Goal: Task Accomplishment & Management: Use online tool/utility

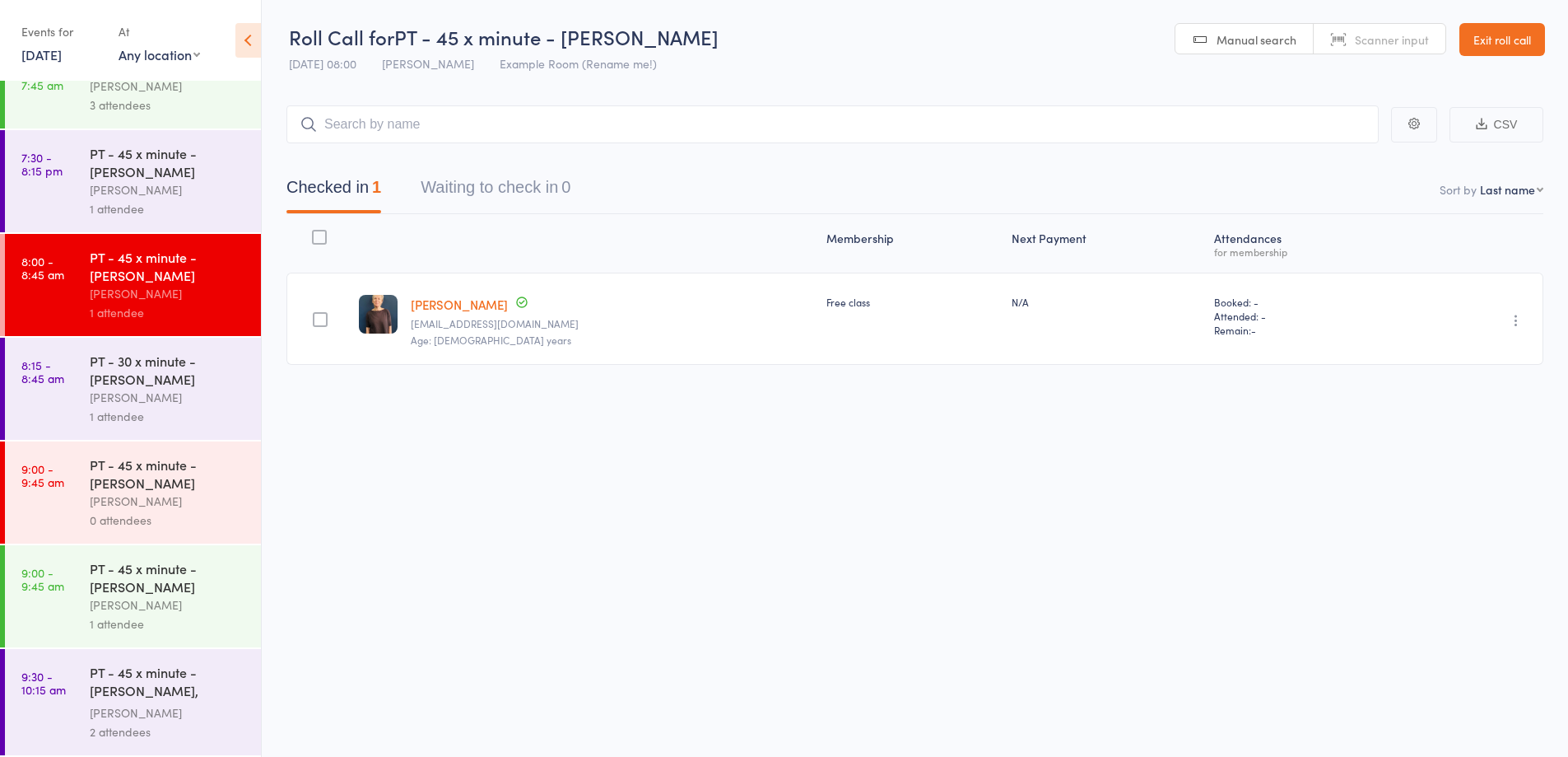
scroll to position [411, 0]
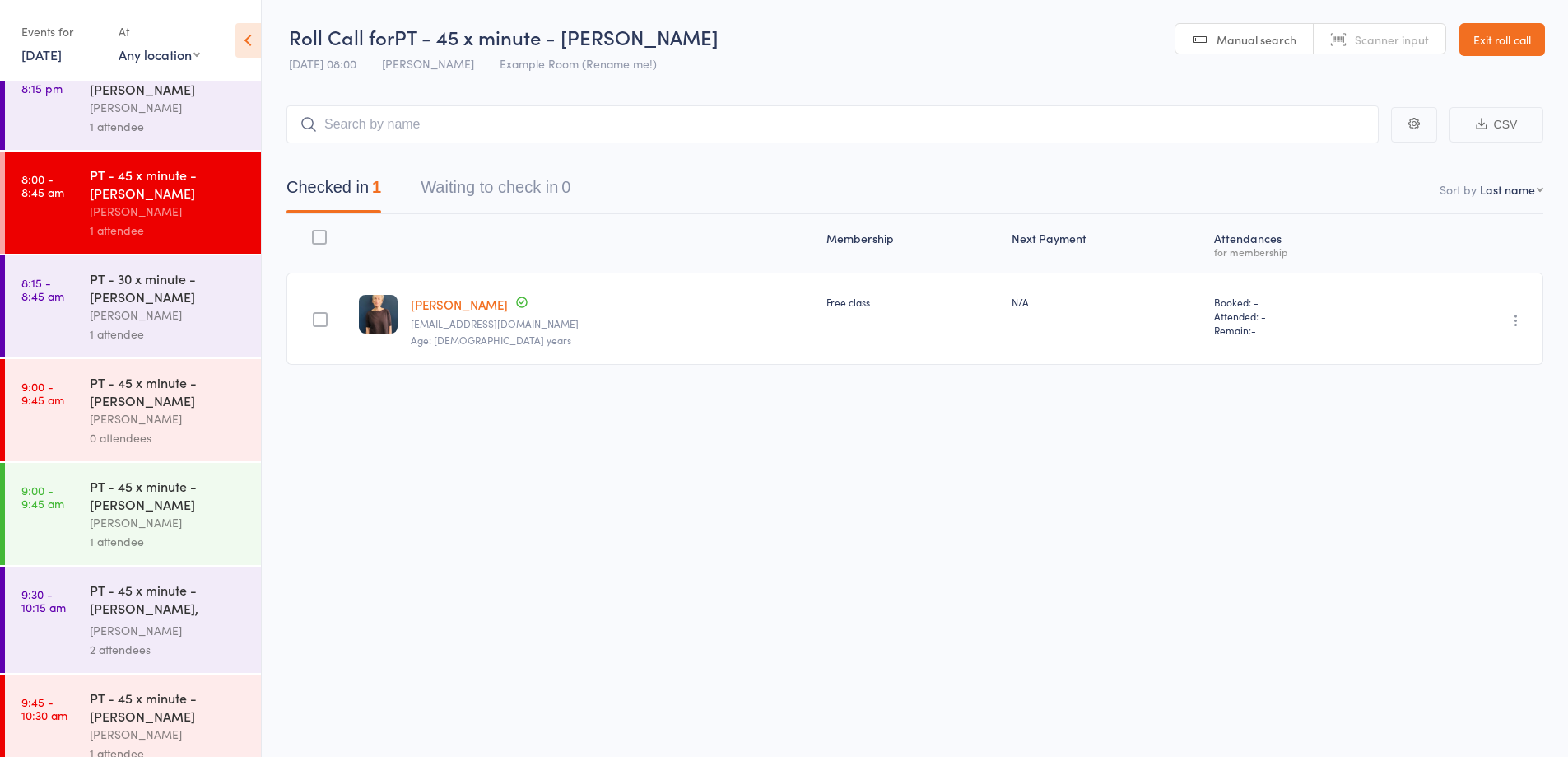
click at [206, 282] on div "PT - 30 x minute - Patricia Taylor" at bounding box center [168, 288] width 157 height 37
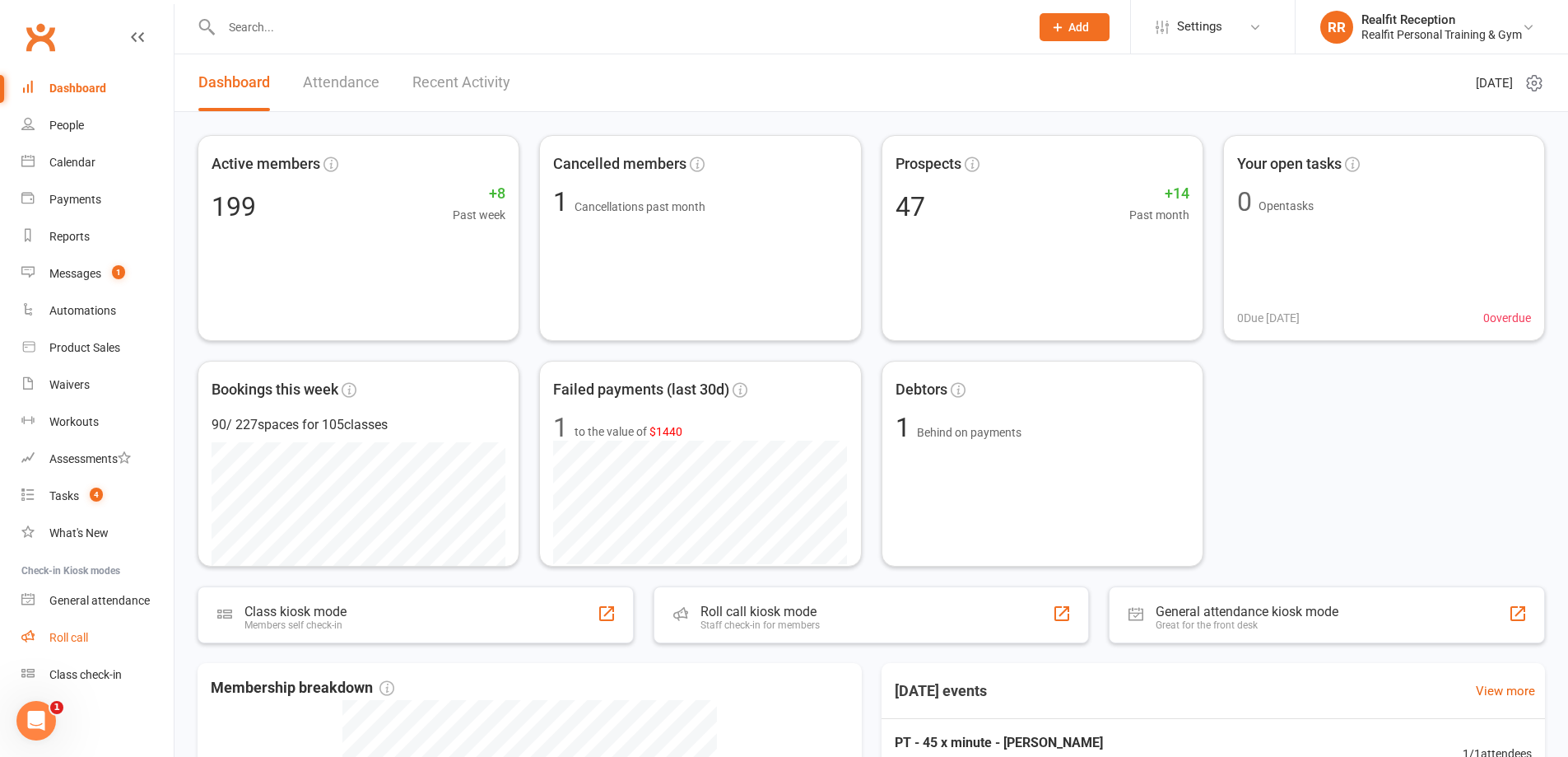
click at [88, 634] on div "Roll call" at bounding box center [69, 637] width 38 height 13
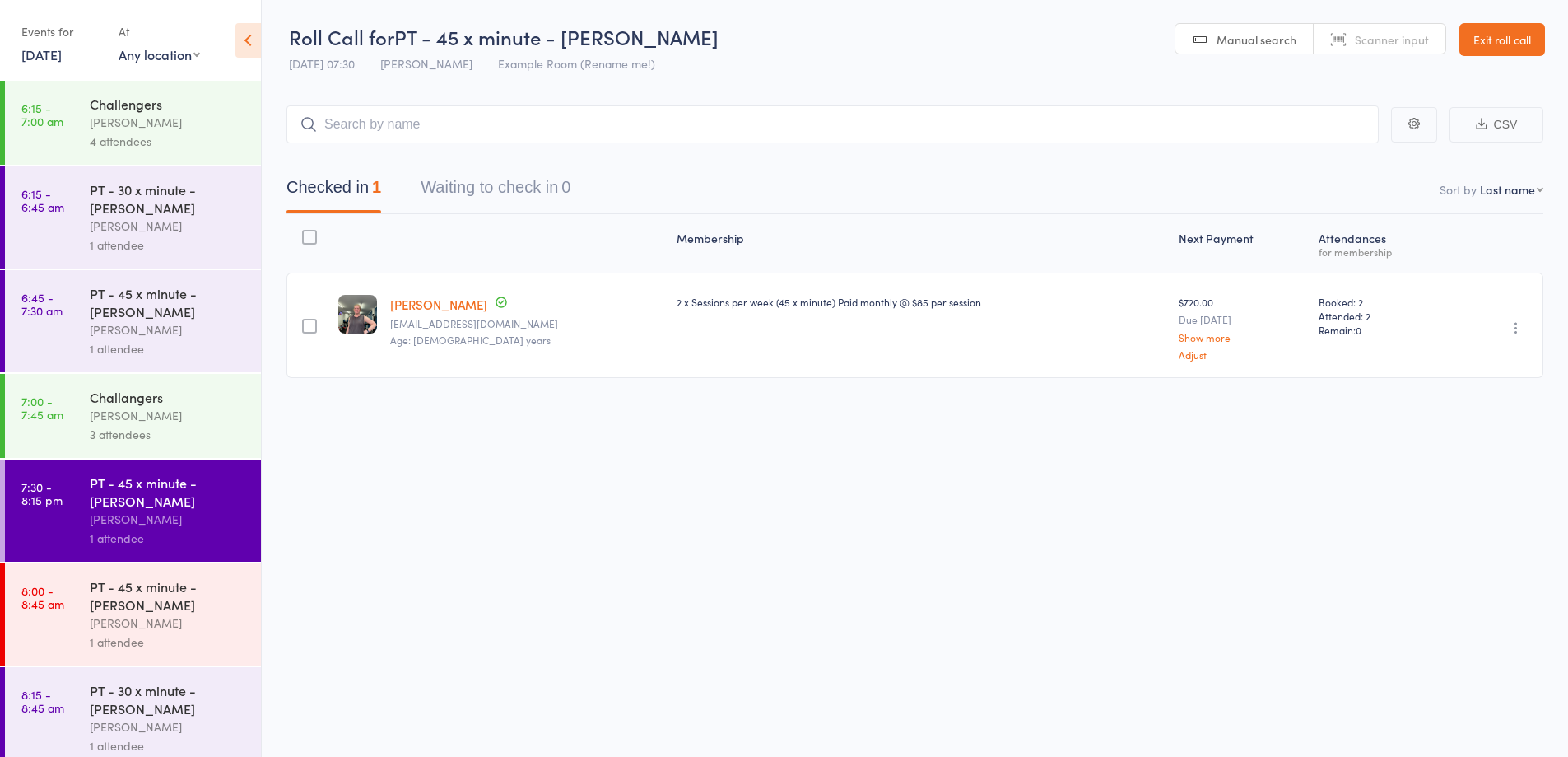
click at [160, 617] on div "David Smethurst" at bounding box center [168, 623] width 157 height 19
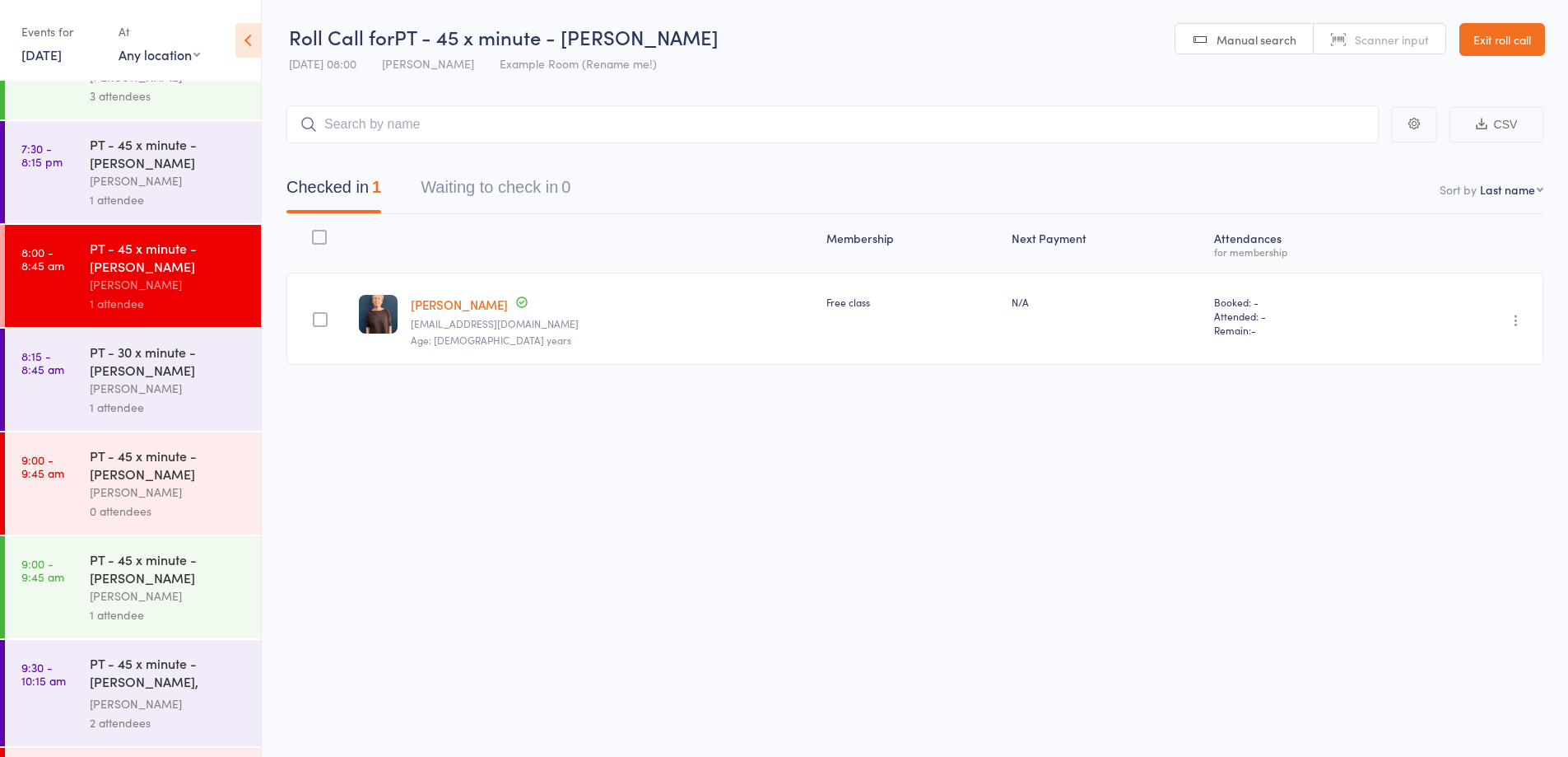
scroll to position [393, 0]
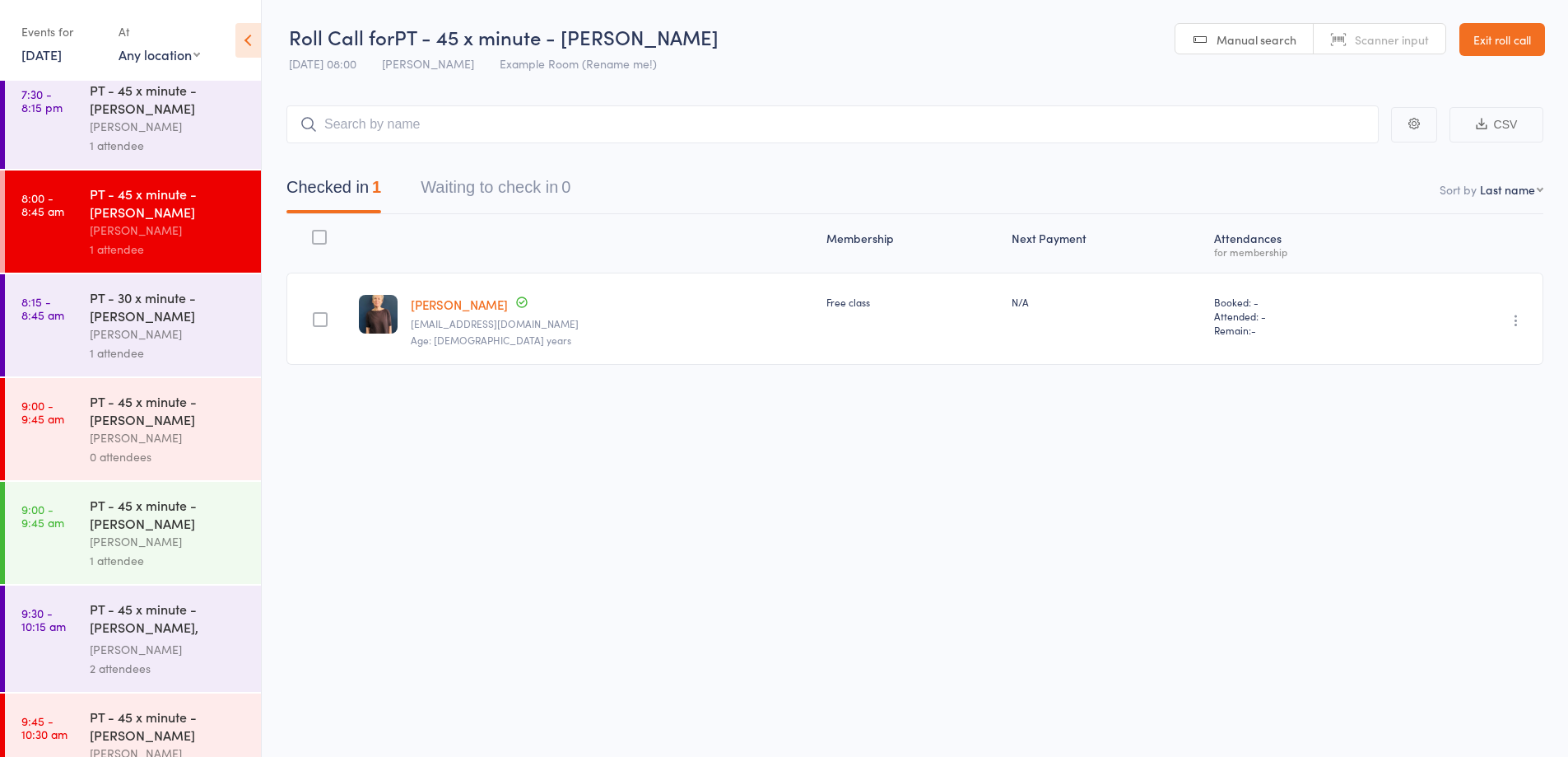
click at [207, 471] on div "PT - 45 x minute - Greg Cave David Smethurst 0 attendees" at bounding box center [175, 429] width 171 height 102
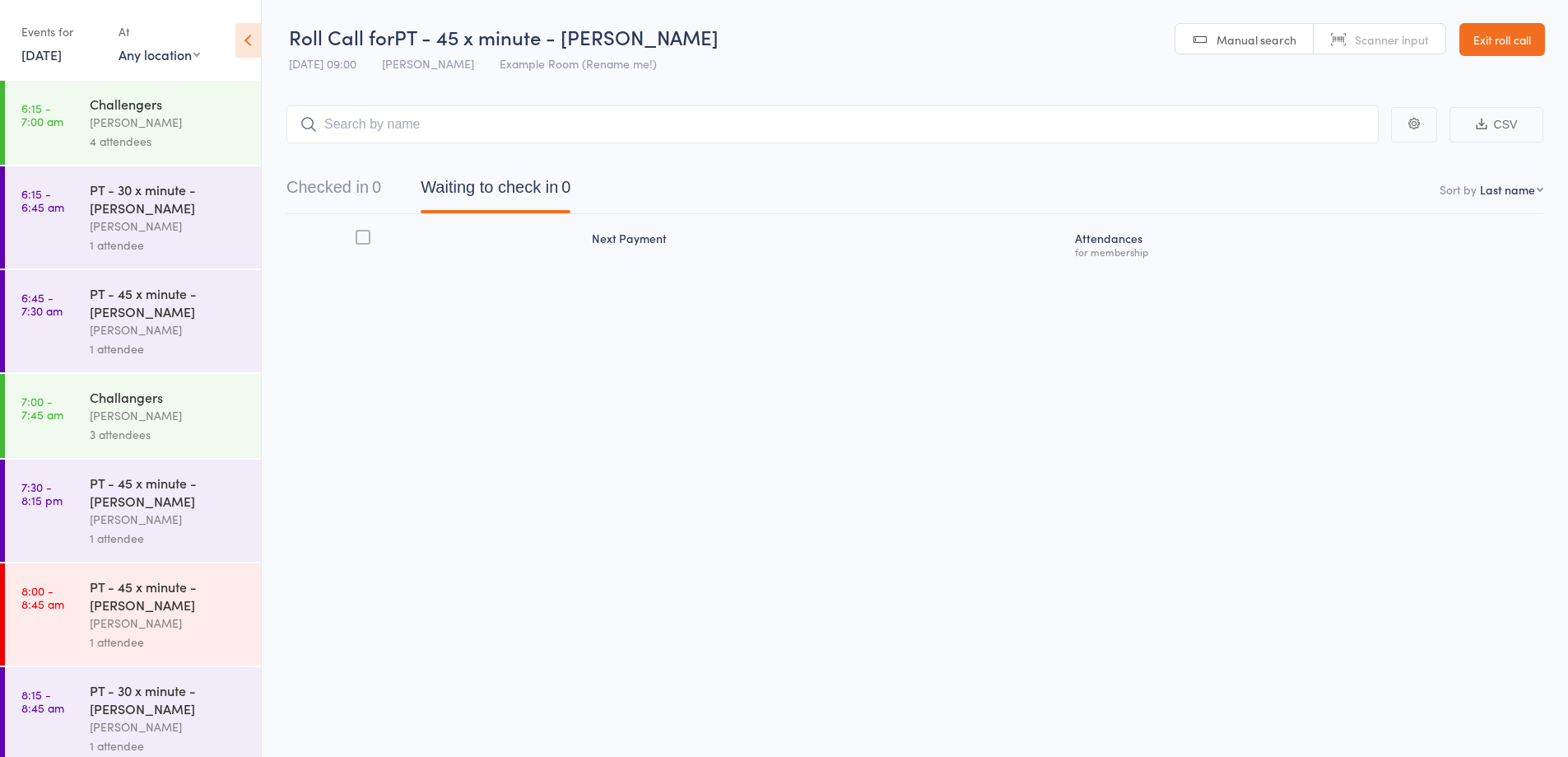
click at [994, 128] on input "search" at bounding box center [832, 123] width 1092 height 37
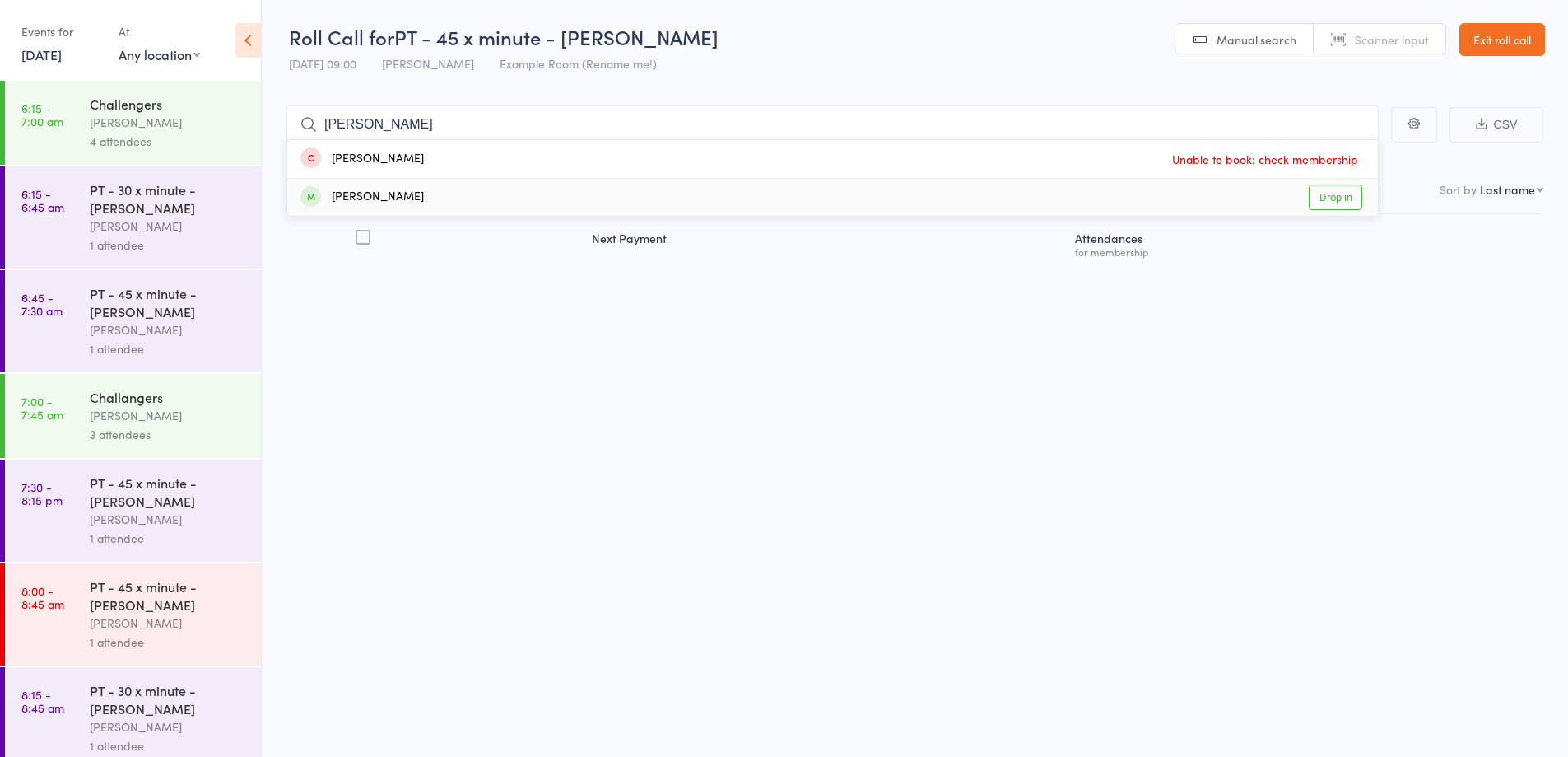
type input "greg"
click at [564, 197] on div "Greg Cave Drop in" at bounding box center [832, 197] width 1090 height 37
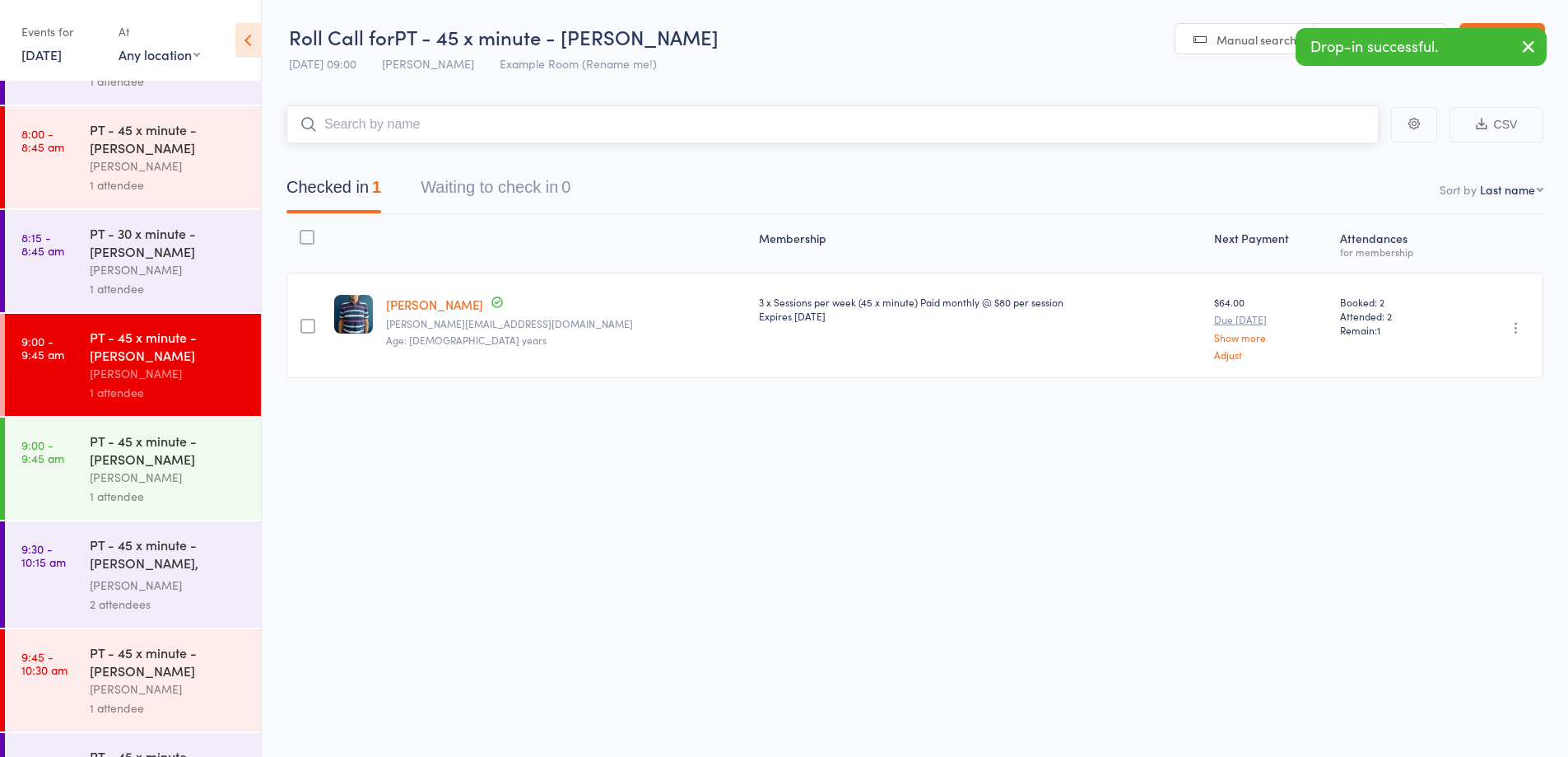
scroll to position [488, 0]
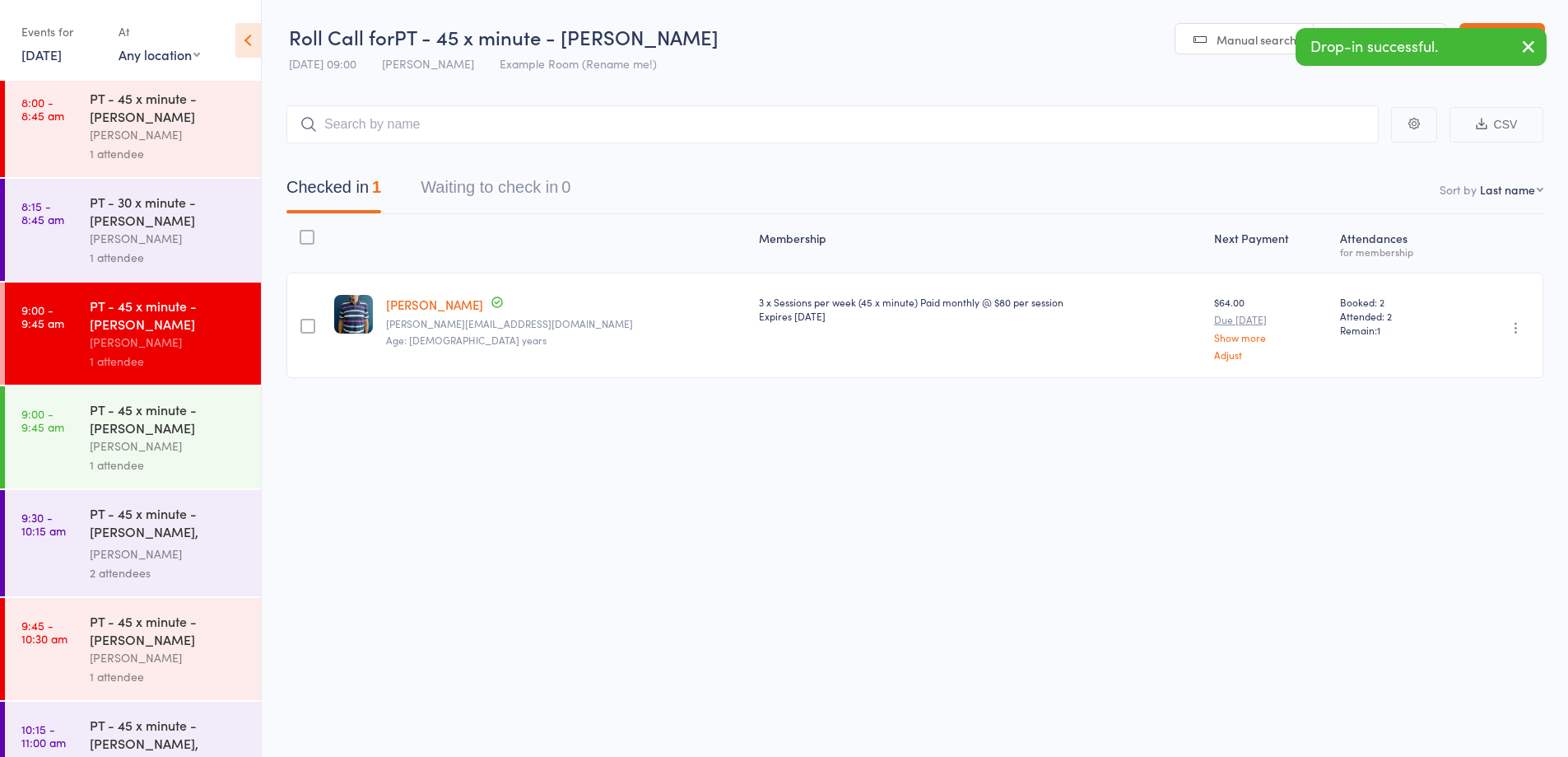
click at [216, 484] on div "PT - 45 x minute - Shyamal Oza Max Reilly 1 attendee" at bounding box center [175, 437] width 171 height 102
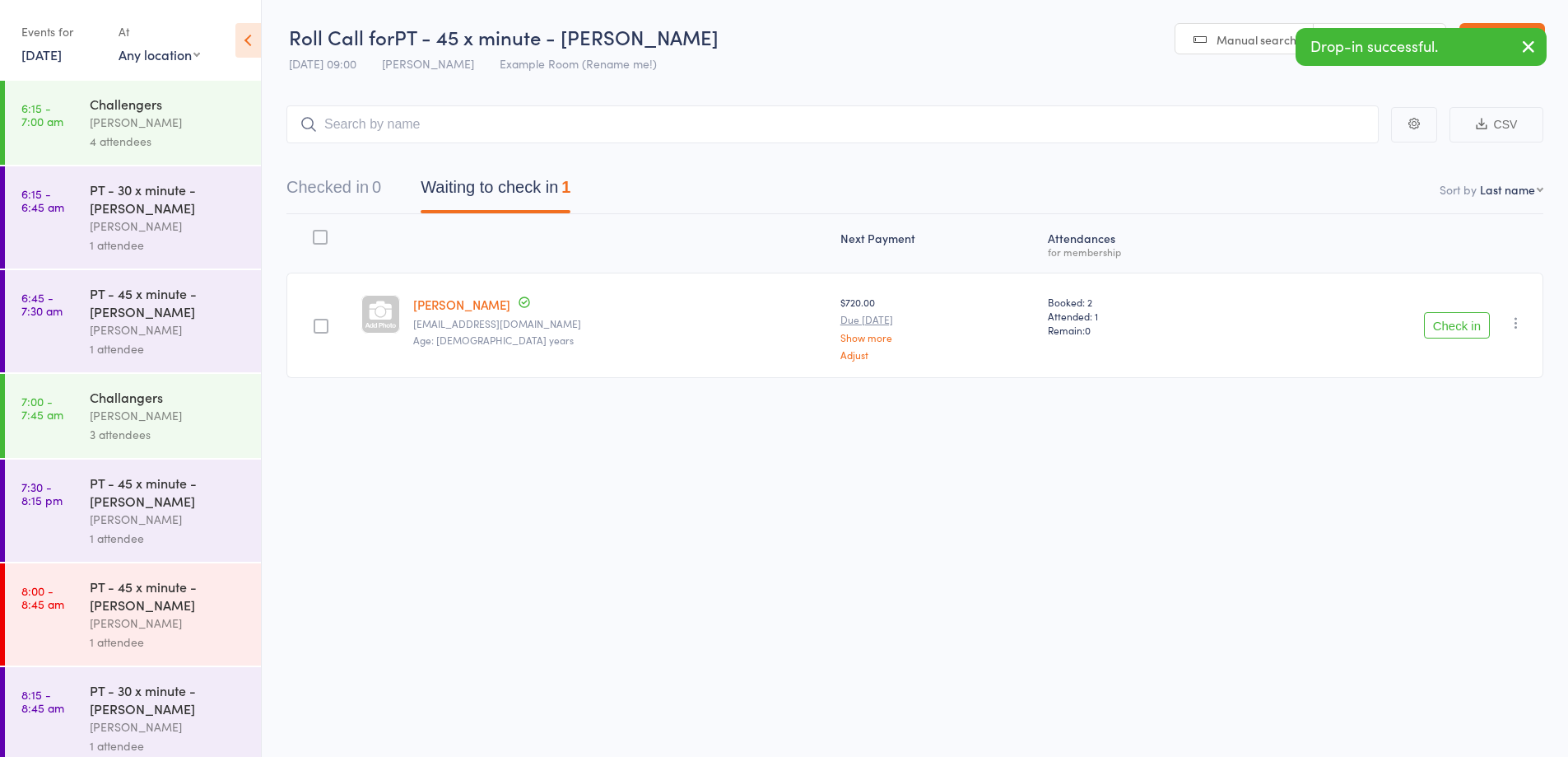
click at [1457, 322] on button "Check in" at bounding box center [1457, 325] width 66 height 27
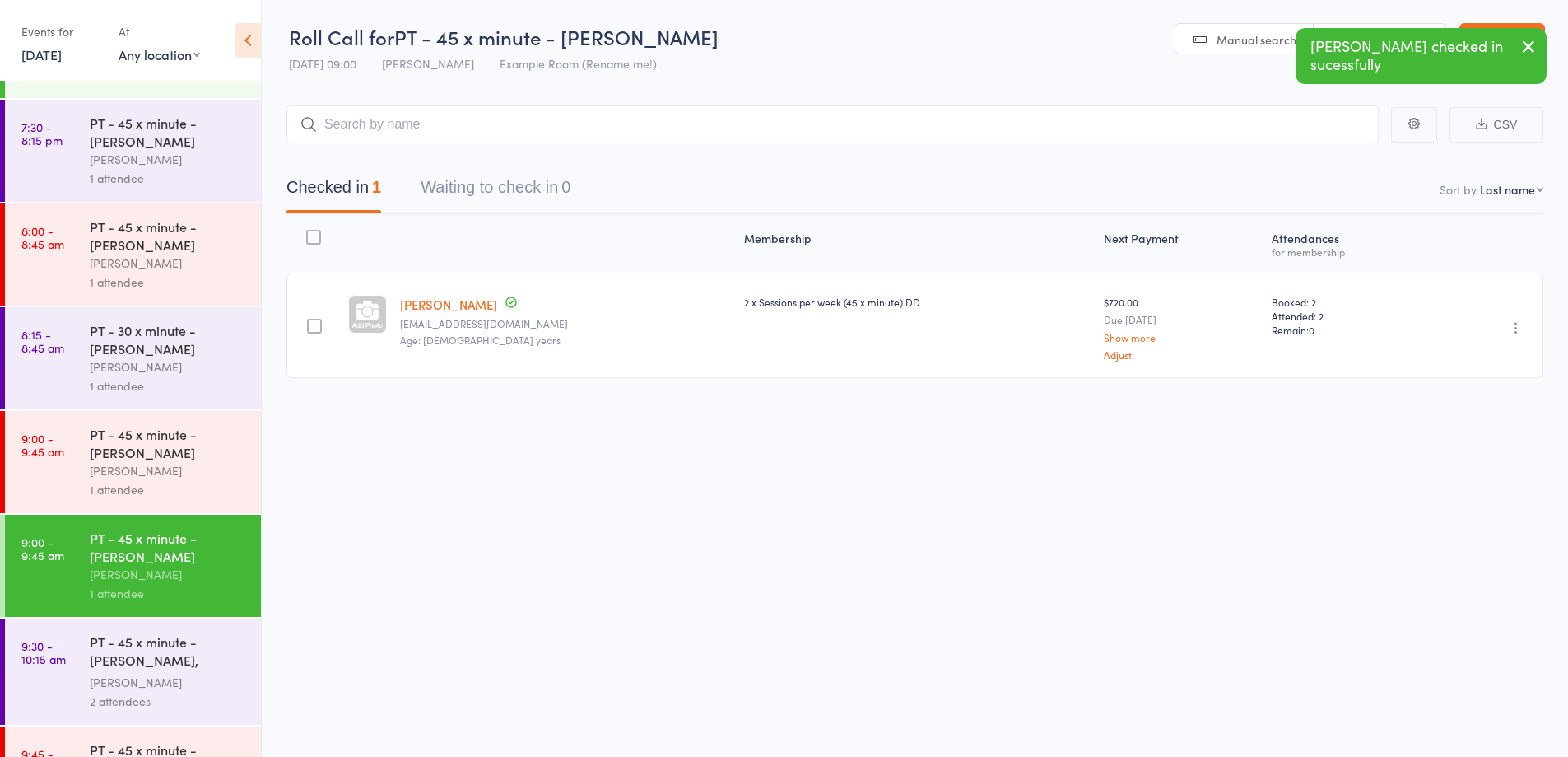
scroll to position [368, 0]
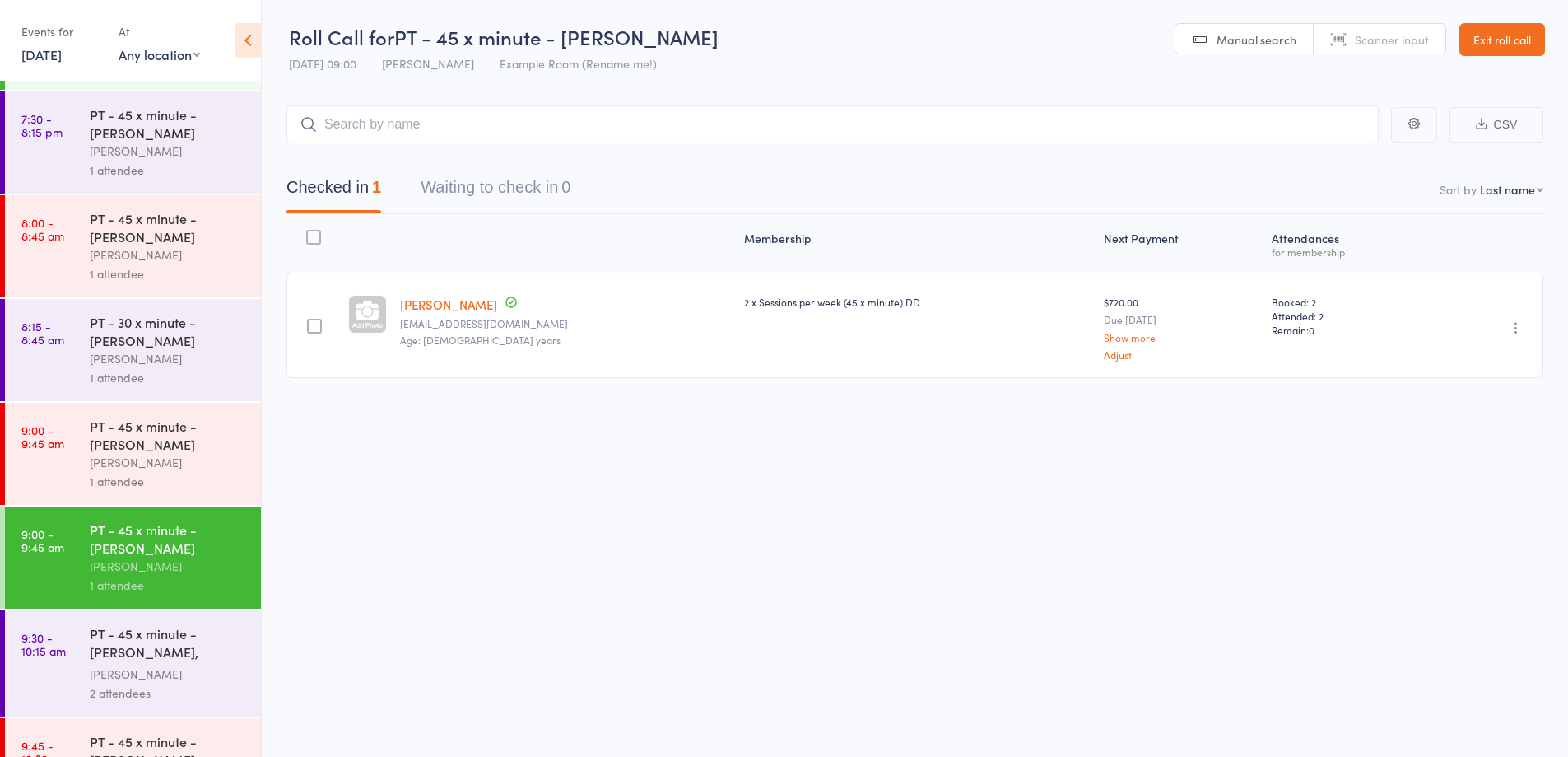
click at [1498, 42] on link "Exit roll call" at bounding box center [1502, 39] width 86 height 33
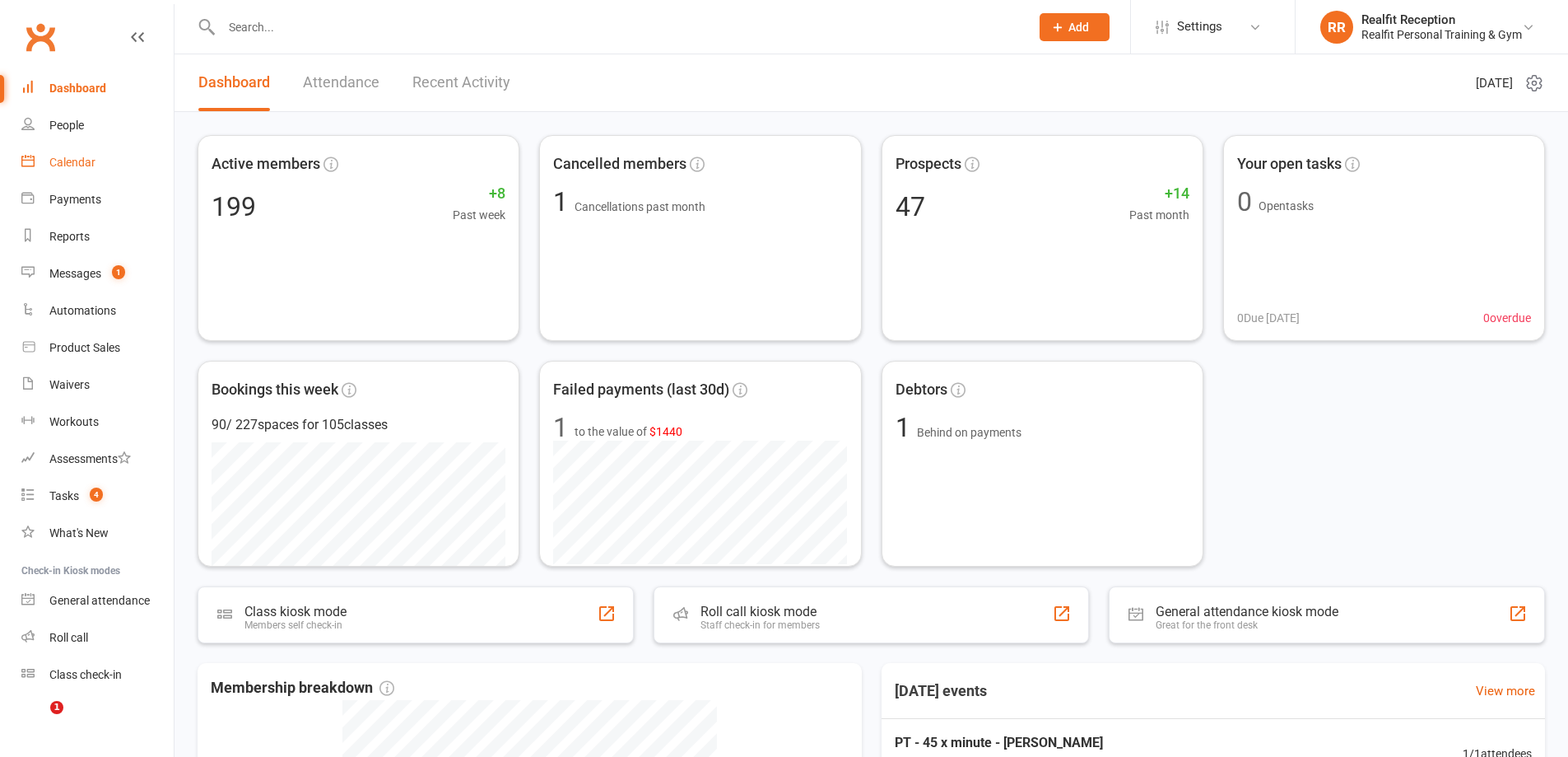
click at [77, 162] on div "Calendar" at bounding box center [72, 162] width 46 height 13
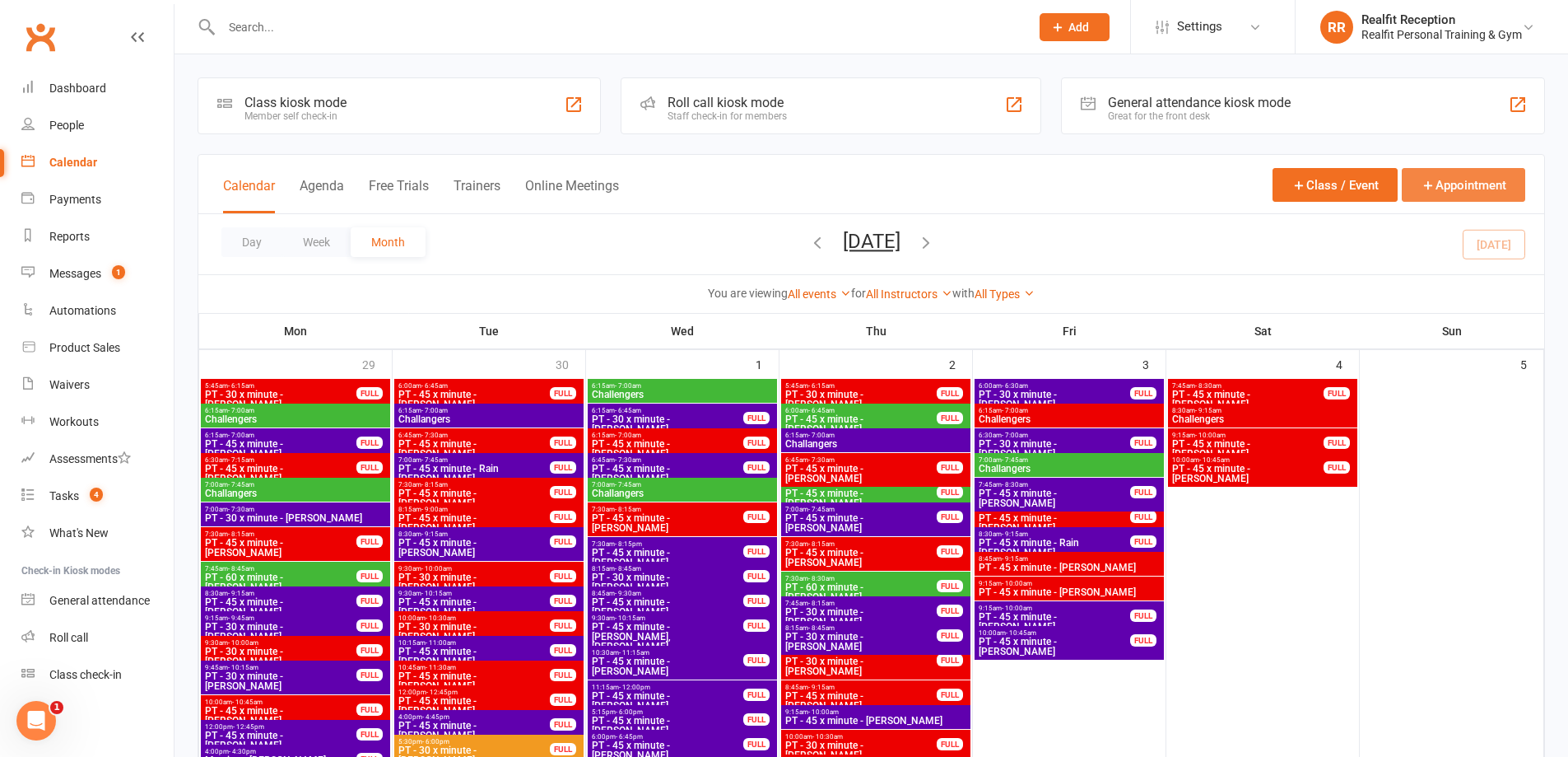
click at [1449, 189] on button "Appointment" at bounding box center [1463, 185] width 123 height 34
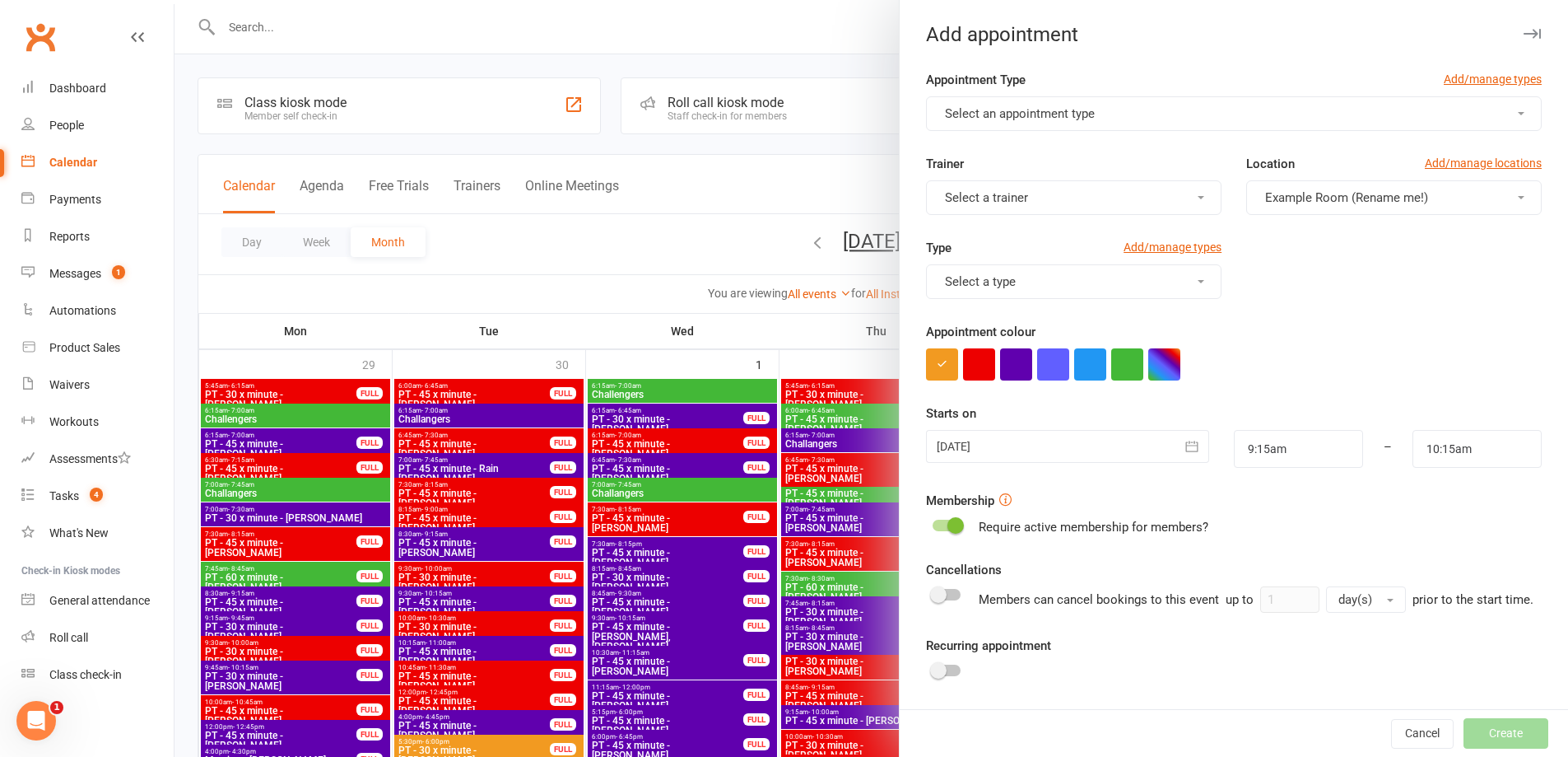
click at [964, 120] on span "Select an appointment type" at bounding box center [1020, 113] width 150 height 15
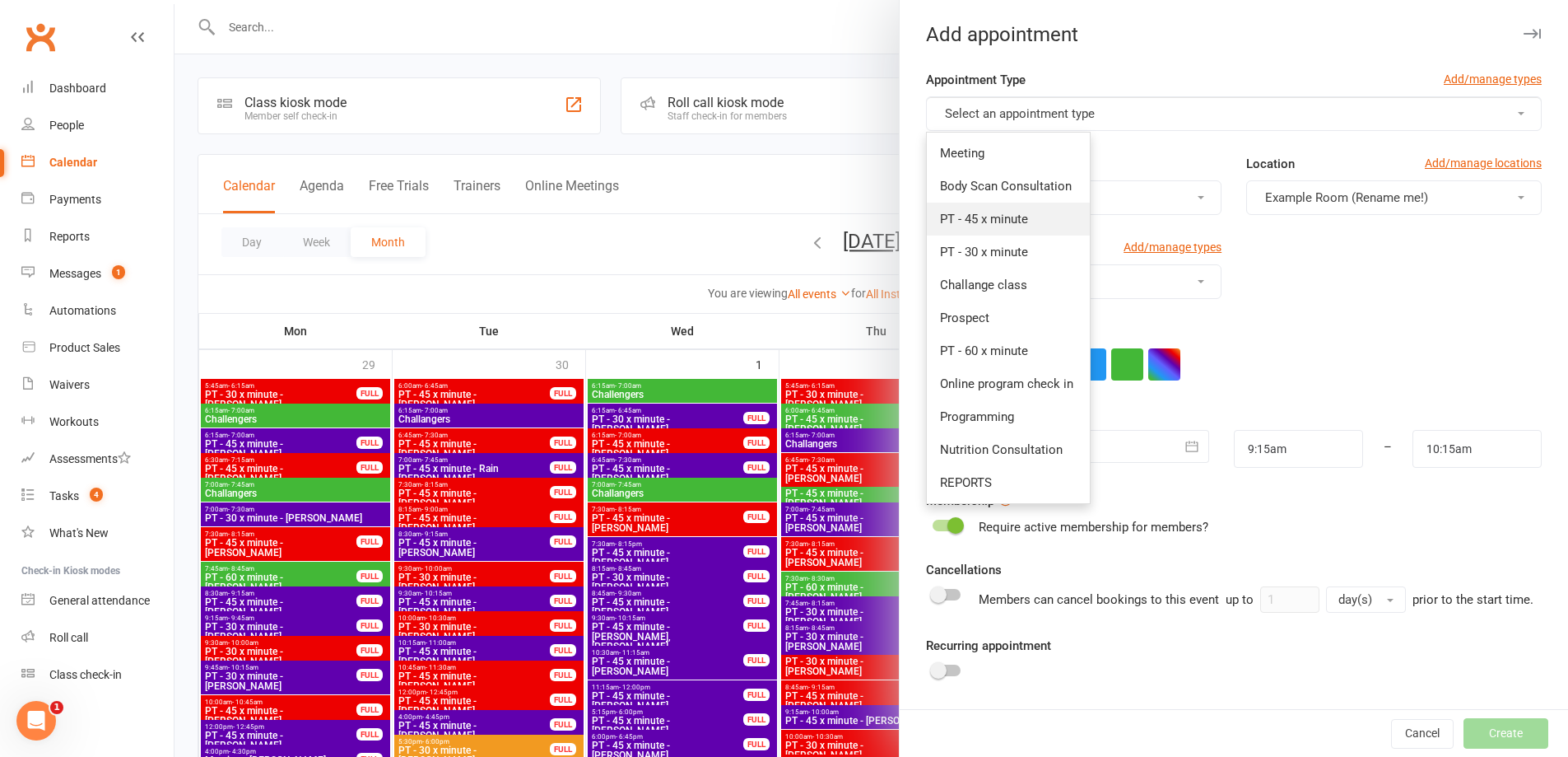
click at [973, 214] on span "PT - 45 x minute" at bounding box center [984, 219] width 88 height 15
type input "10:00am"
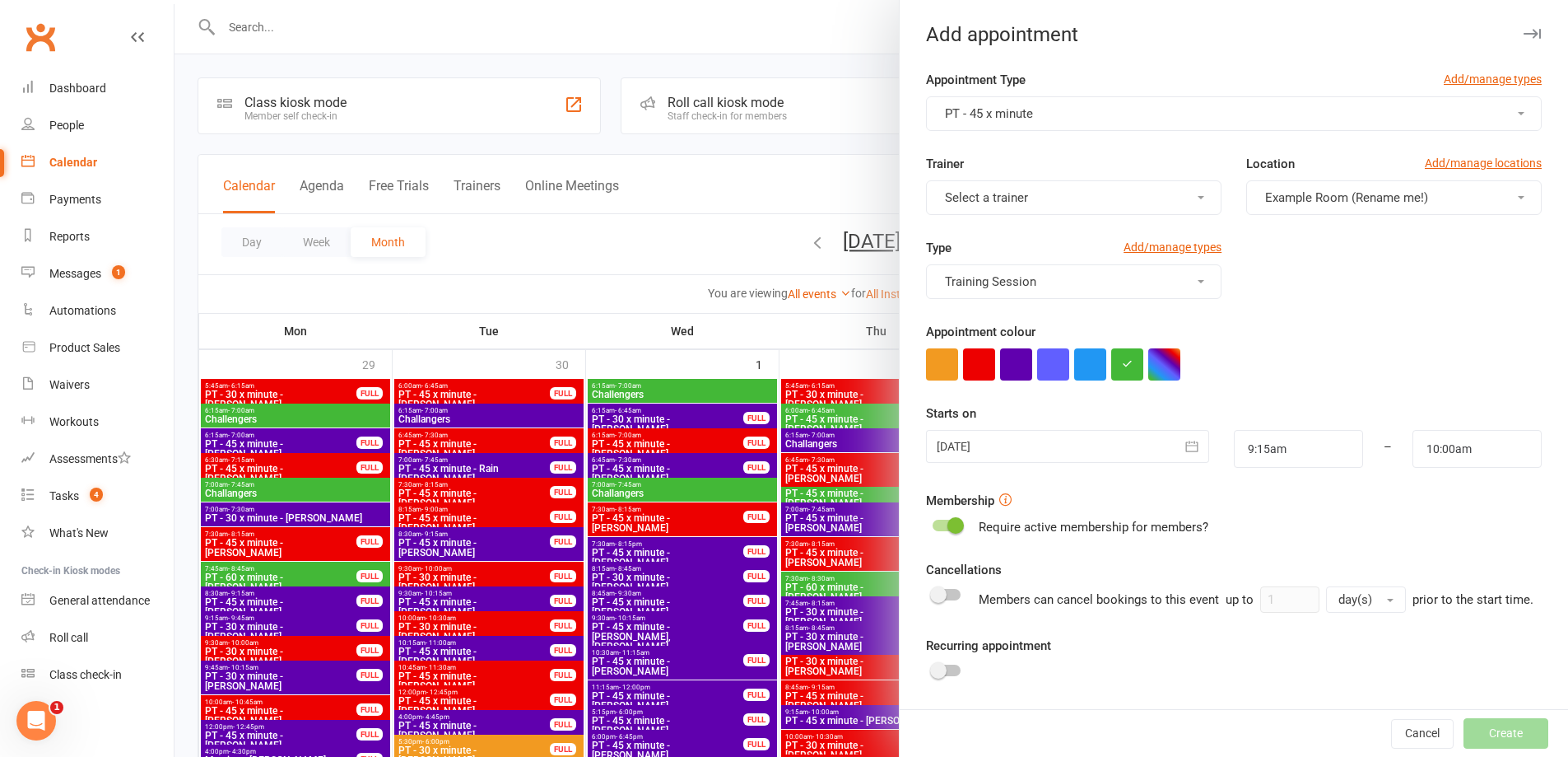
click at [979, 201] on span "Select a trainer" at bounding box center [986, 197] width 83 height 15
click at [990, 363] on span "David Smethurst" at bounding box center [988, 368] width 95 height 15
click at [973, 363] on button "button" at bounding box center [979, 364] width 32 height 32
click at [1187, 445] on button "button" at bounding box center [1192, 446] width 33 height 33
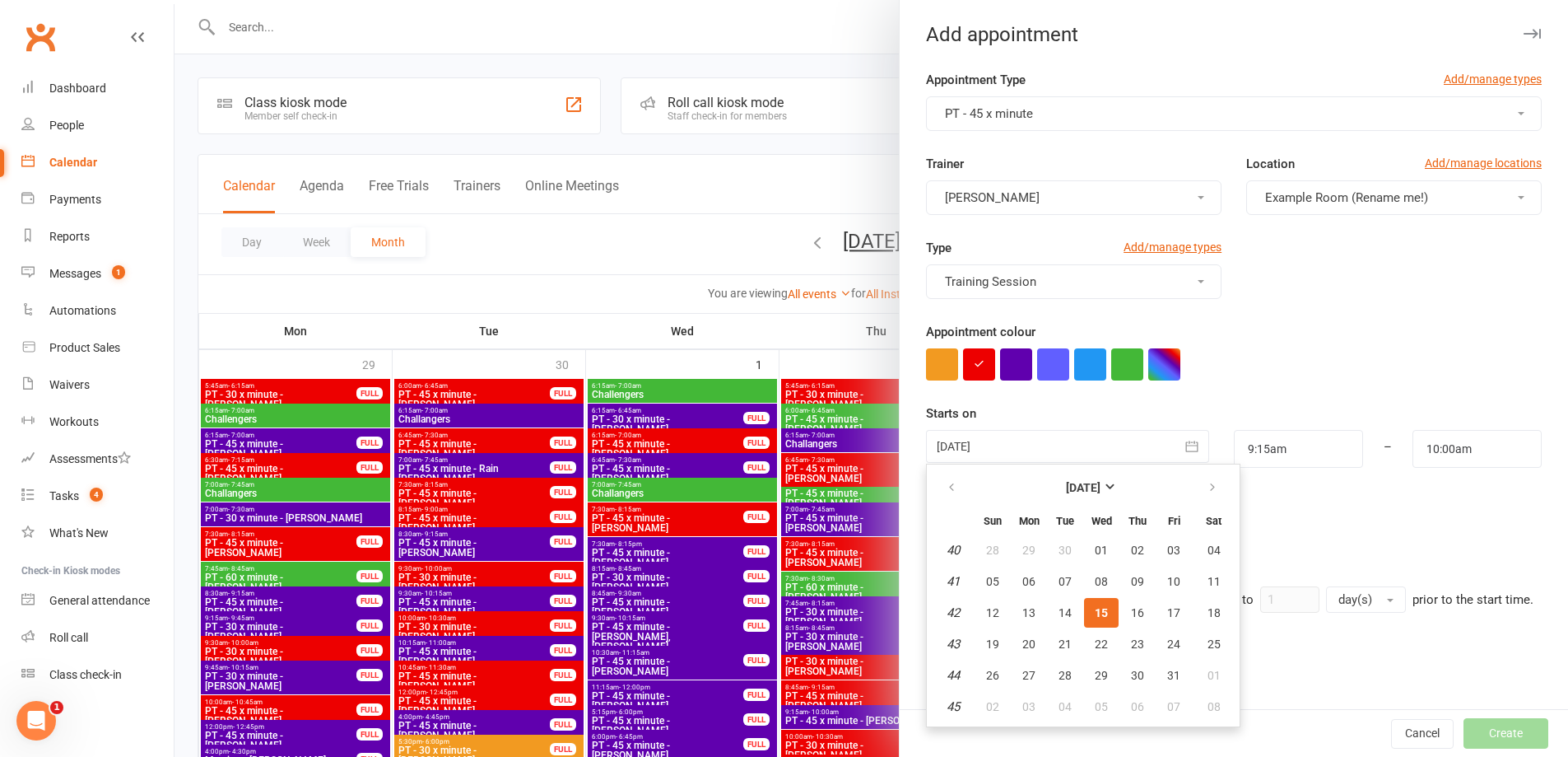
click at [1095, 612] on span "15" at bounding box center [1101, 613] width 13 height 13
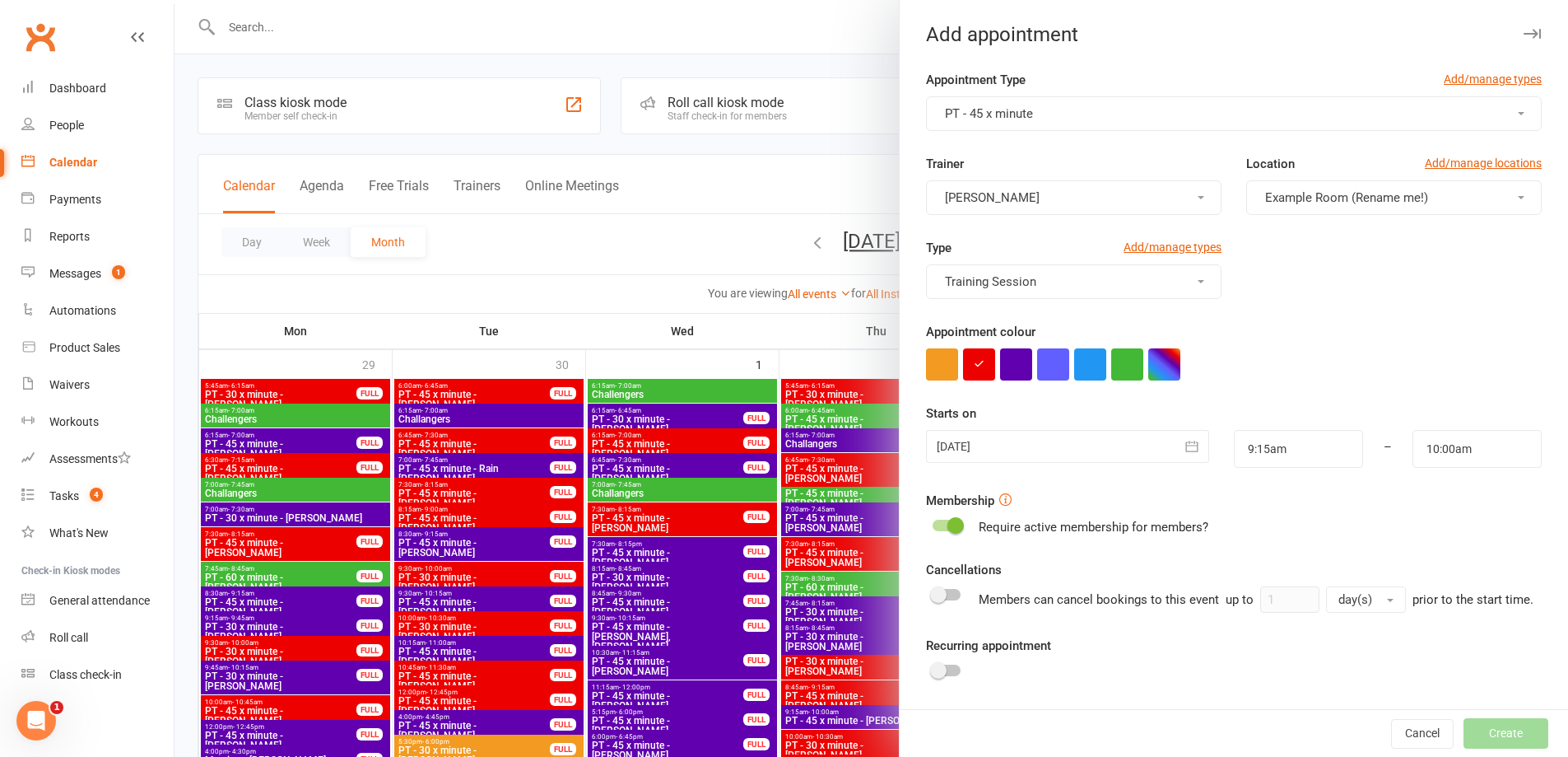
click at [1183, 447] on icon "button" at bounding box center [1192, 446] width 16 height 16
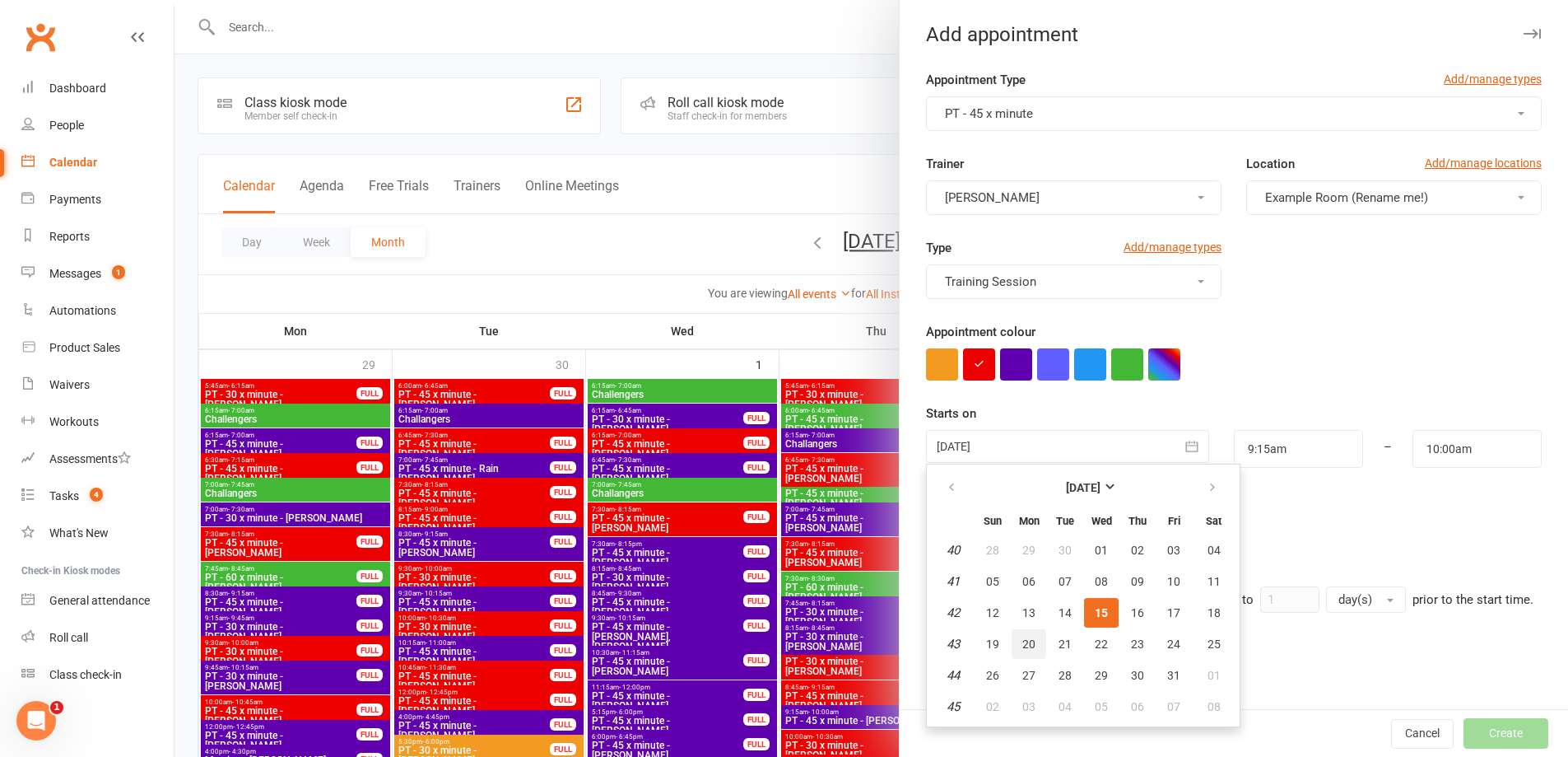
click at [1022, 641] on span "20" at bounding box center [1029, 644] width 13 height 13
type input "20 Oct 2025"
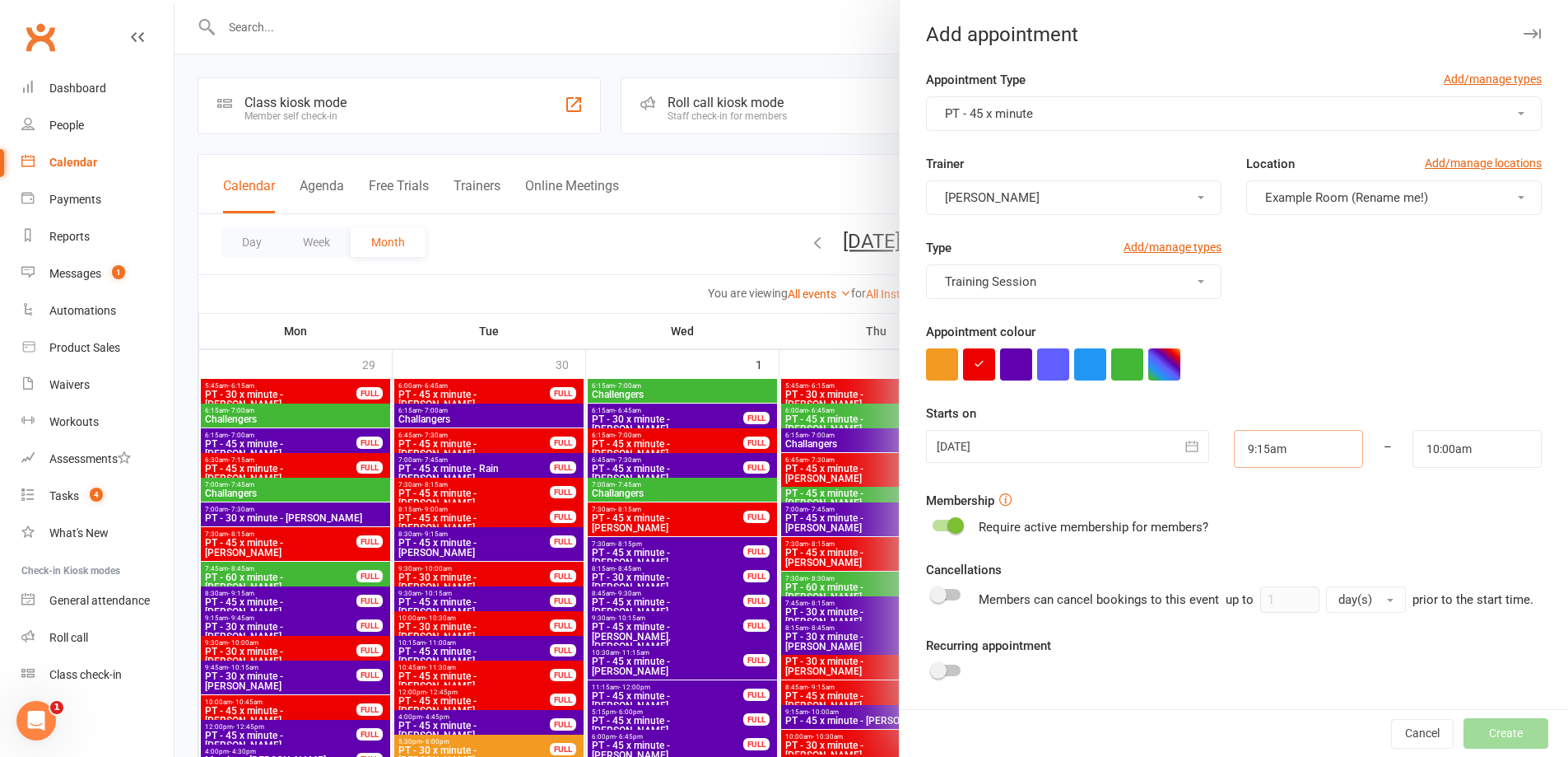
click at [1292, 452] on input "9:15am" at bounding box center [1298, 448] width 129 height 37
type input "10:00am"
click at [1255, 576] on li "10:00am" at bounding box center [1274, 580] width 79 height 25
click at [1427, 443] on input "10:00am" at bounding box center [1476, 448] width 129 height 37
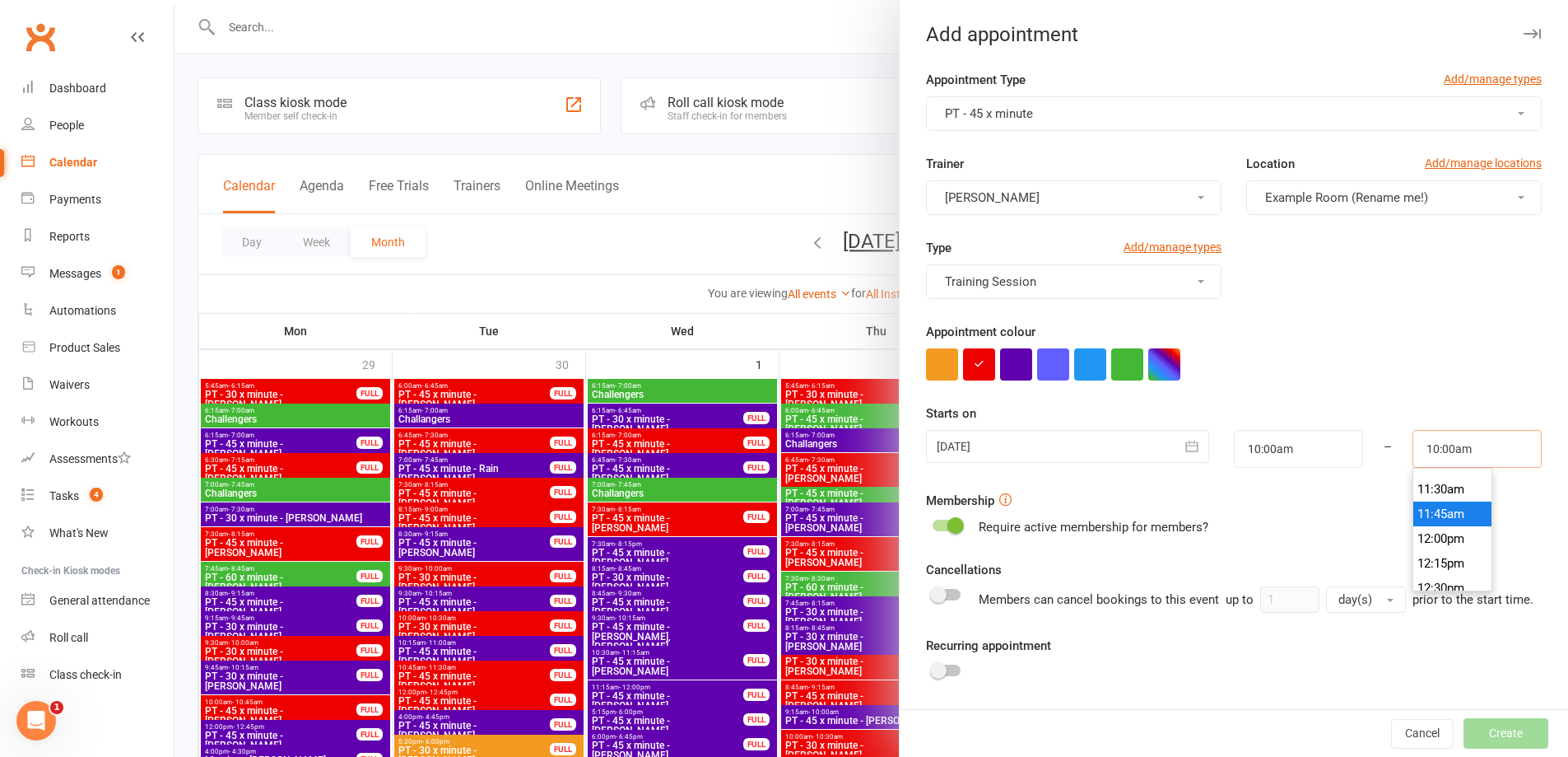
scroll to position [964, 0]
type input "10:45am"
click at [1431, 574] on li "10:45am" at bounding box center [1452, 580] width 79 height 25
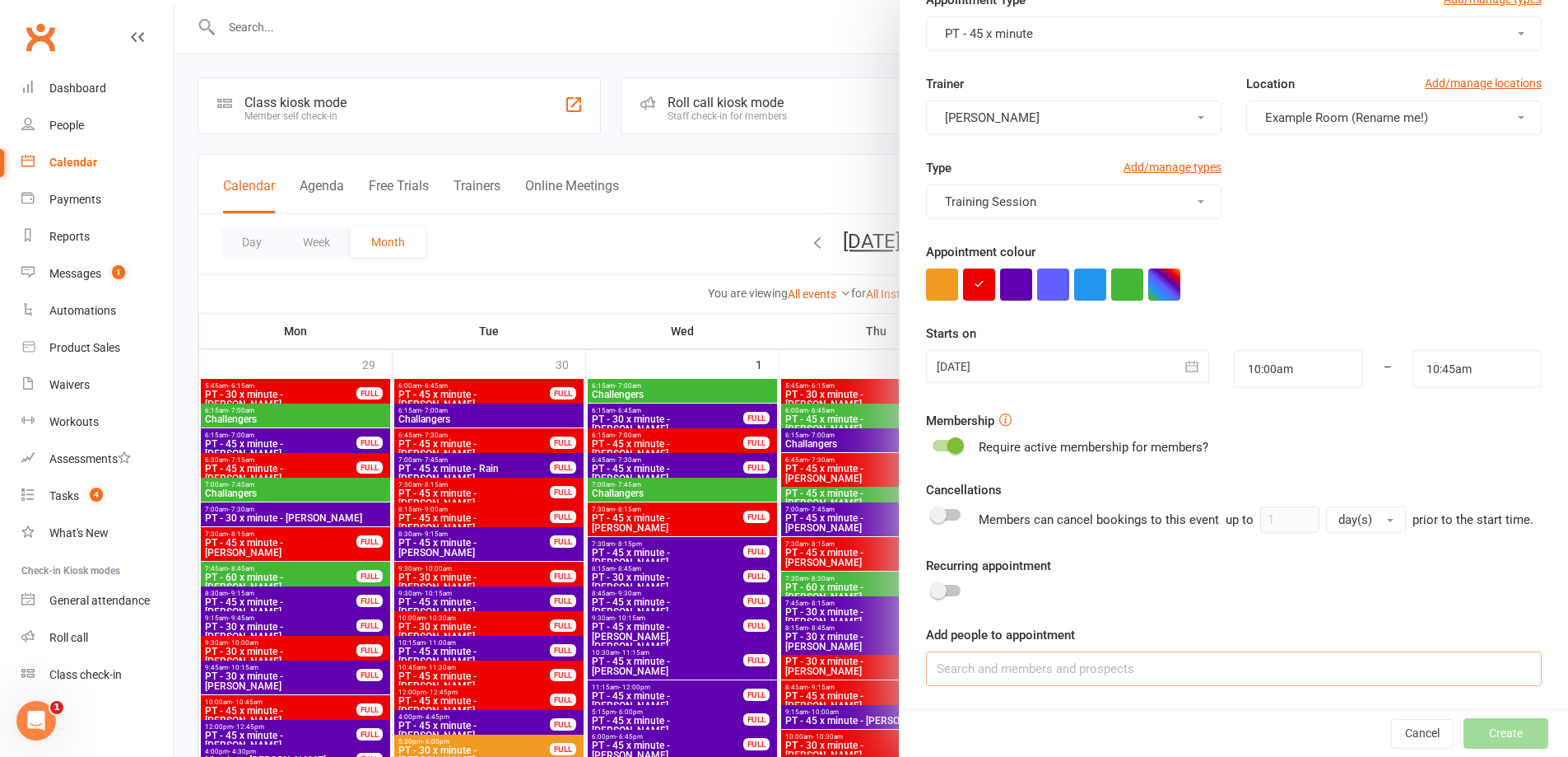
click at [1006, 657] on input at bounding box center [1234, 668] width 616 height 35
click at [1114, 269] on button "button" at bounding box center [1127, 284] width 32 height 32
click at [1013, 111] on span "David Smethurst" at bounding box center [992, 118] width 95 height 15
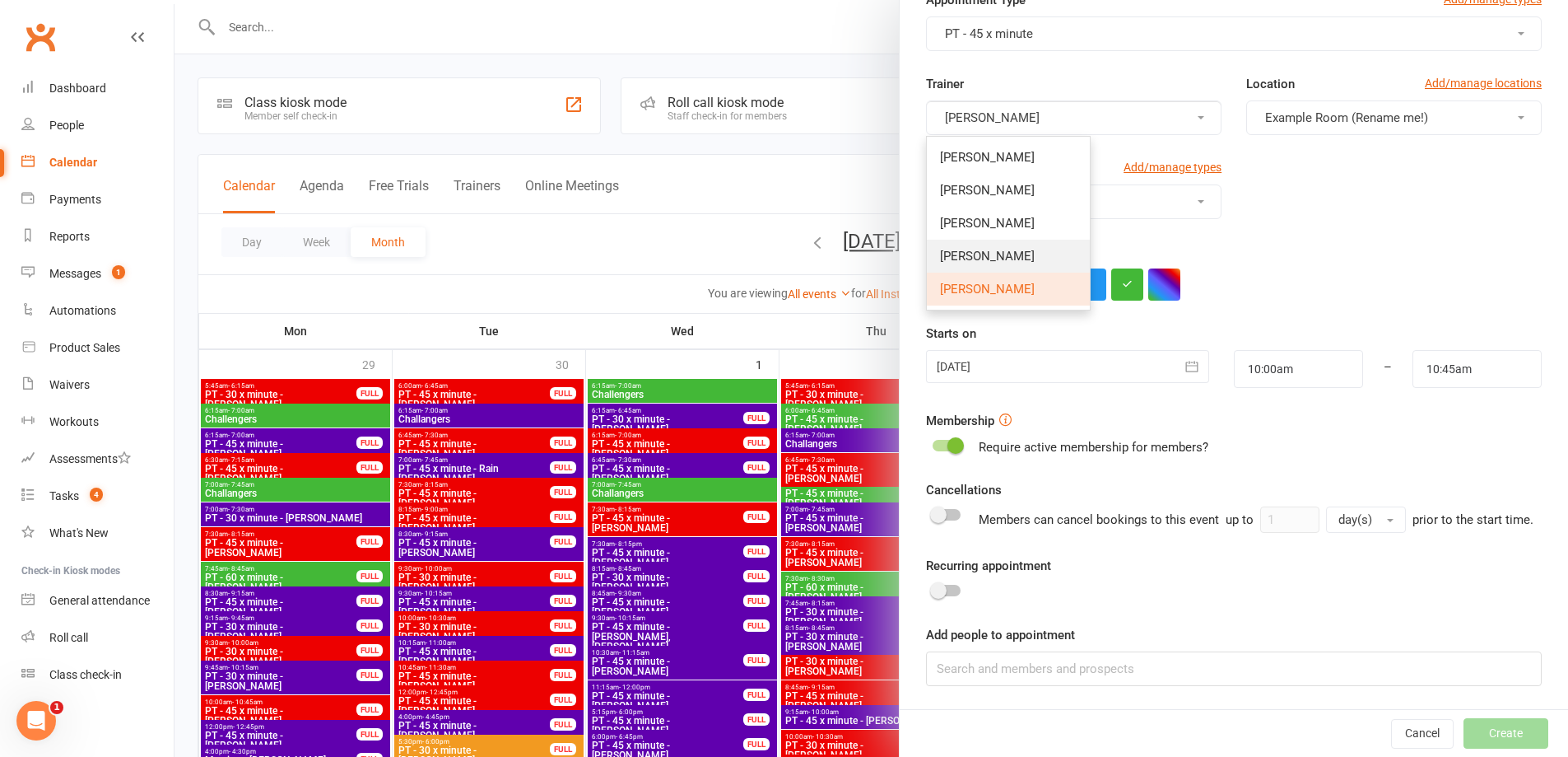
click at [998, 241] on link "Max Reilly" at bounding box center [1008, 256] width 163 height 33
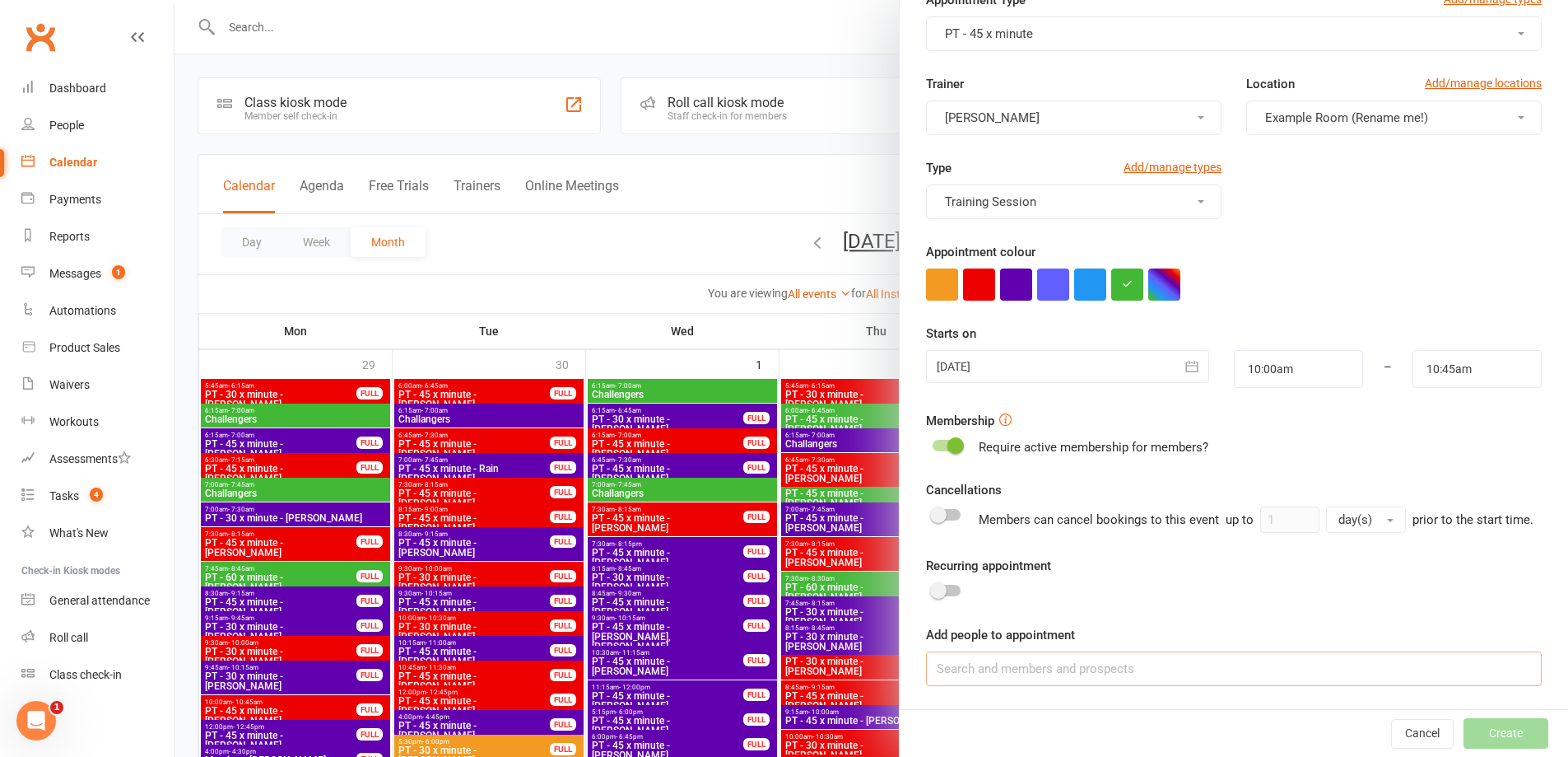
click at [1062, 667] on input at bounding box center [1234, 668] width 616 height 35
type input "N"
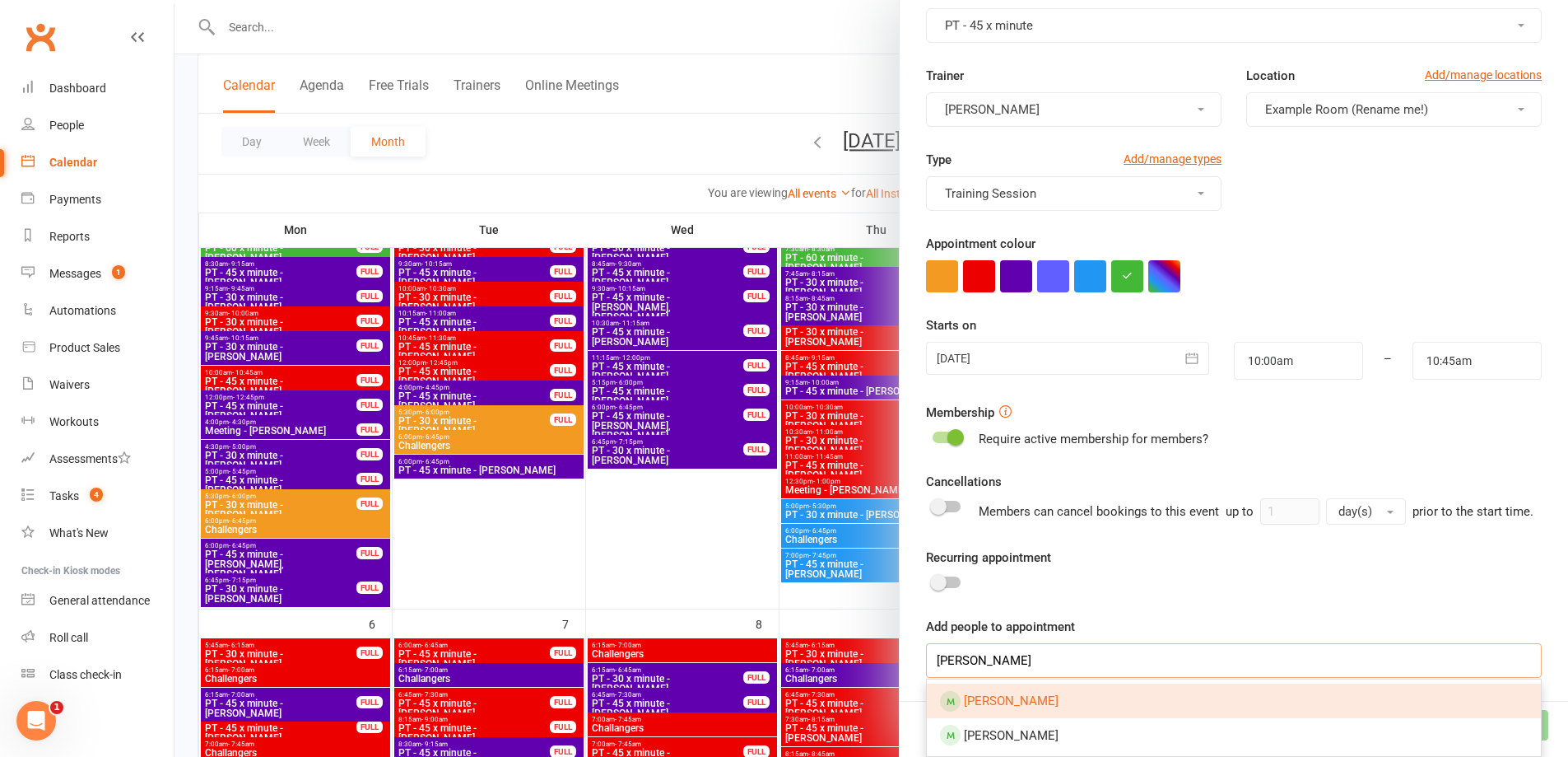
scroll to position [108, 0]
click at [979, 654] on input "Ben m" at bounding box center [1234, 660] width 616 height 35
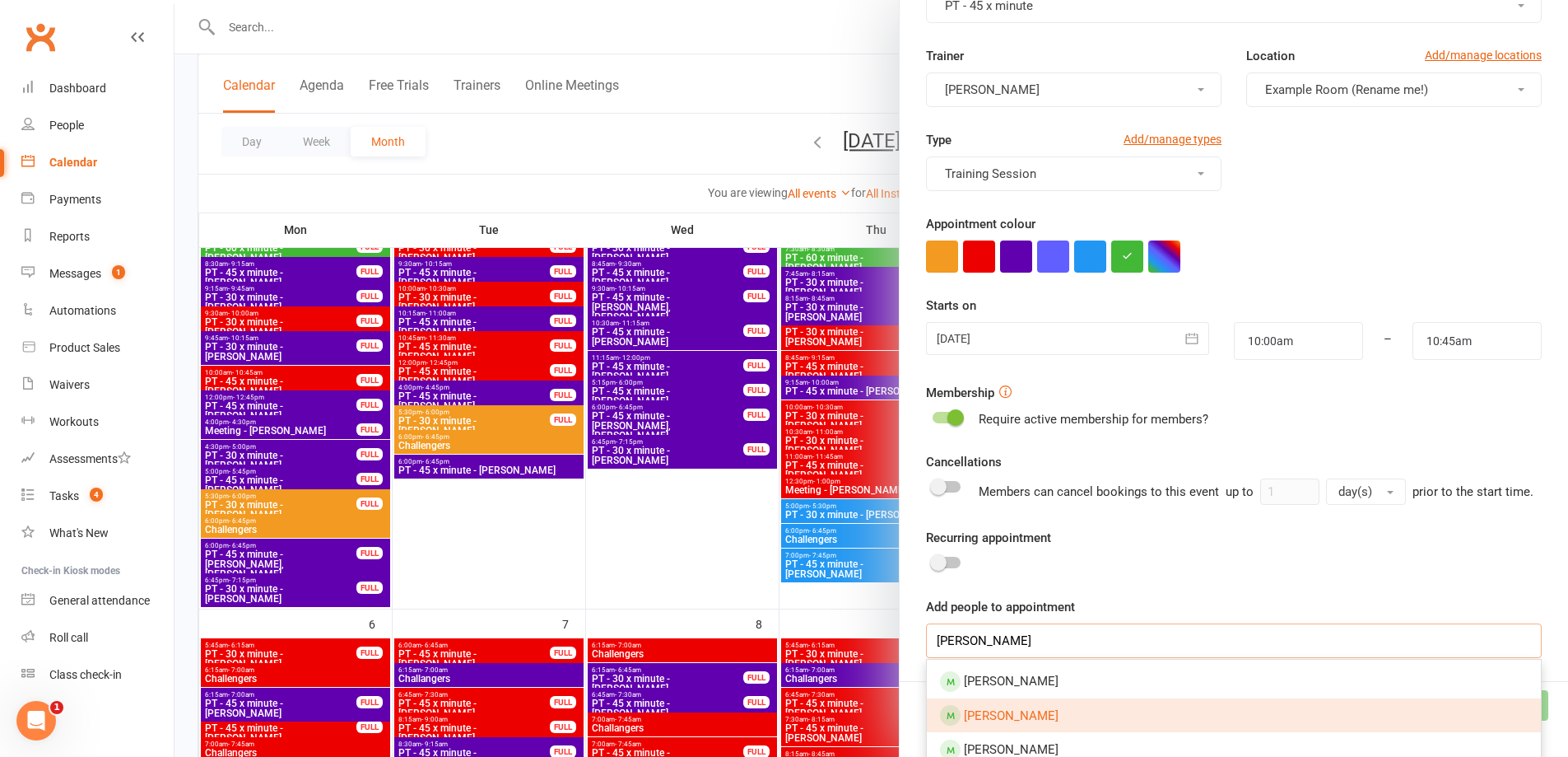
type input "Ben cop"
click at [1040, 723] on span "Benjamin Coppel" at bounding box center [1012, 716] width 95 height 15
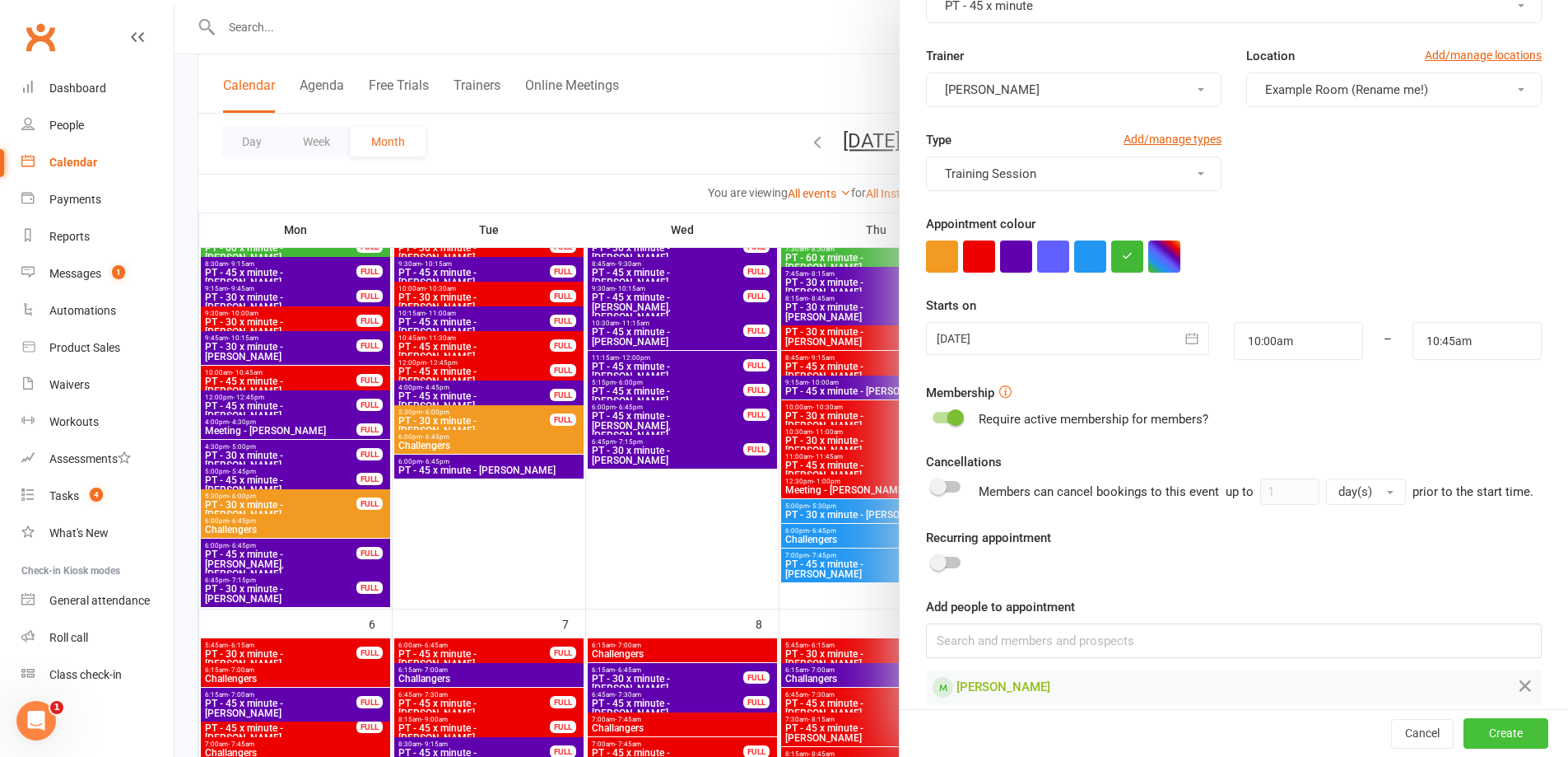
click at [1473, 735] on button "Create" at bounding box center [1505, 733] width 85 height 29
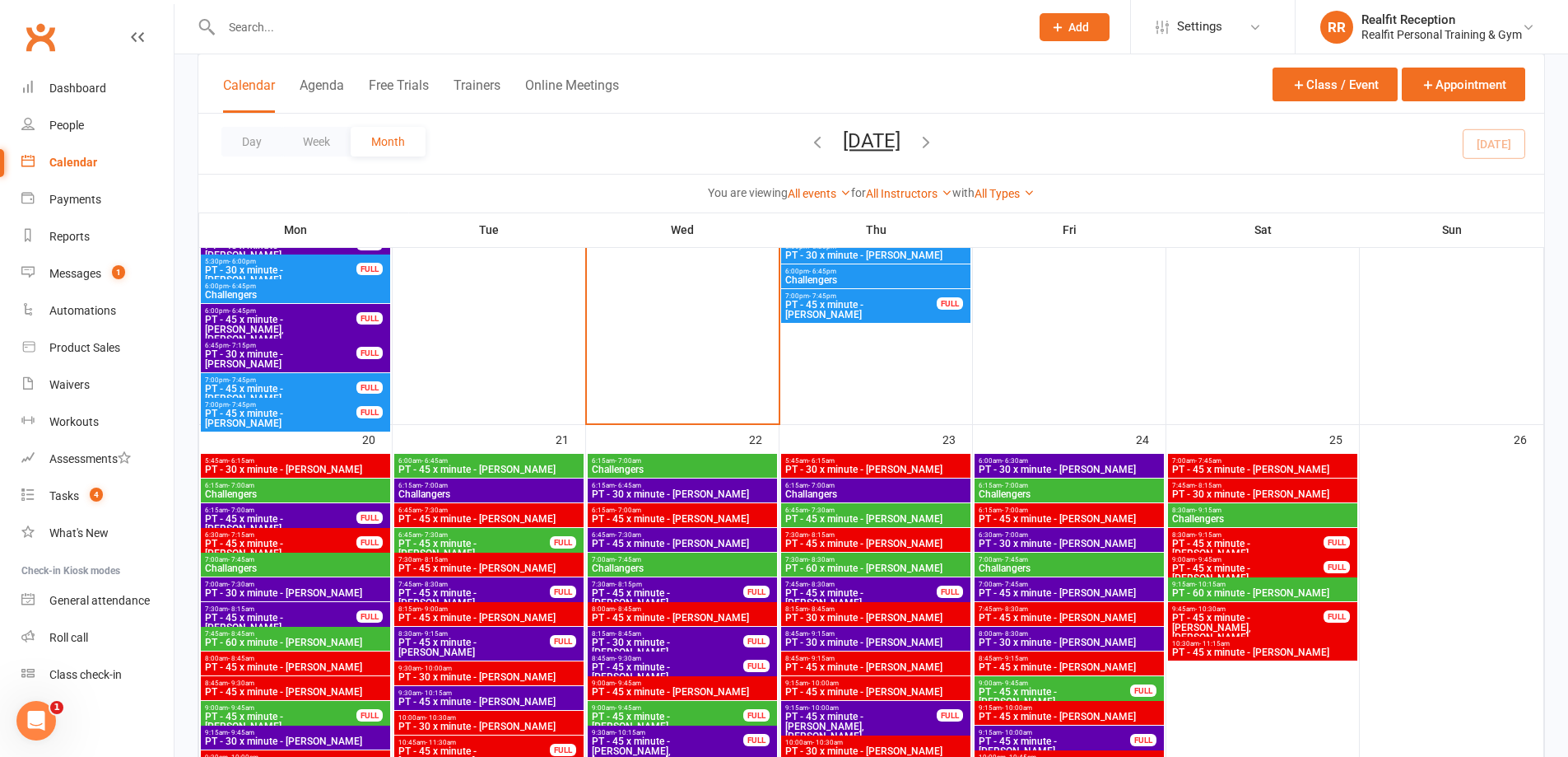
scroll to position [1977, 0]
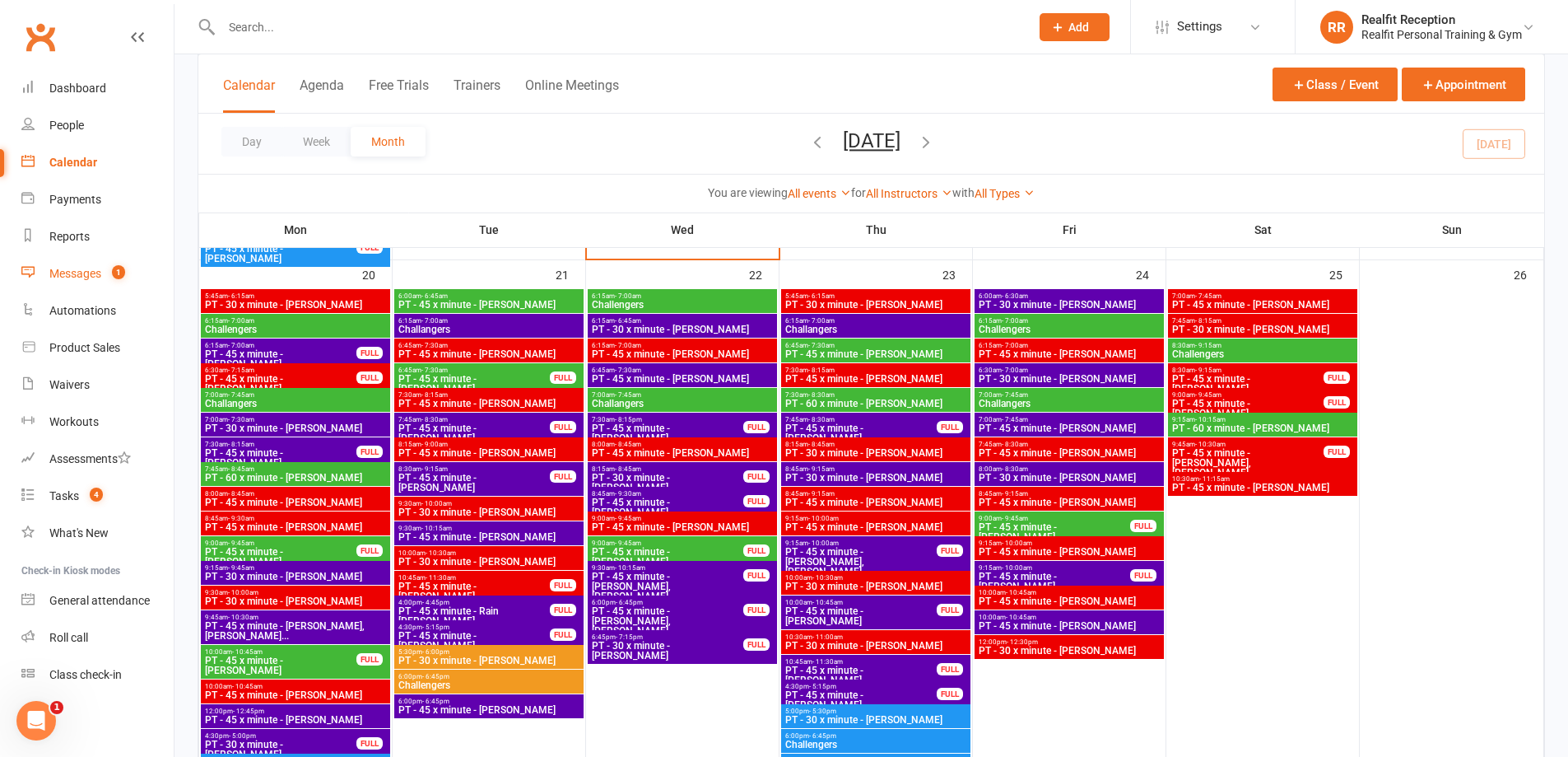
click at [96, 280] on div "Messages" at bounding box center [75, 273] width 52 height 13
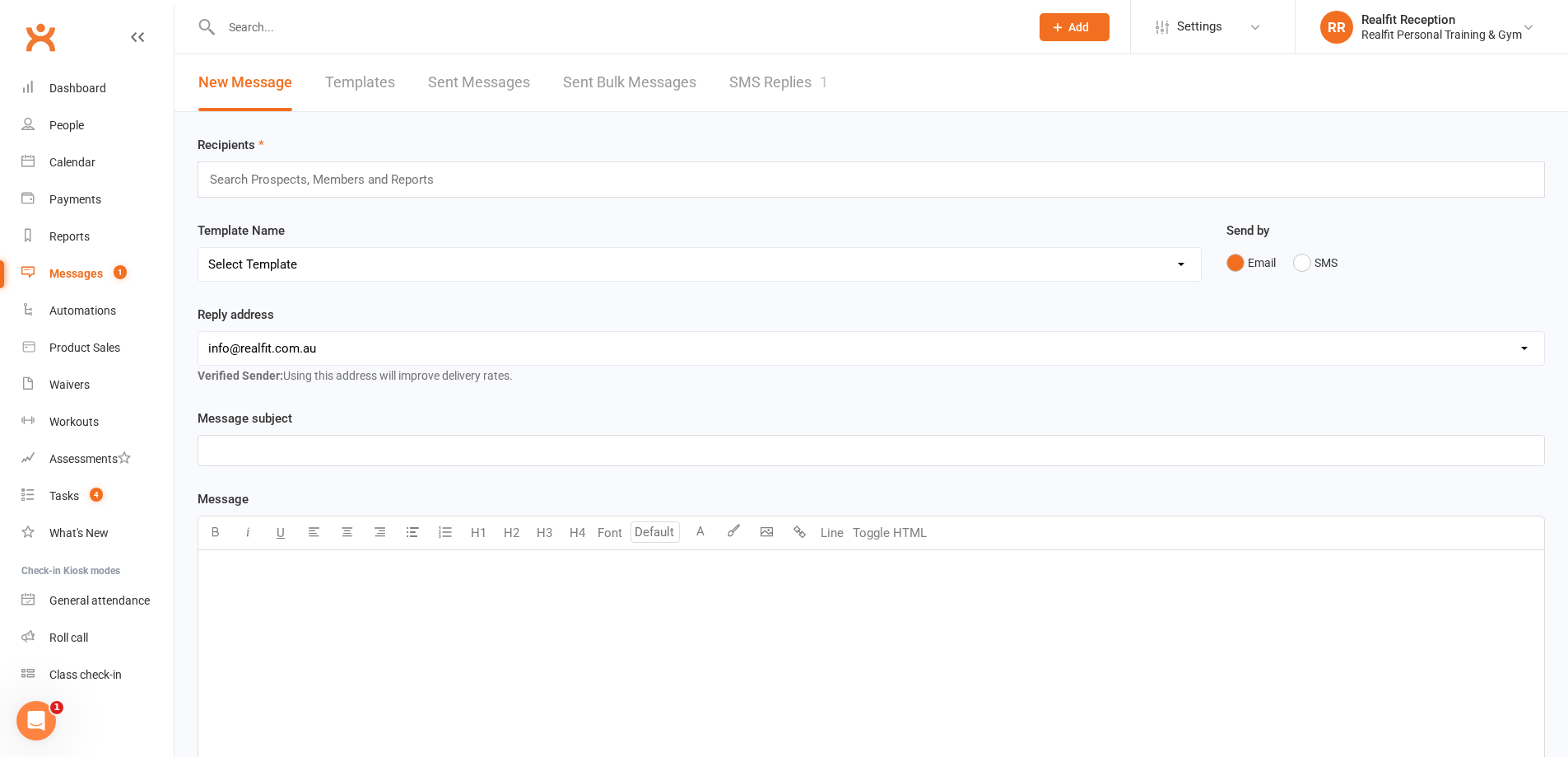
click at [752, 82] on link "SMS Replies 1" at bounding box center [779, 82] width 99 height 57
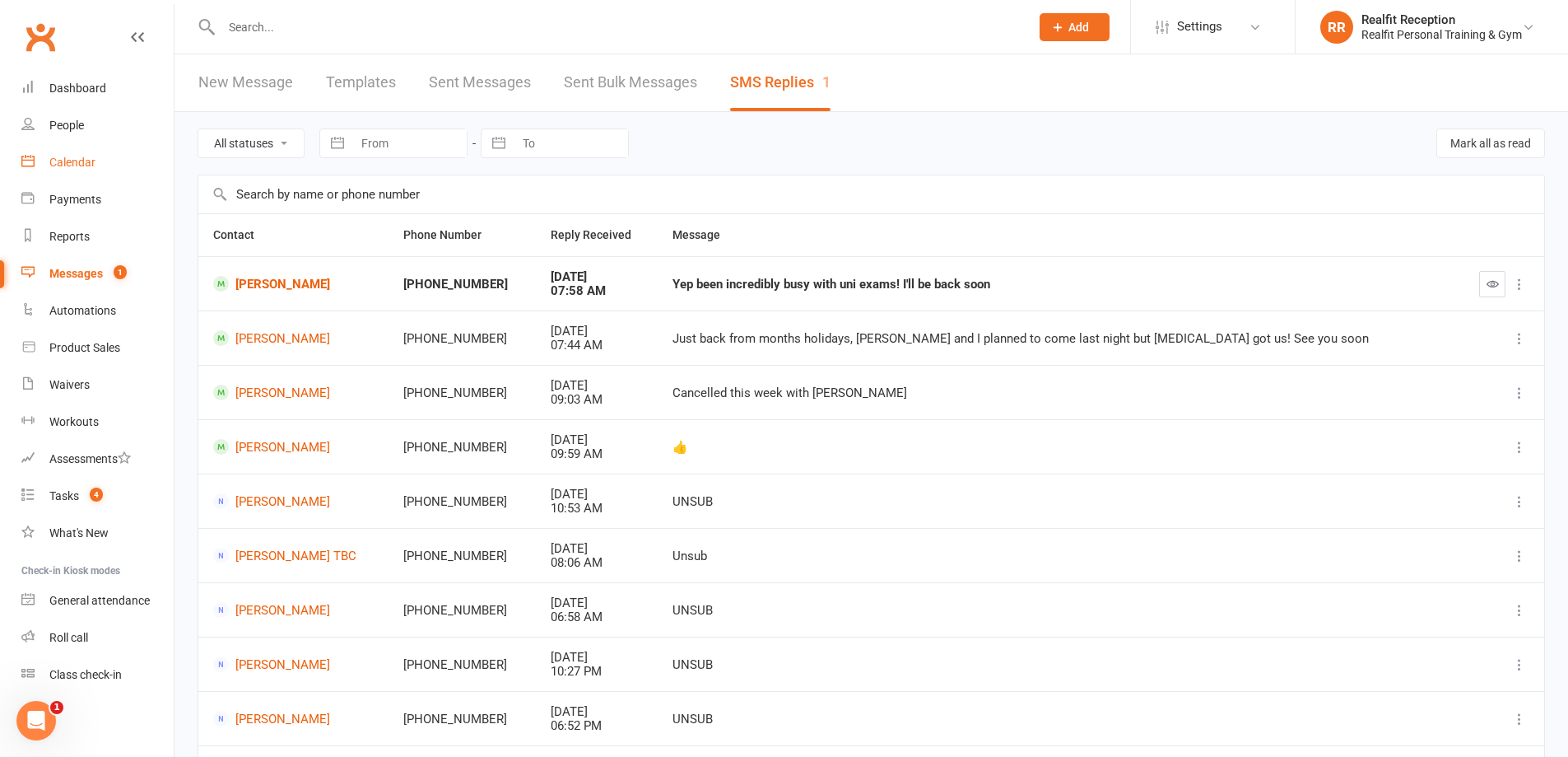
click at [72, 157] on div "Calendar" at bounding box center [72, 162] width 46 height 13
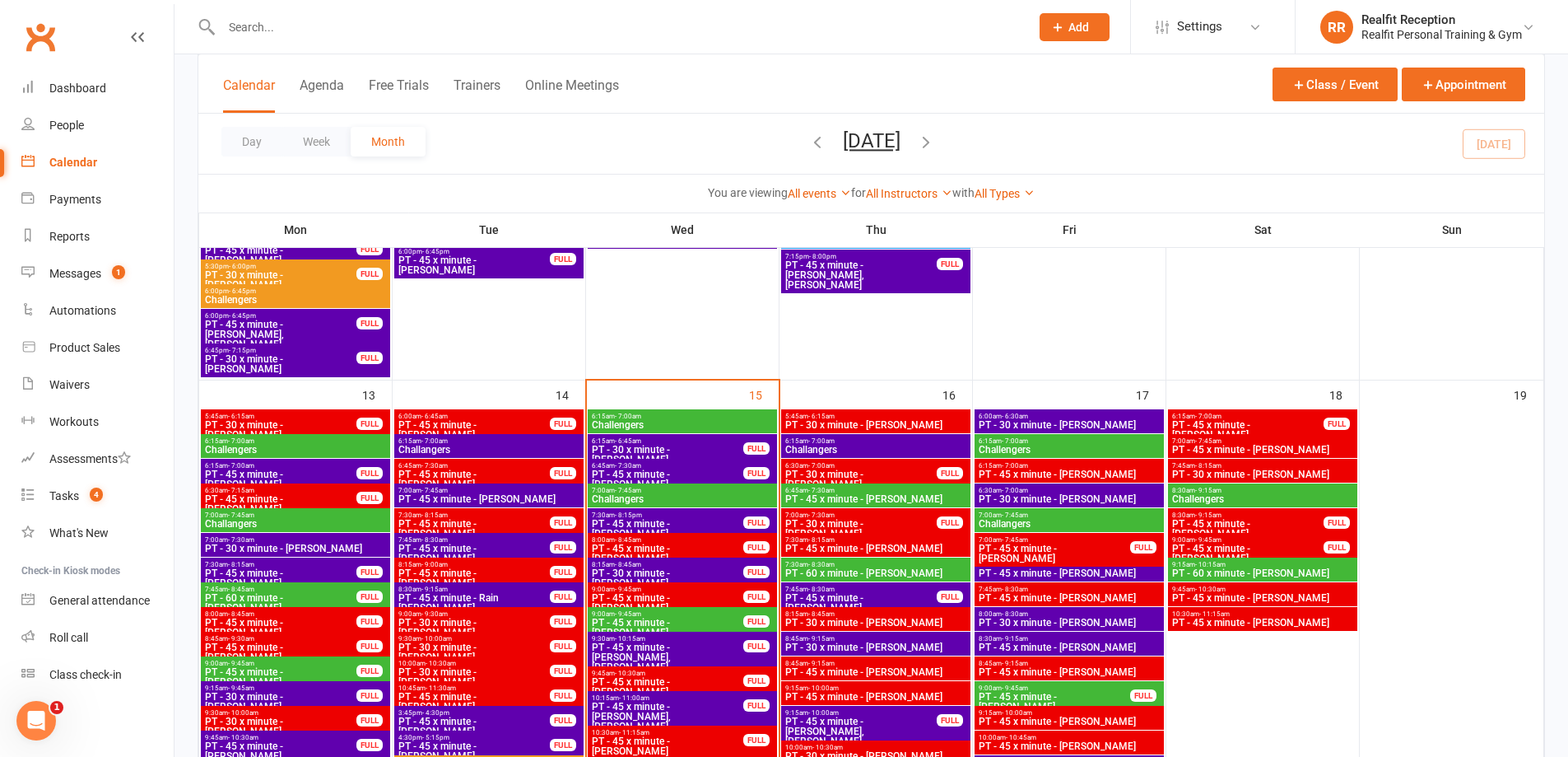
scroll to position [1317, 0]
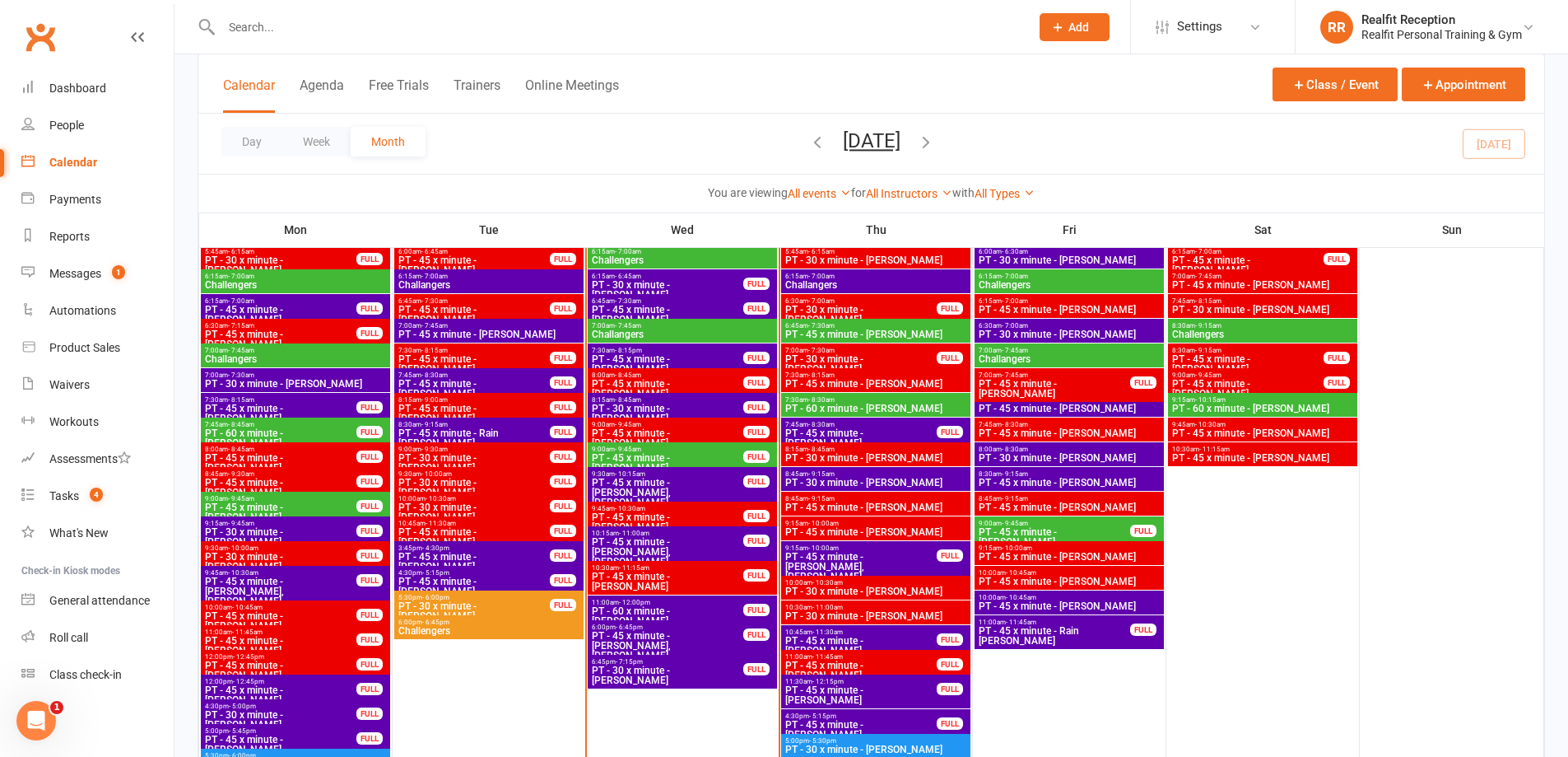
click at [695, 404] on span "PT - 30 x minute - Patricia Taylor" at bounding box center [668, 413] width 154 height 20
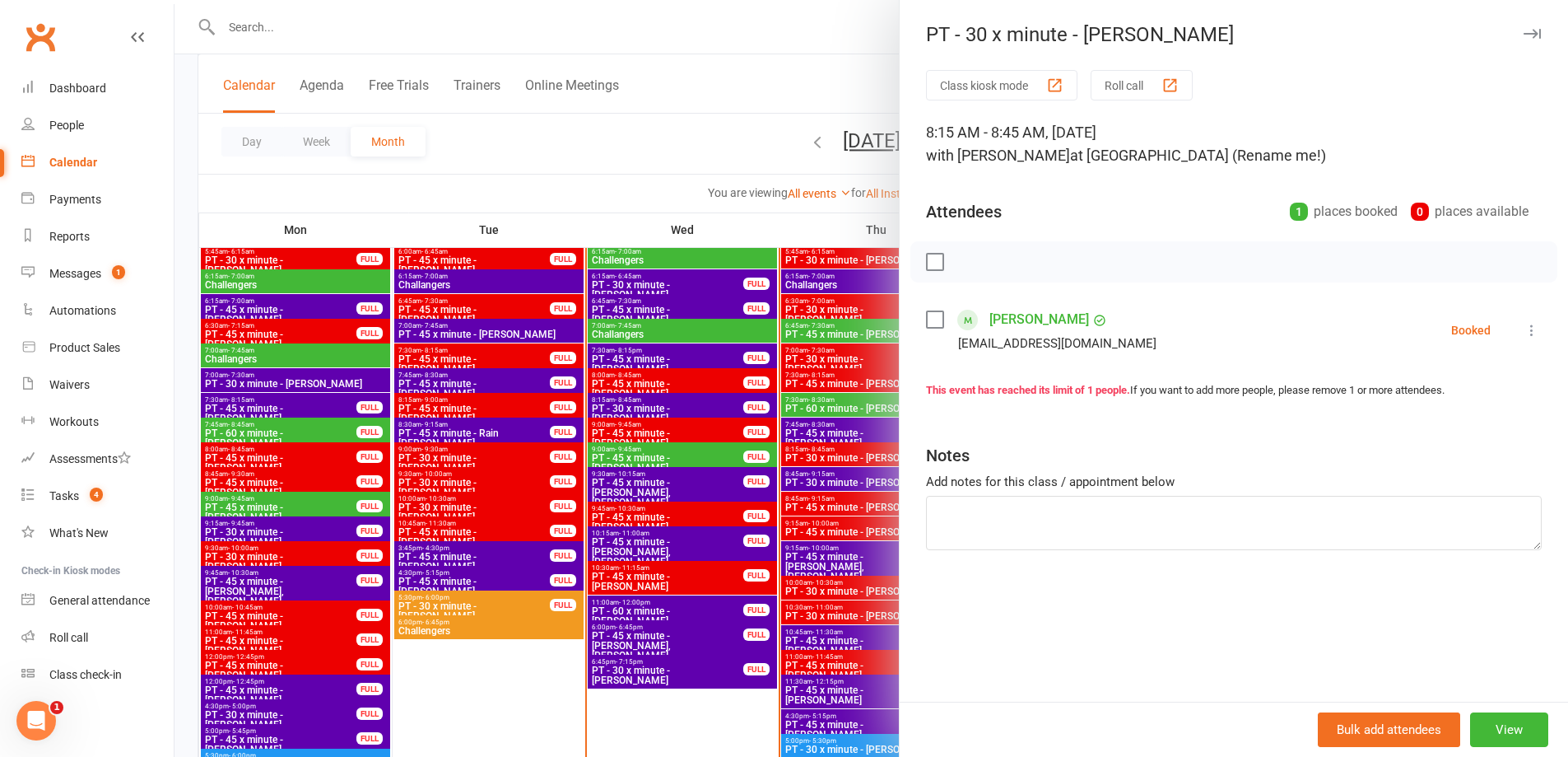
click at [926, 319] on label at bounding box center [934, 319] width 16 height 16
click at [966, 258] on icon "button" at bounding box center [971, 261] width 18 height 18
click at [599, 205] on div at bounding box center [871, 378] width 1393 height 757
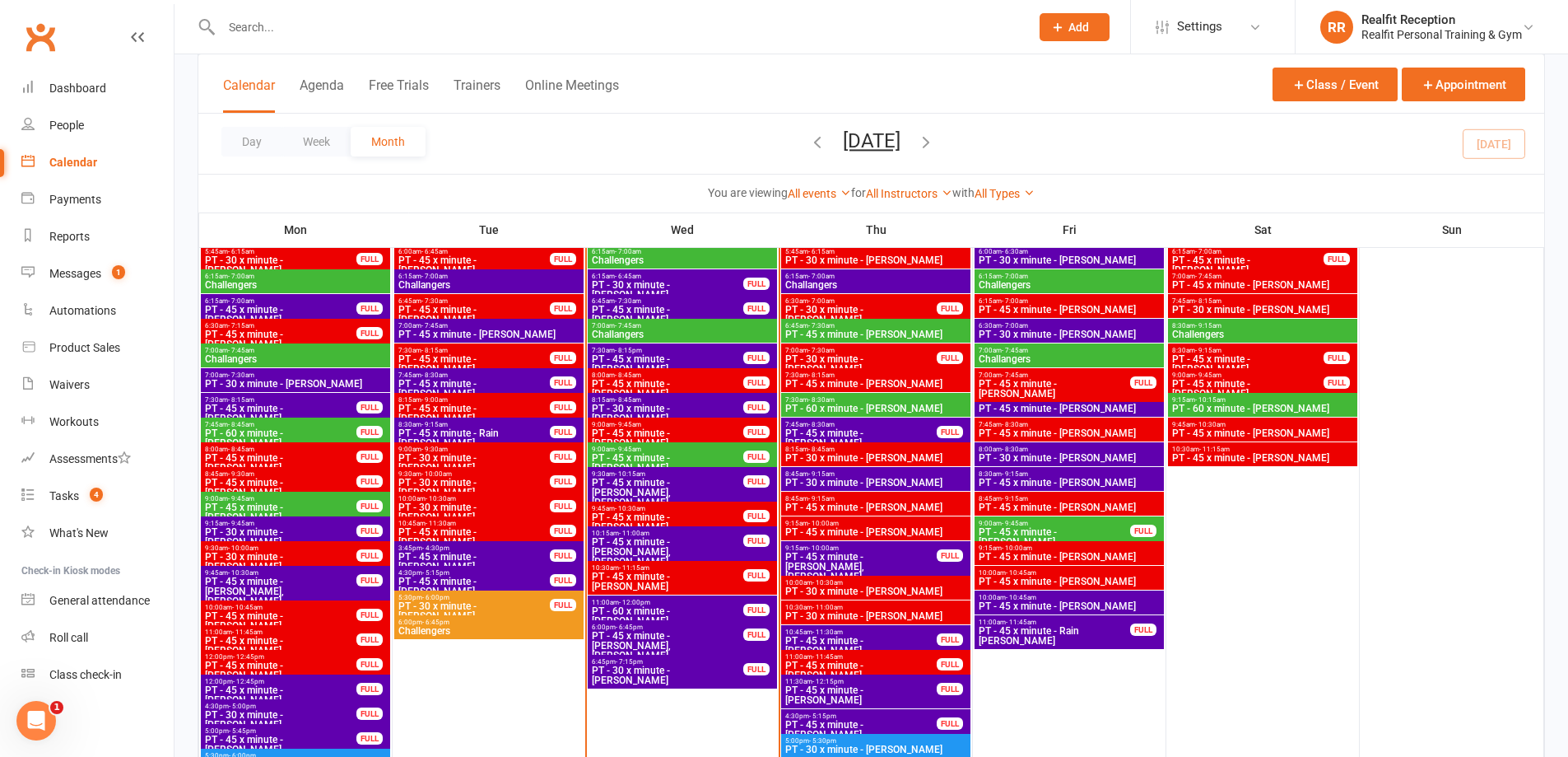
click at [691, 609] on span "PT - 60 x minute - Audery Perera" at bounding box center [668, 616] width 154 height 20
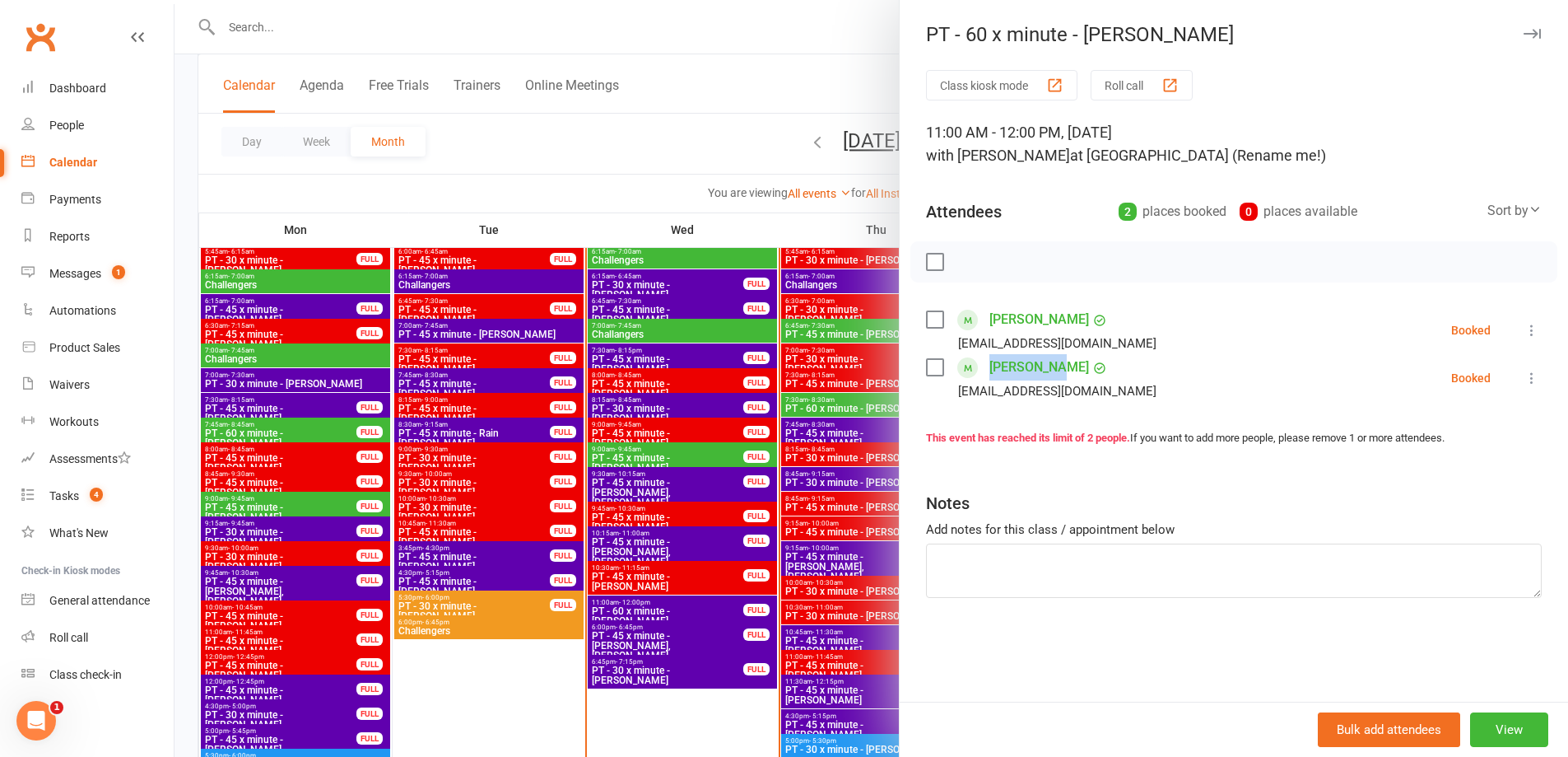
drag, startPoint x: 1079, startPoint y: 375, endPoint x: 981, endPoint y: 374, distance: 98.0
click at [981, 374] on div "Ben Rejmer benrejmer@gmail.com" at bounding box center [1044, 378] width 237 height 48
copy link "Ben Rejmer"
click at [772, 217] on div at bounding box center [871, 378] width 1393 height 757
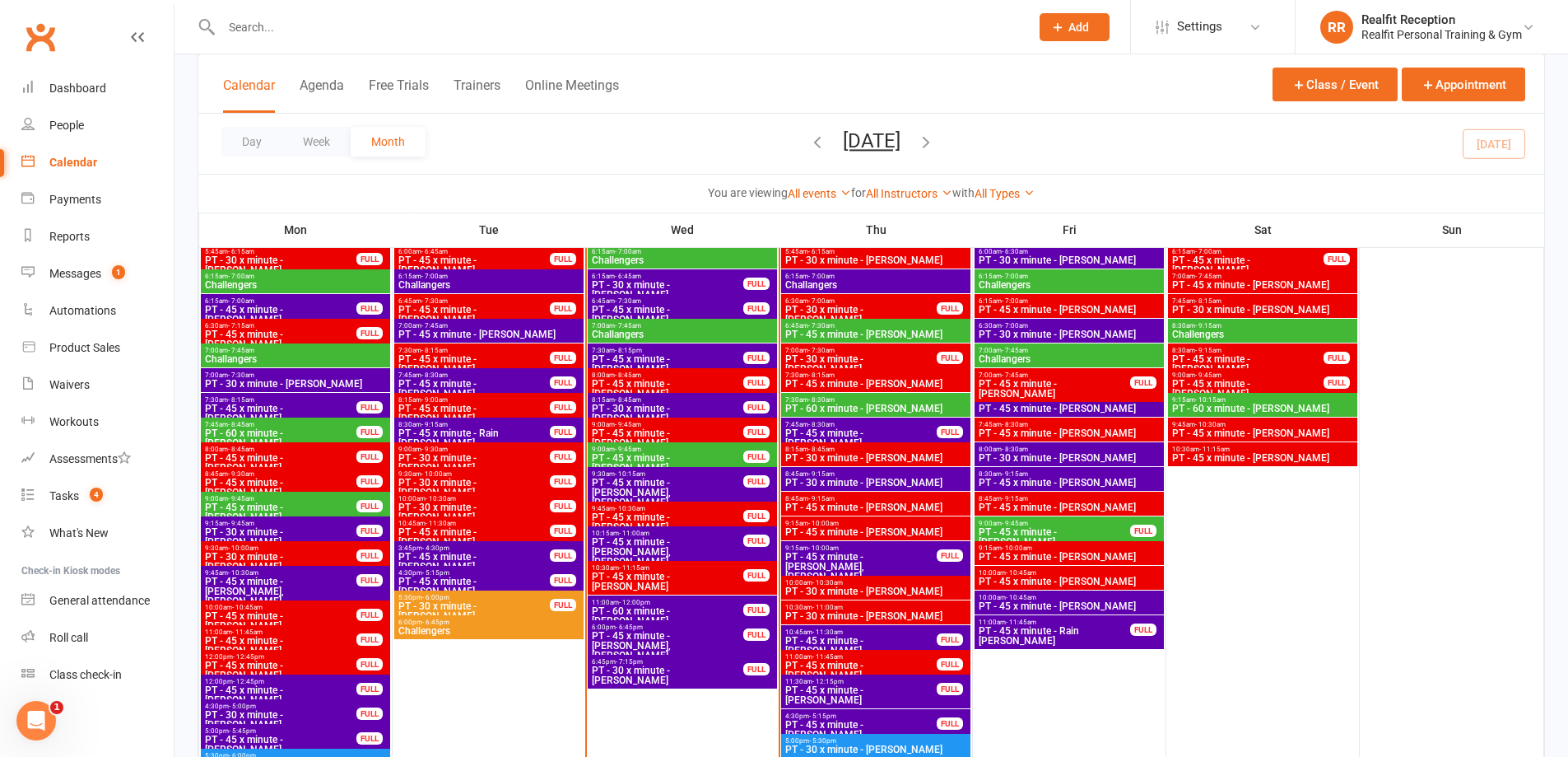
scroll to position [1482, 0]
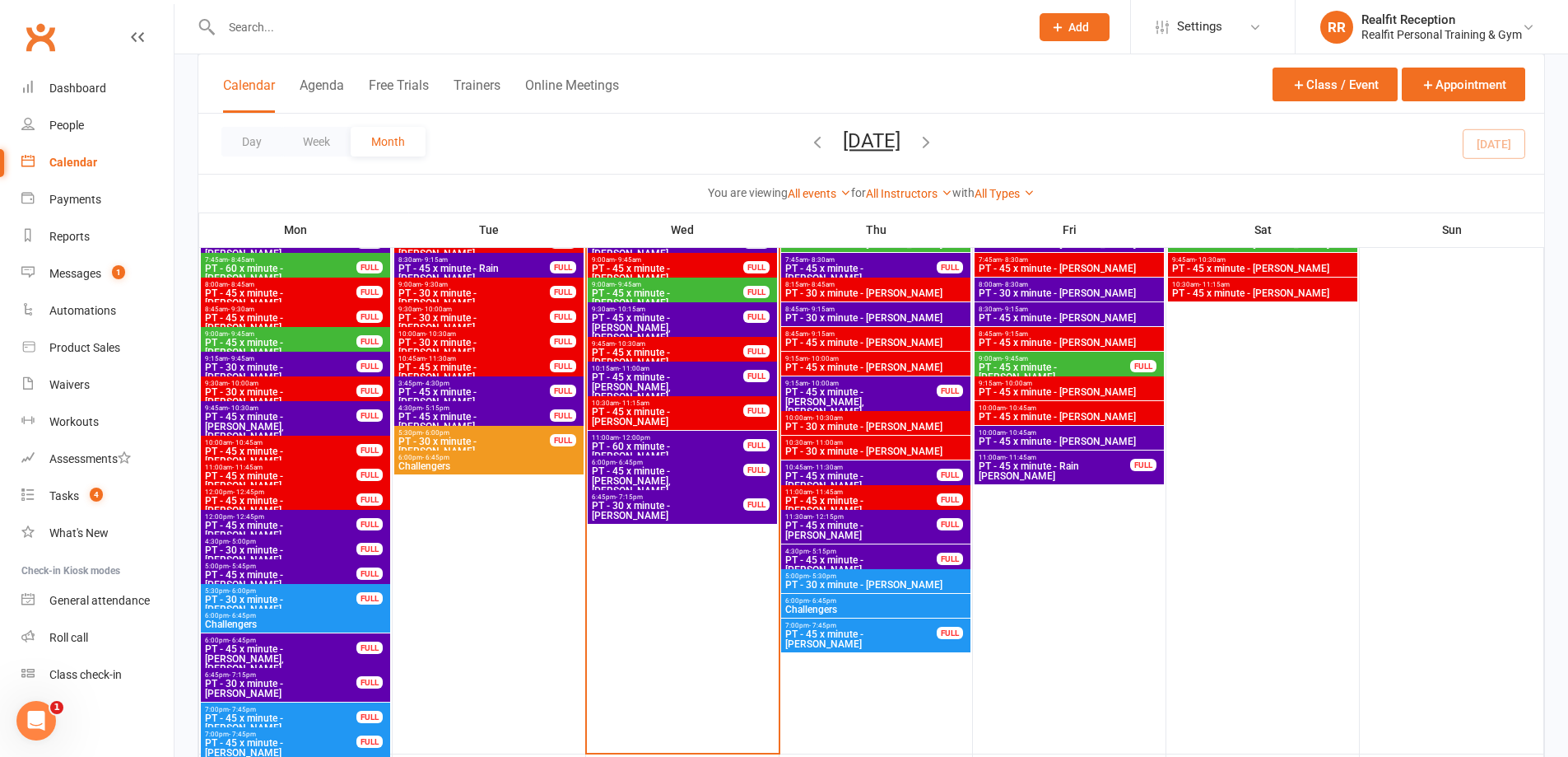
click at [718, 445] on span "PT - 60 x minute - Audery Perera" at bounding box center [668, 452] width 154 height 20
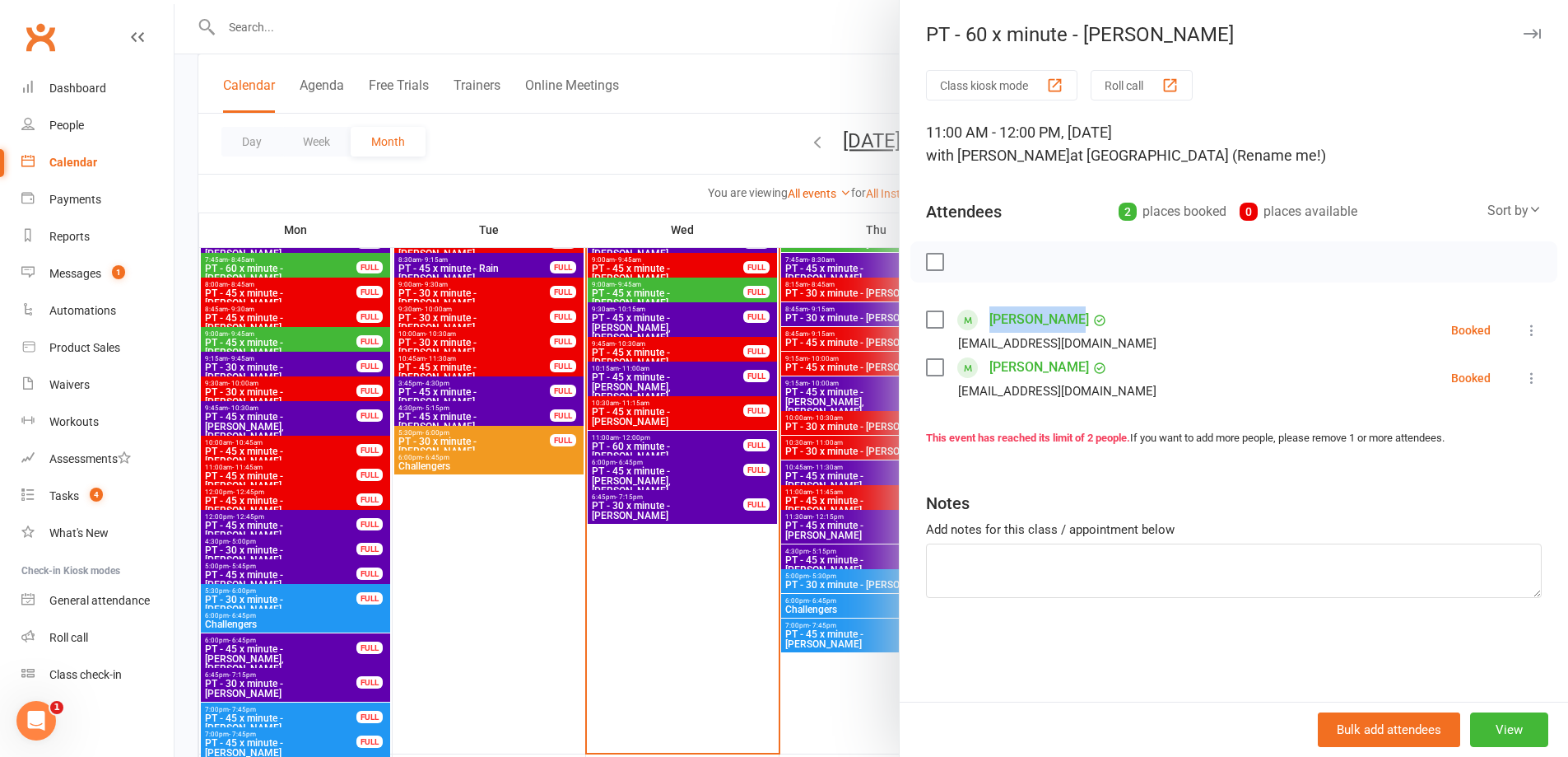
drag, startPoint x: 1086, startPoint y: 322, endPoint x: 974, endPoint y: 322, distance: 112.0
click at [974, 322] on div "Fiona Murray fionamurray5000@gmail.com" at bounding box center [1044, 330] width 237 height 48
copy link "Fiona Murray"
click at [66, 644] on div "Roll call" at bounding box center [69, 637] width 38 height 13
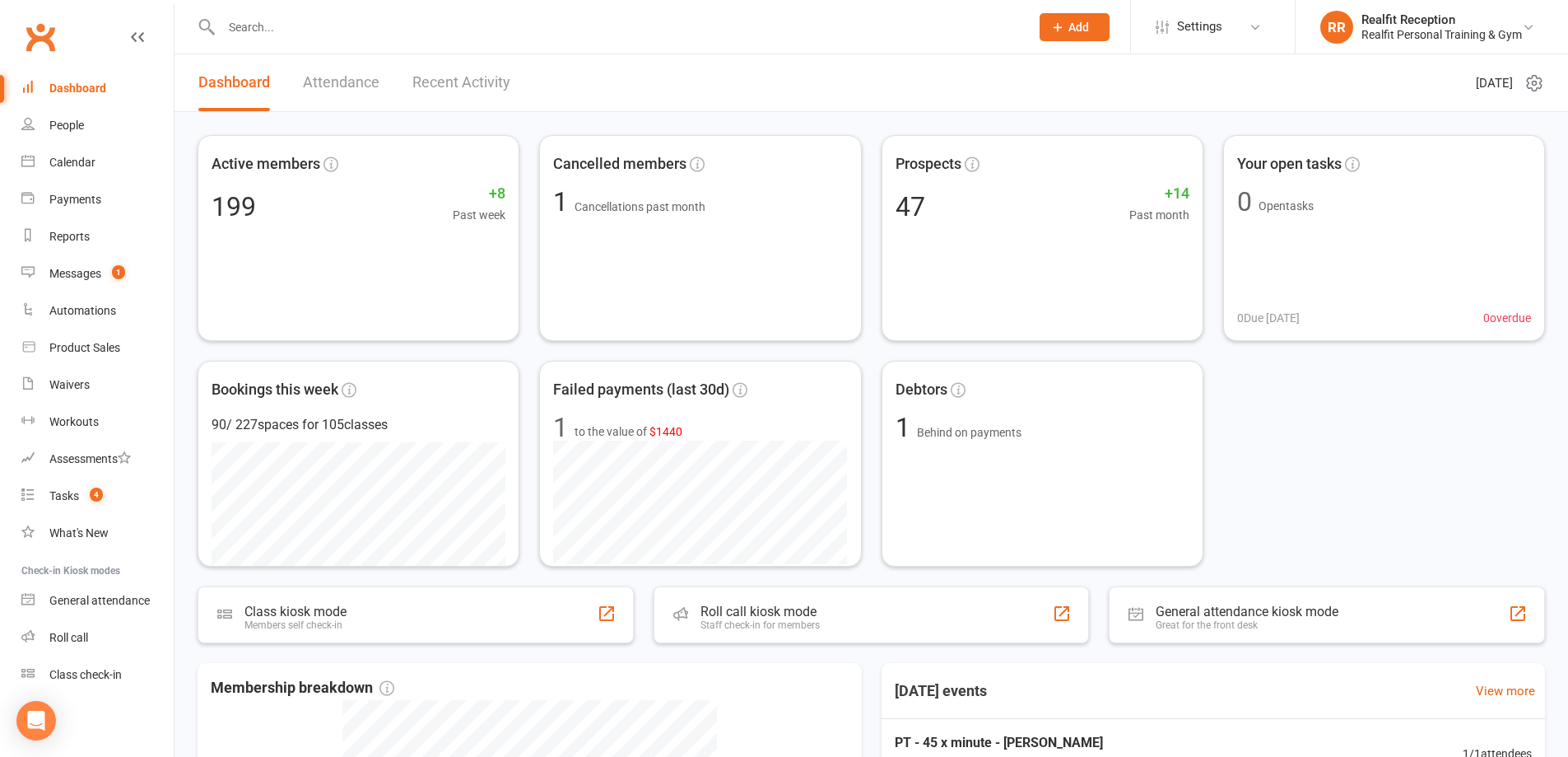
click at [440, 74] on link "Recent Activity" at bounding box center [461, 82] width 98 height 57
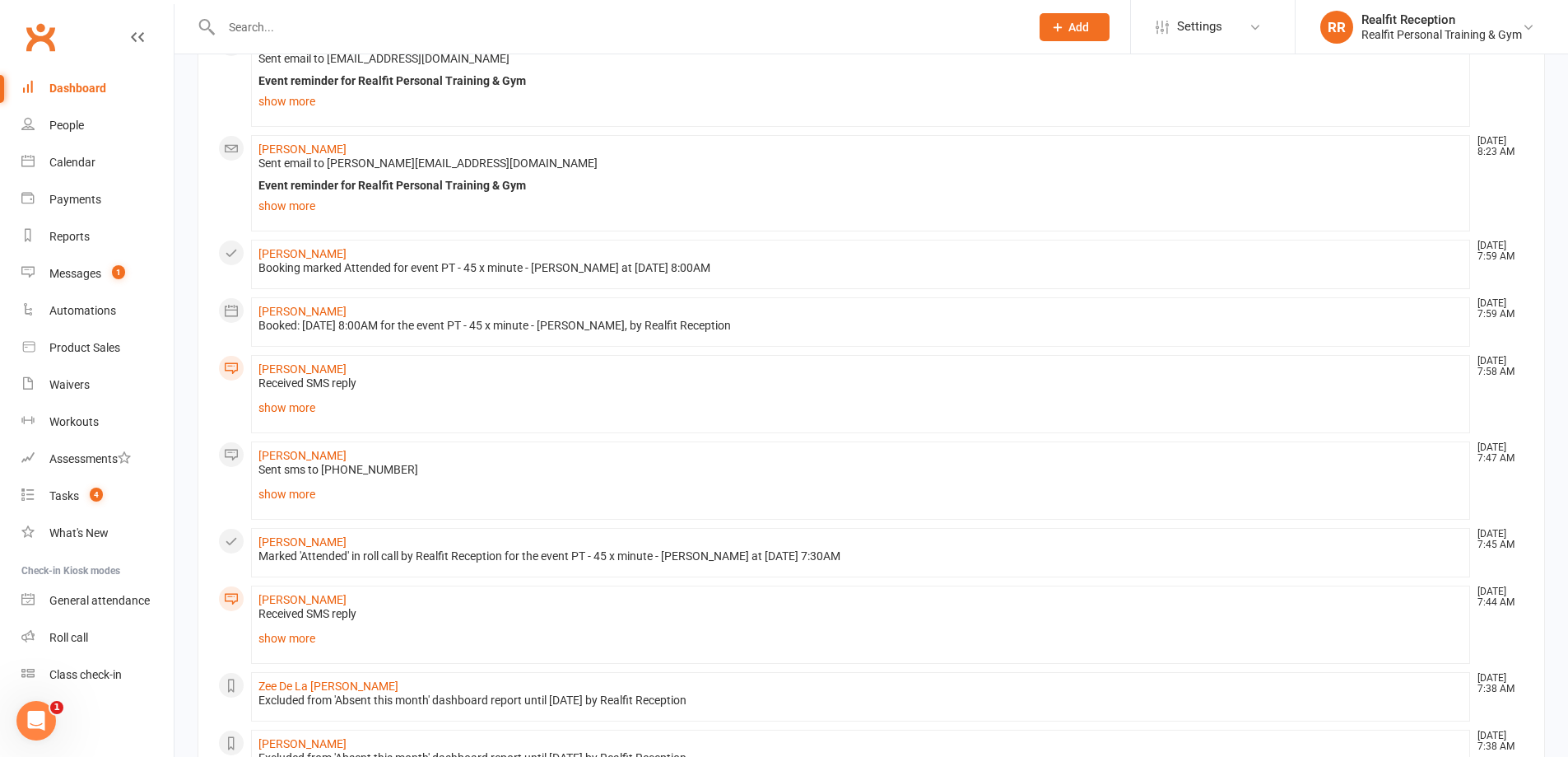
scroll to position [997, 0]
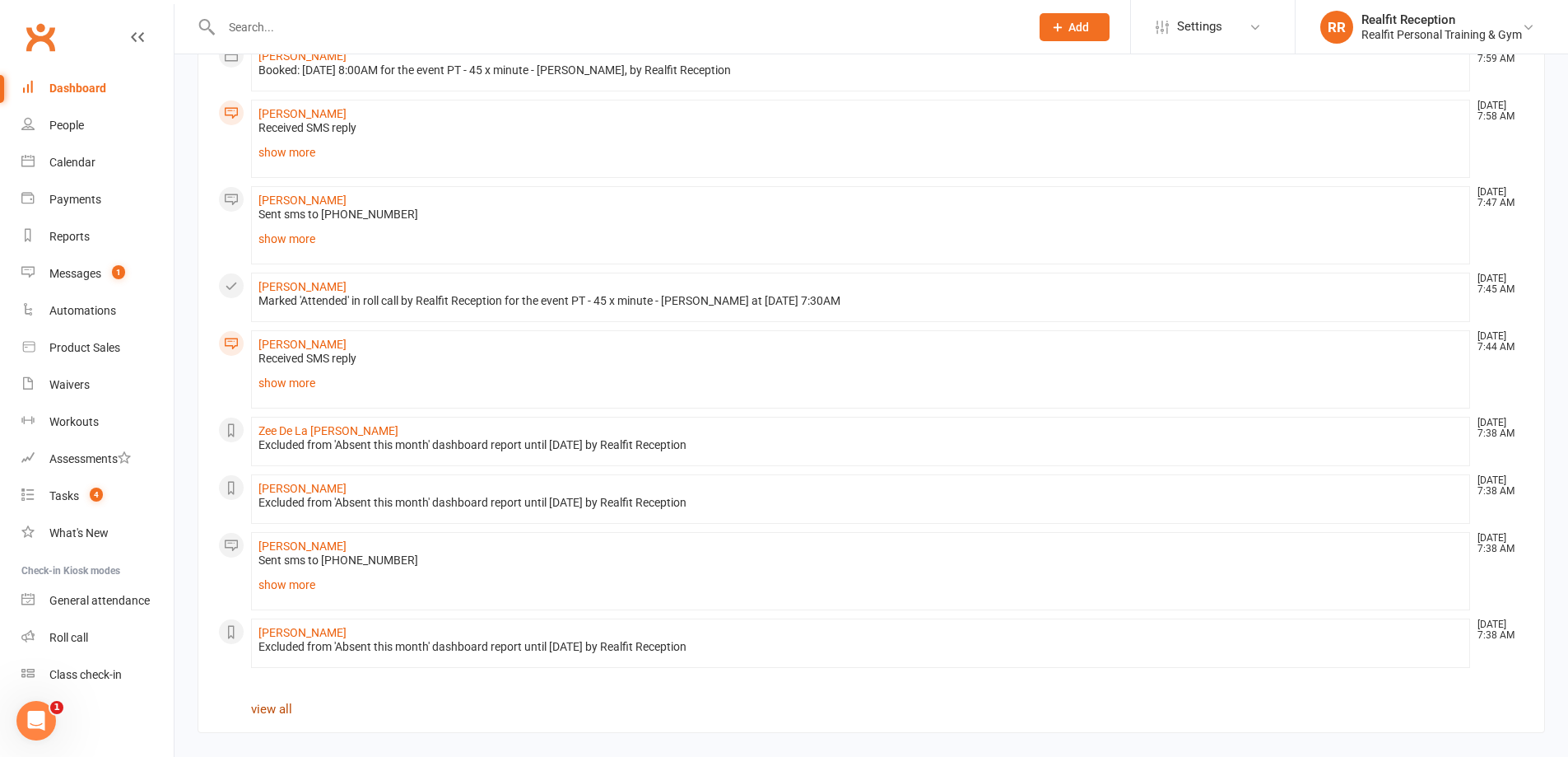
click at [281, 709] on link "view all" at bounding box center [271, 709] width 41 height 15
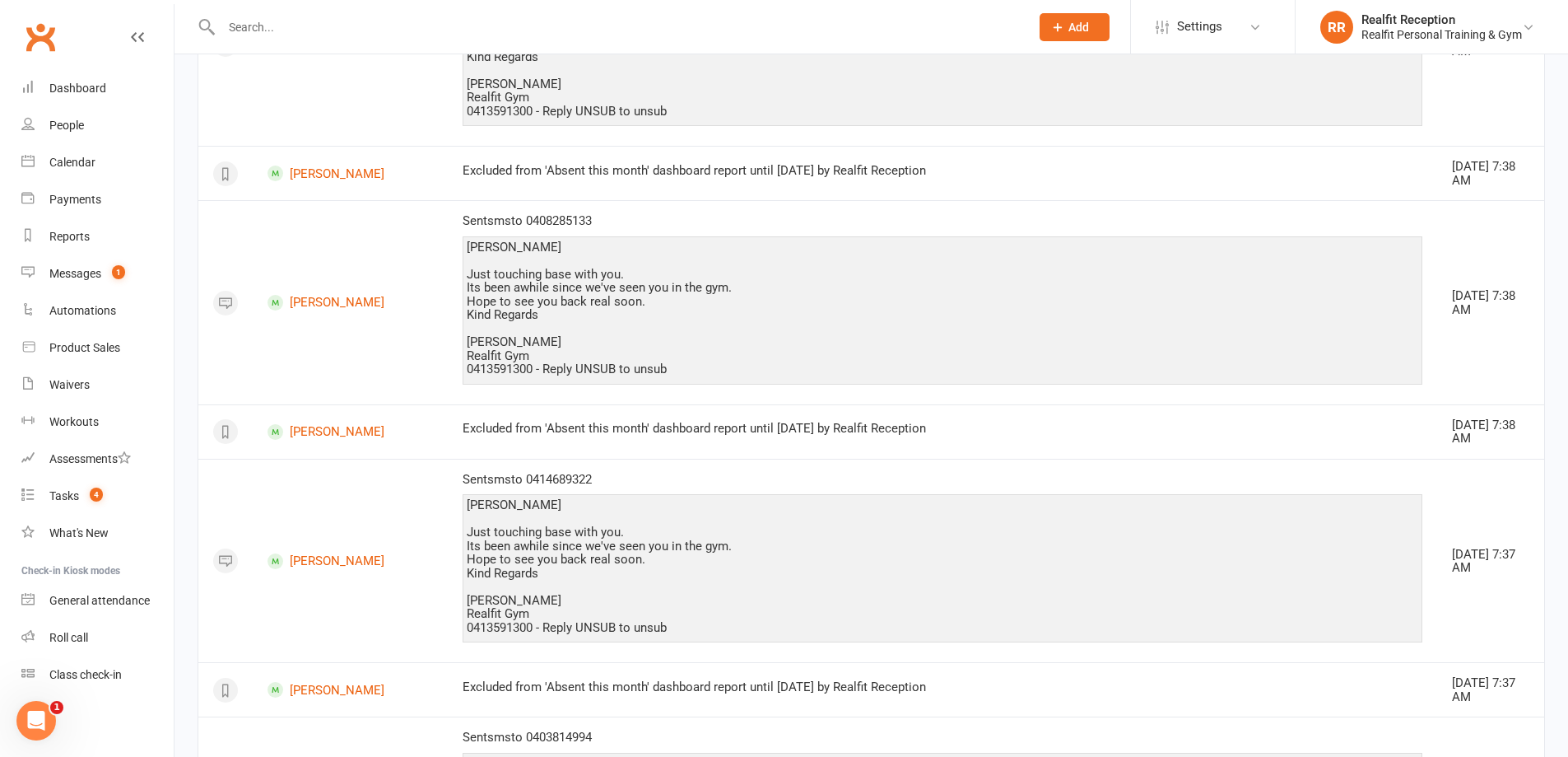
scroll to position [2543, 0]
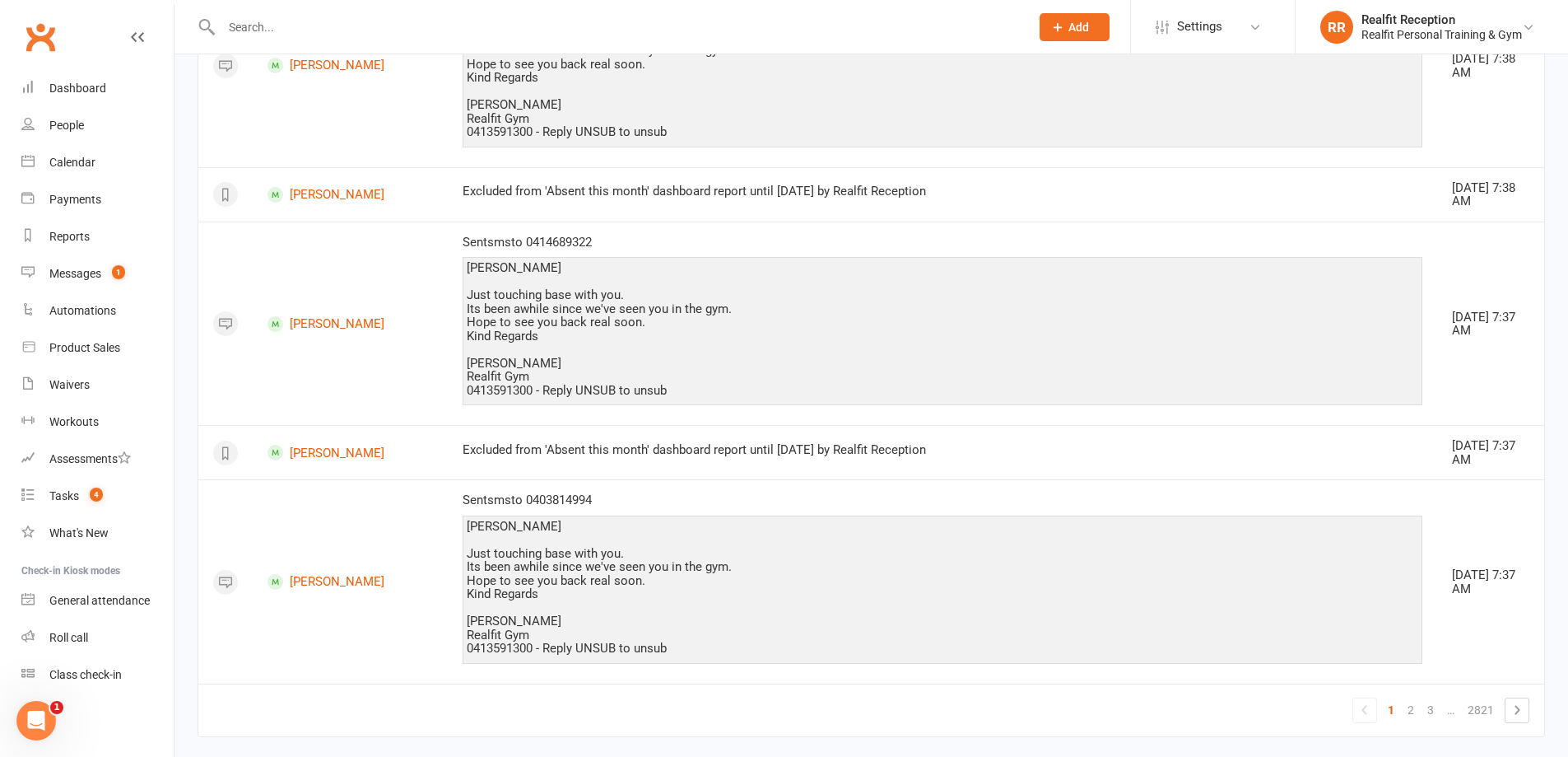
drag, startPoint x: 1412, startPoint y: 687, endPoint x: 1400, endPoint y: 676, distance: 16.3
click at [1411, 698] on link "2" at bounding box center [1411, 709] width 20 height 23
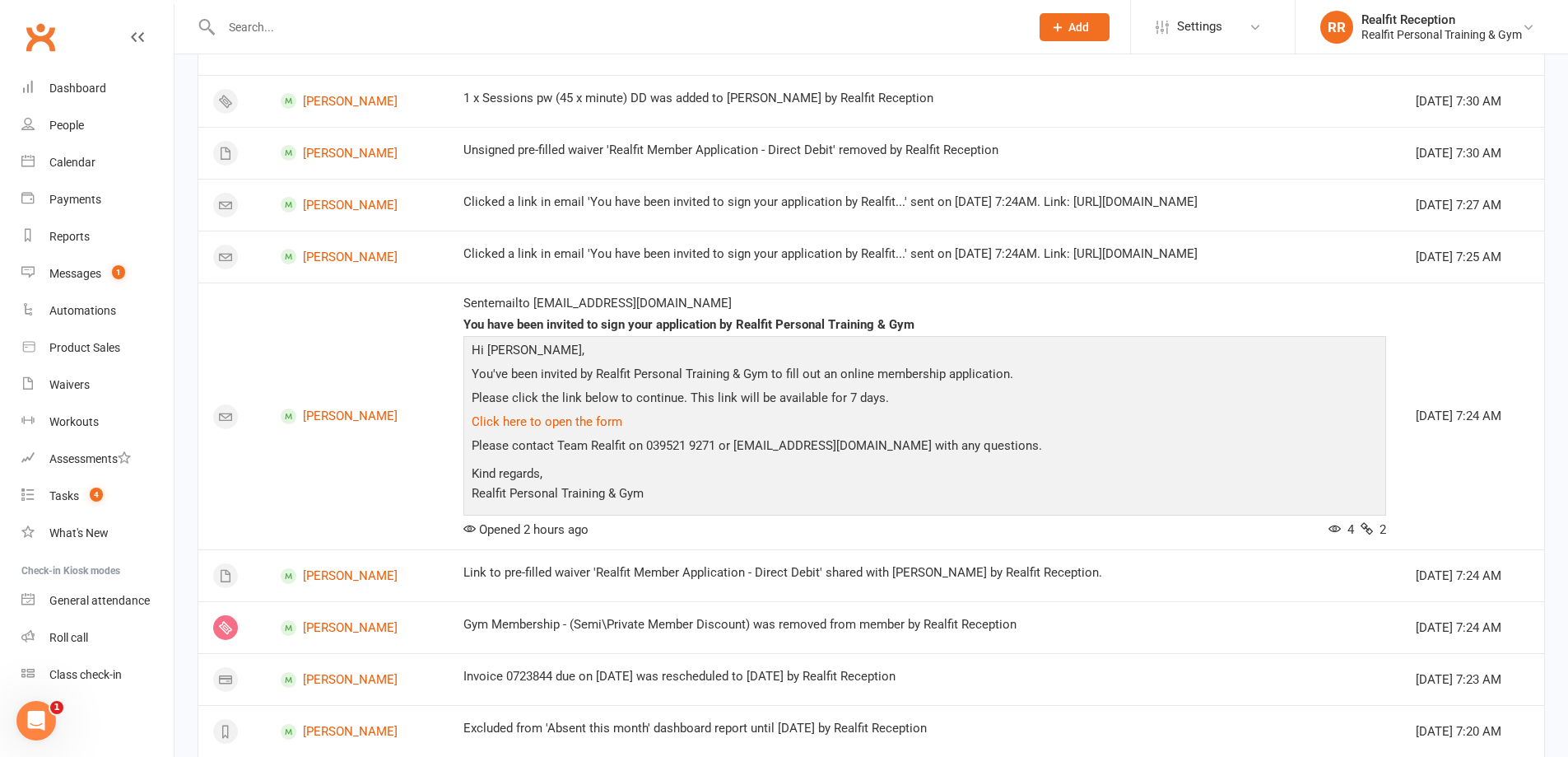
scroll to position [1291, 0]
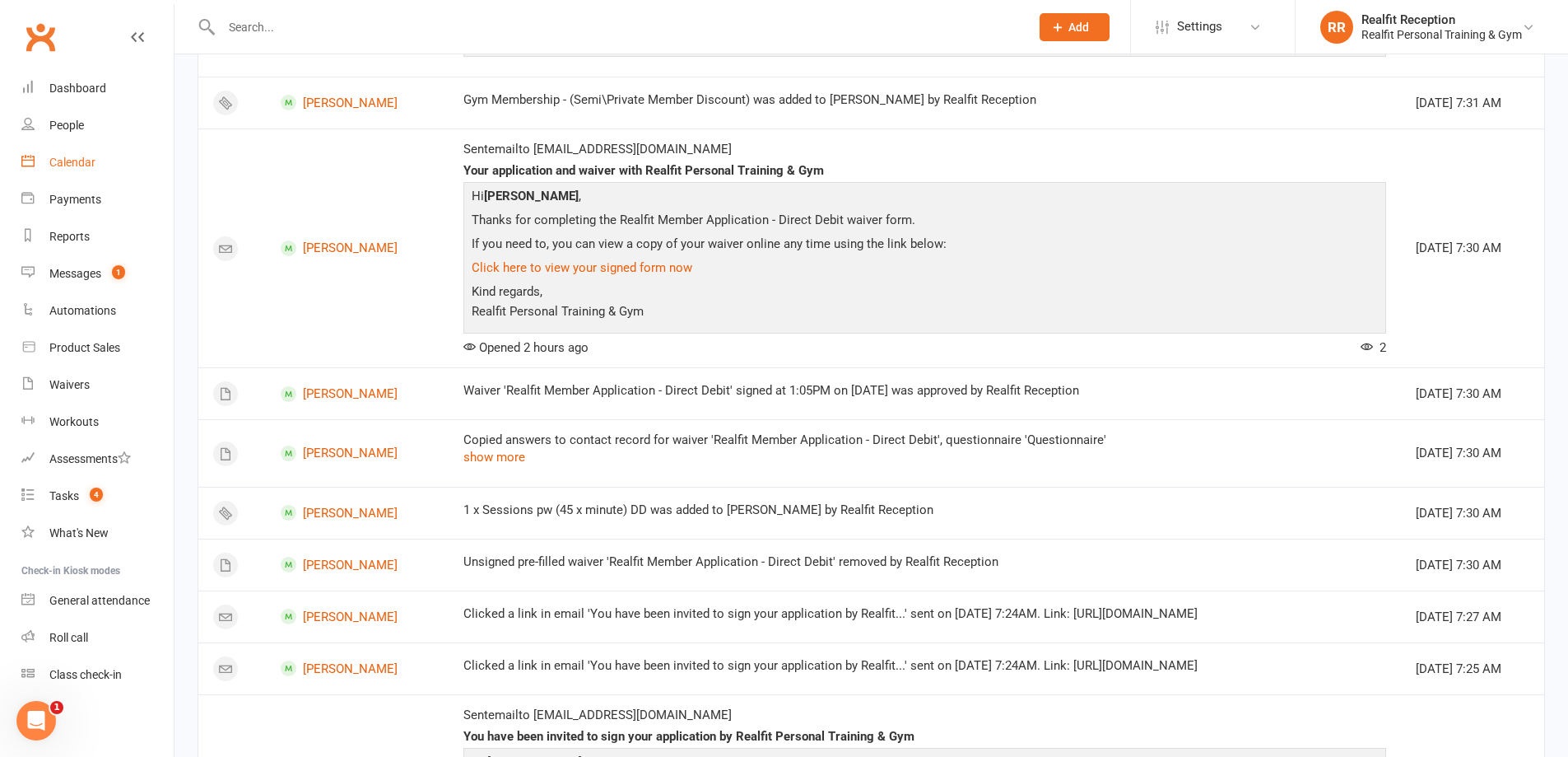
click at [92, 160] on div "Calendar" at bounding box center [72, 162] width 46 height 13
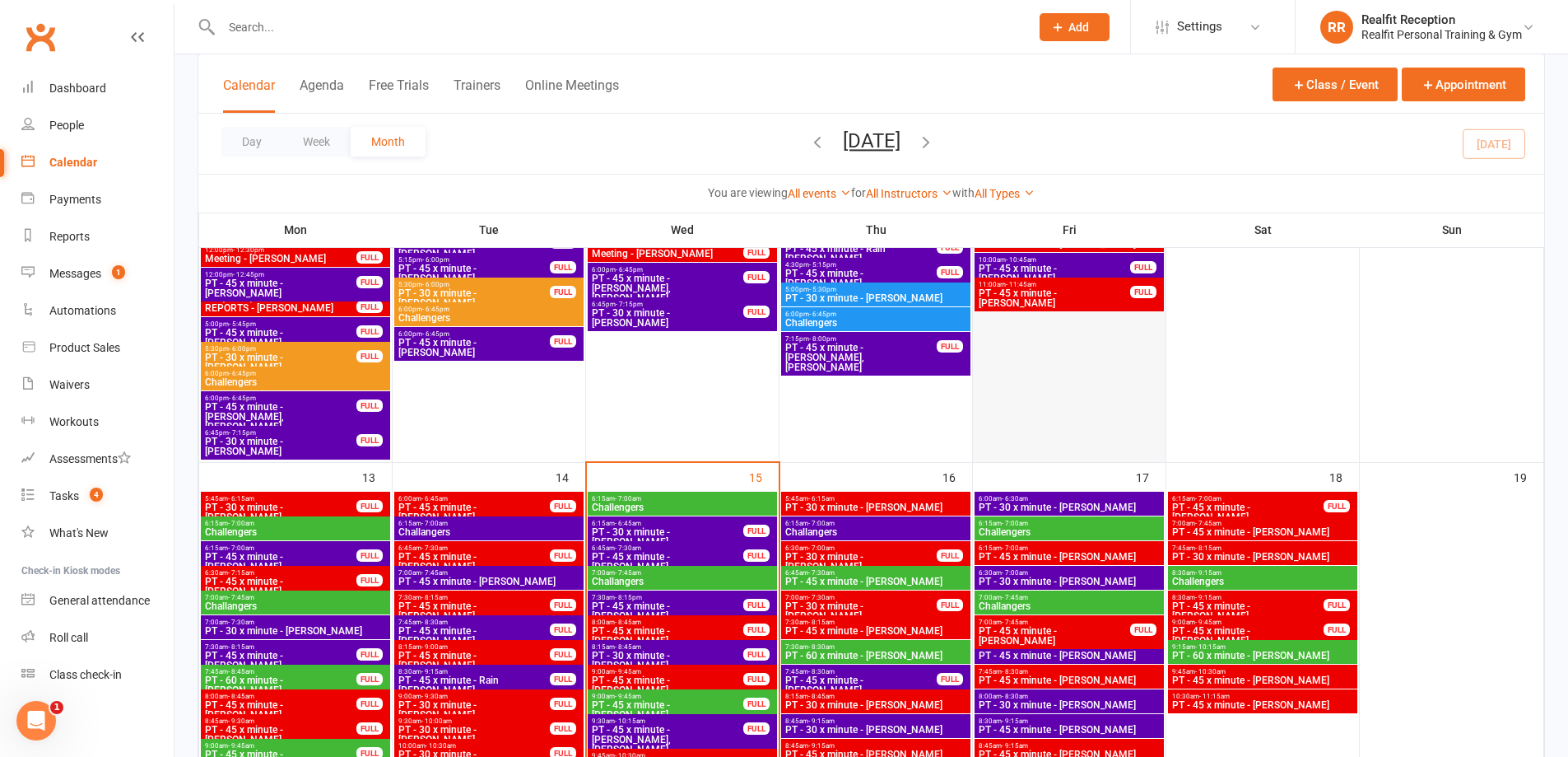
scroll to position [1235, 0]
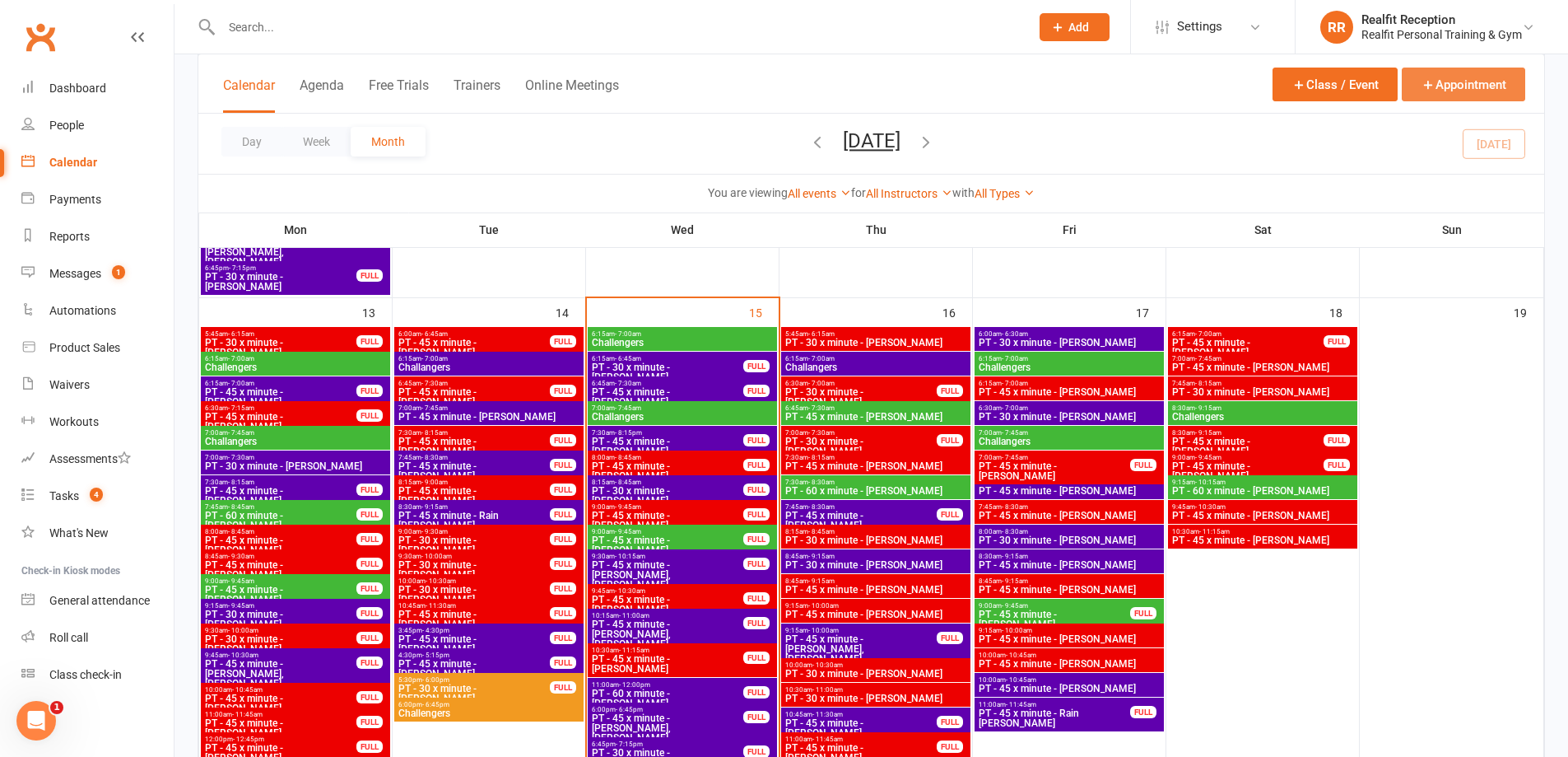
click at [1464, 89] on button "Appointment" at bounding box center [1463, 84] width 123 height 34
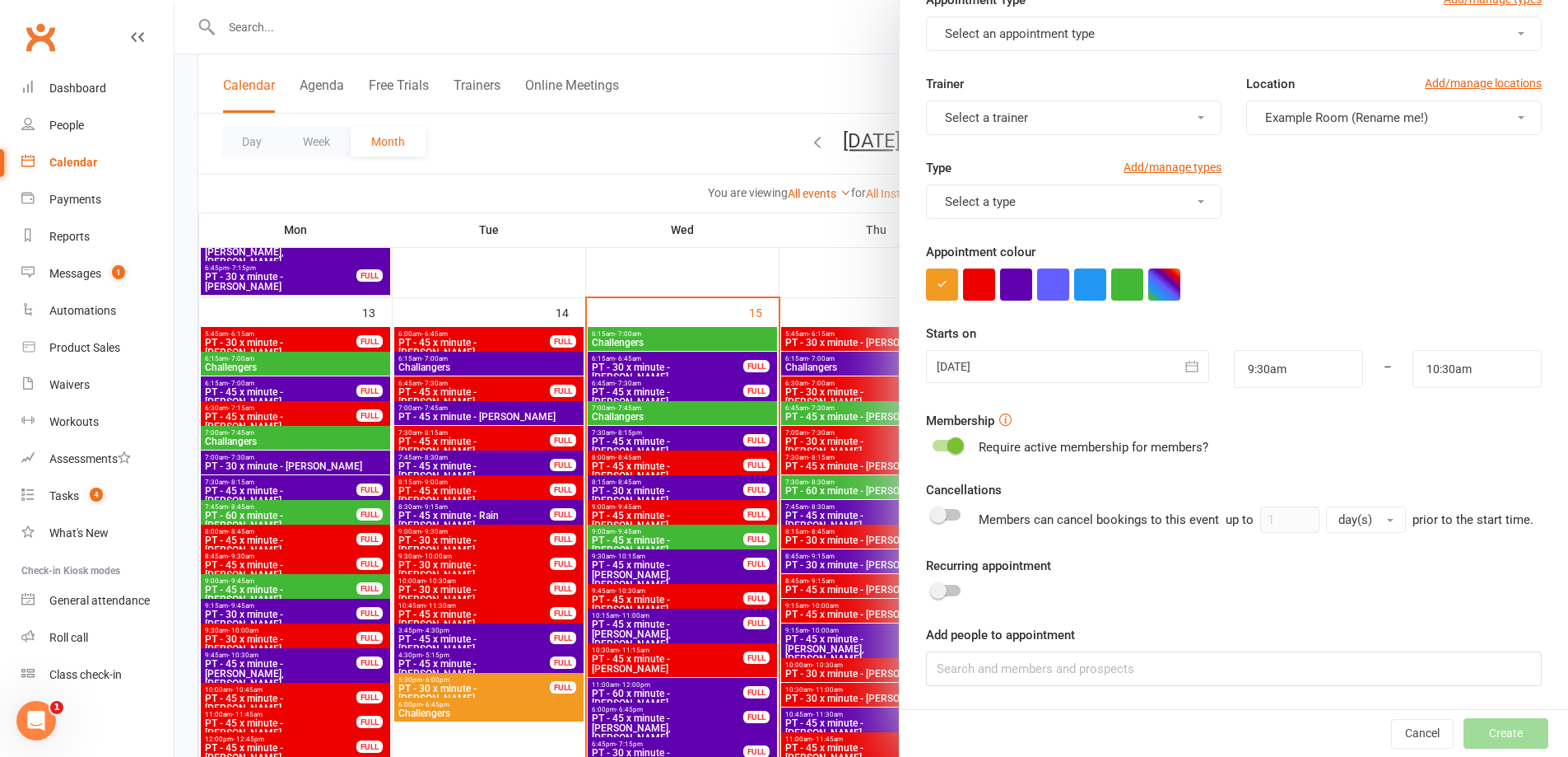
scroll to position [1317, 0]
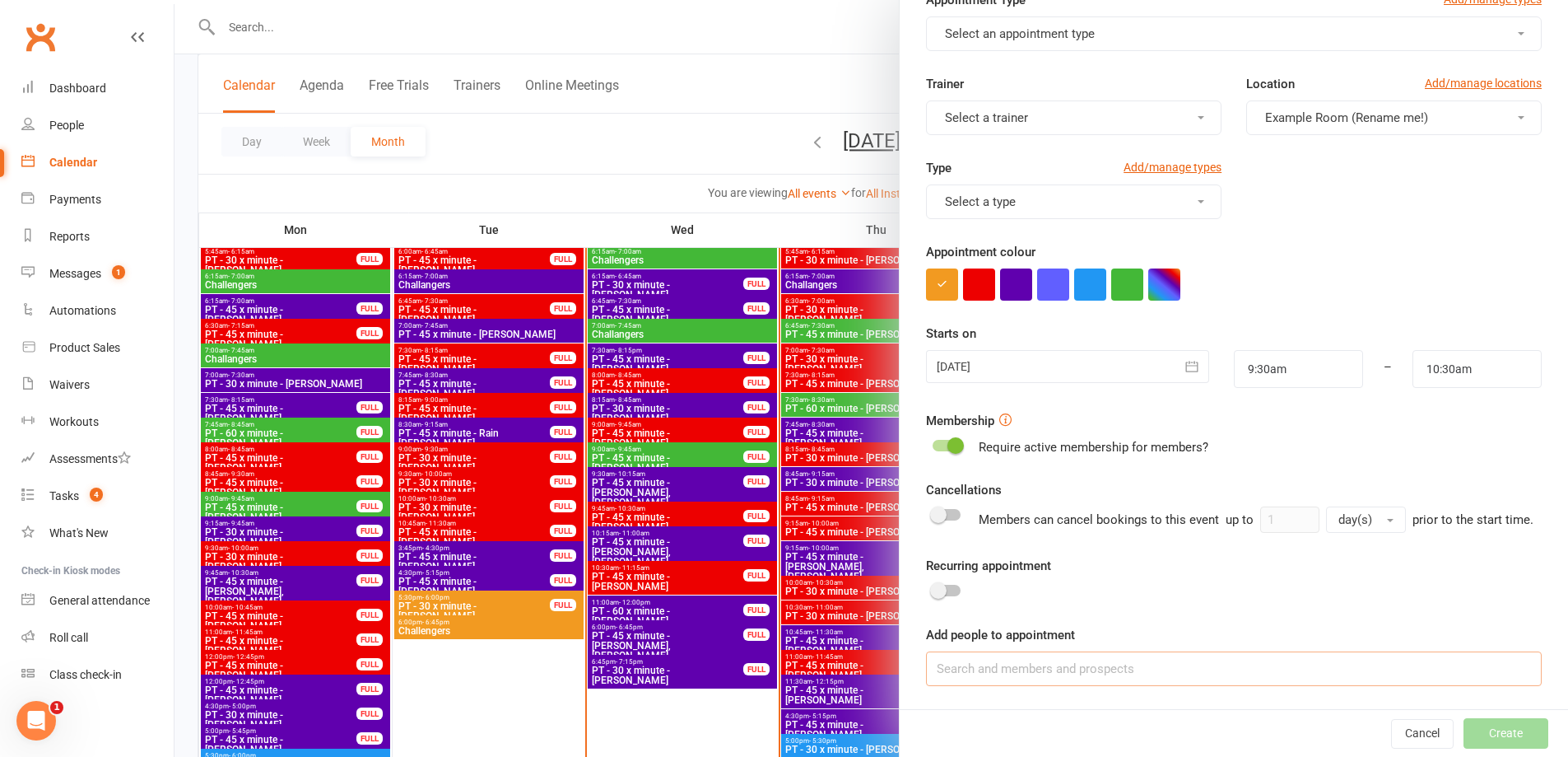
click at [1083, 668] on input at bounding box center [1234, 668] width 616 height 35
paste input "Ben Rejmer"
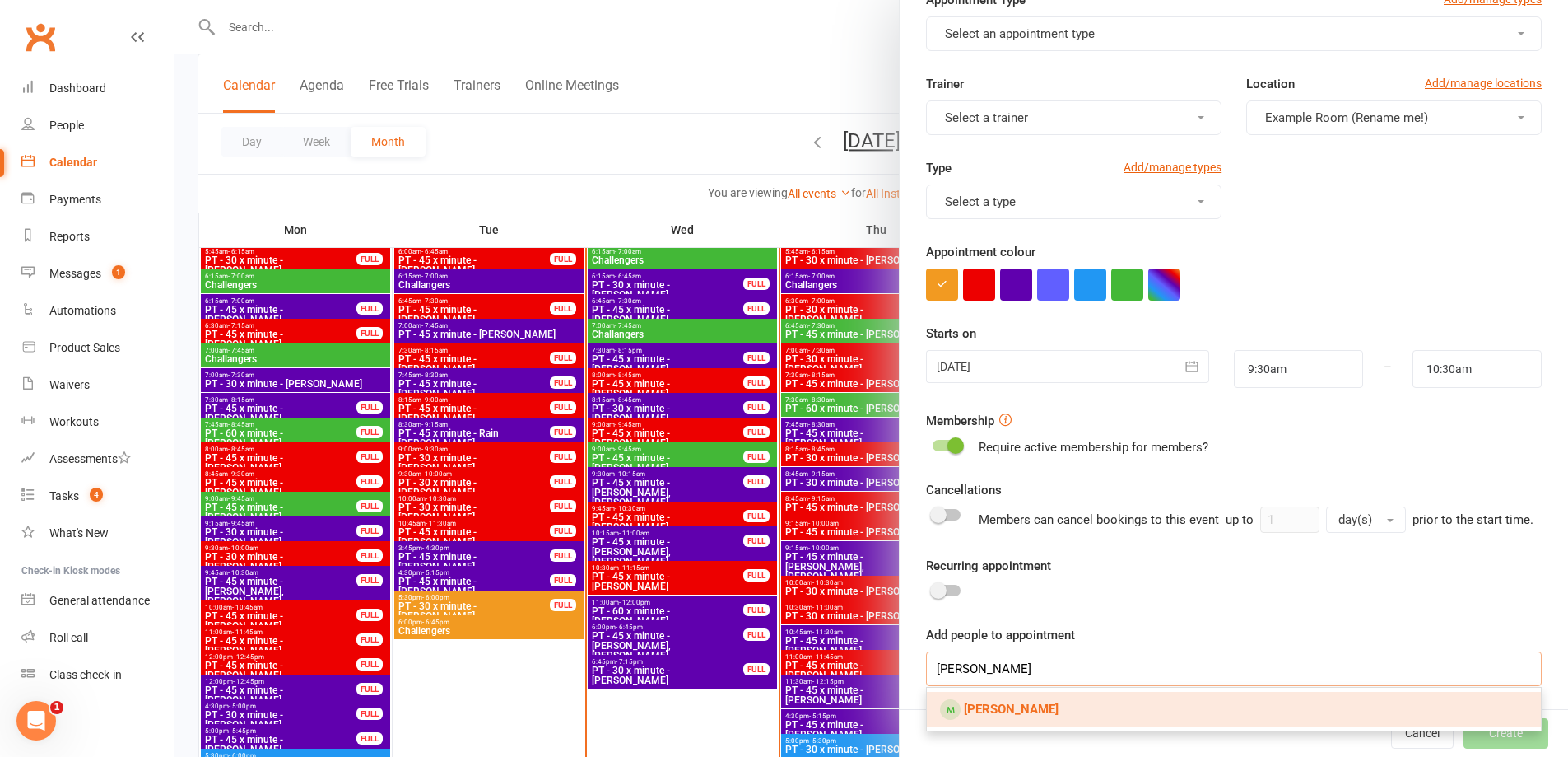
type input "Ben Rejmer"
click at [1020, 704] on strong "Ben Rejmer" at bounding box center [1012, 709] width 95 height 15
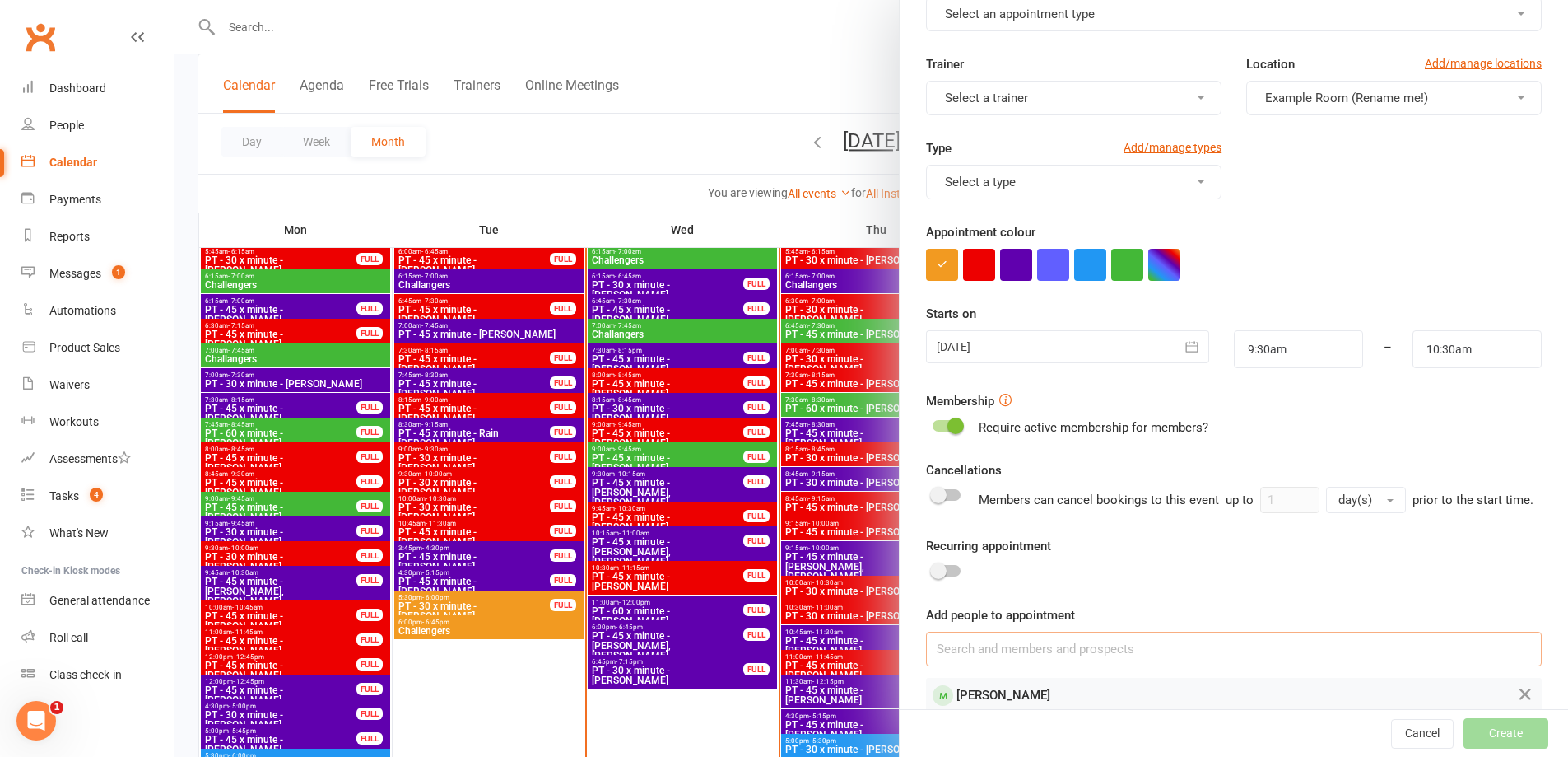
paste input "Fiona Murray"
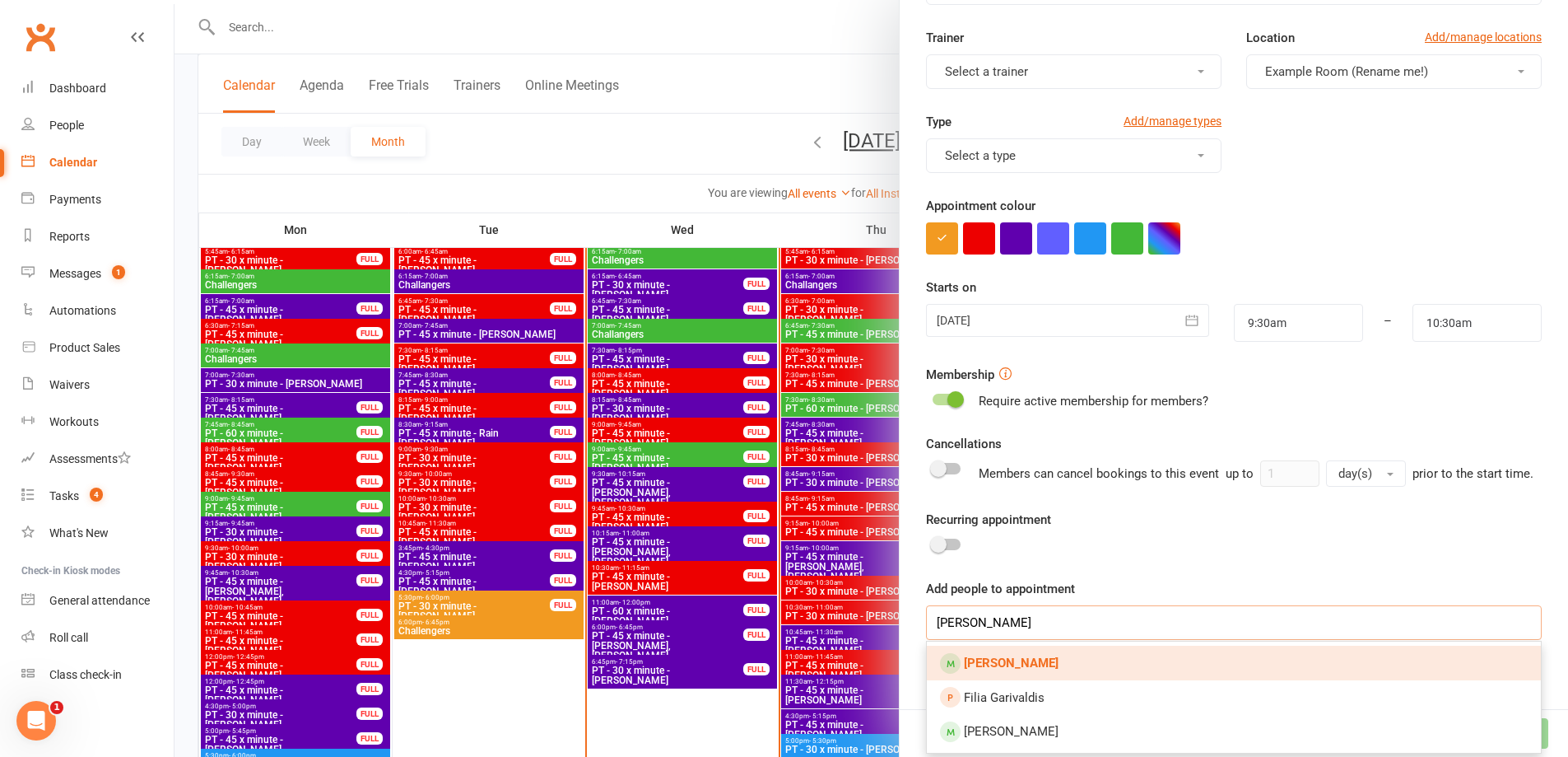
type input "Fiona Murray"
click at [1073, 657] on link "Fiona Murray" at bounding box center [1234, 663] width 614 height 35
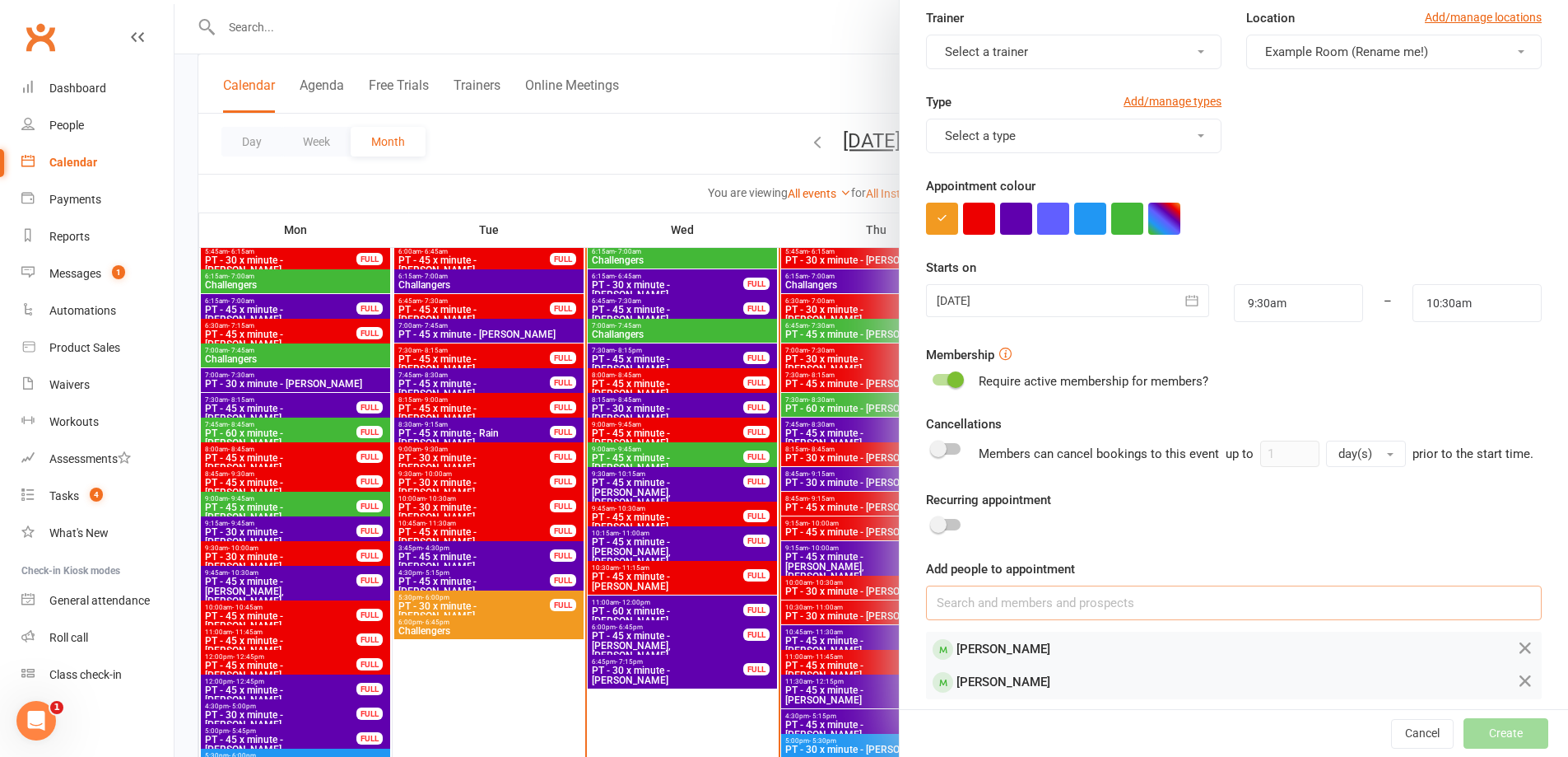
scroll to position [0, 0]
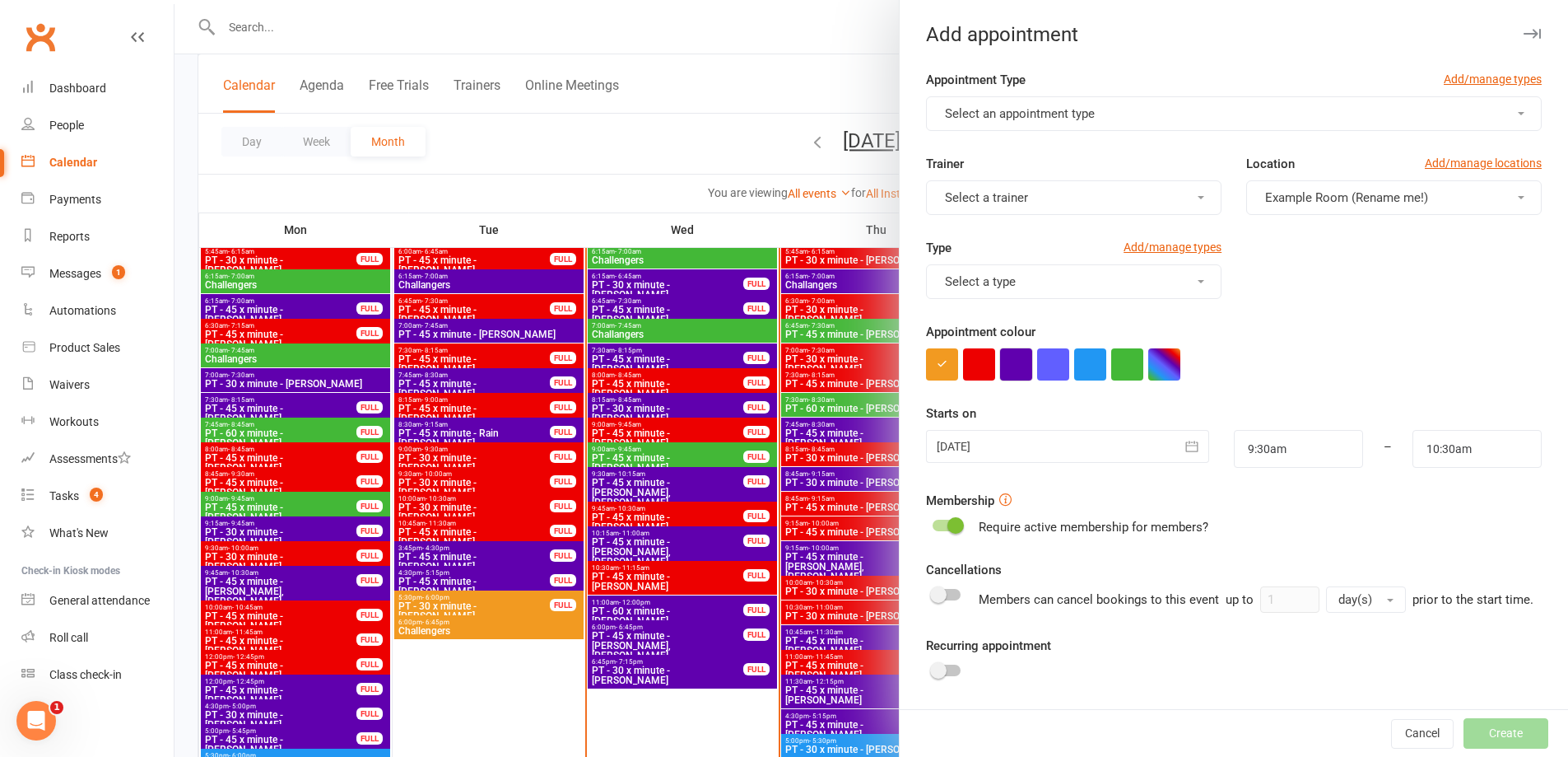
click at [1010, 360] on button "button" at bounding box center [1015, 364] width 32 height 32
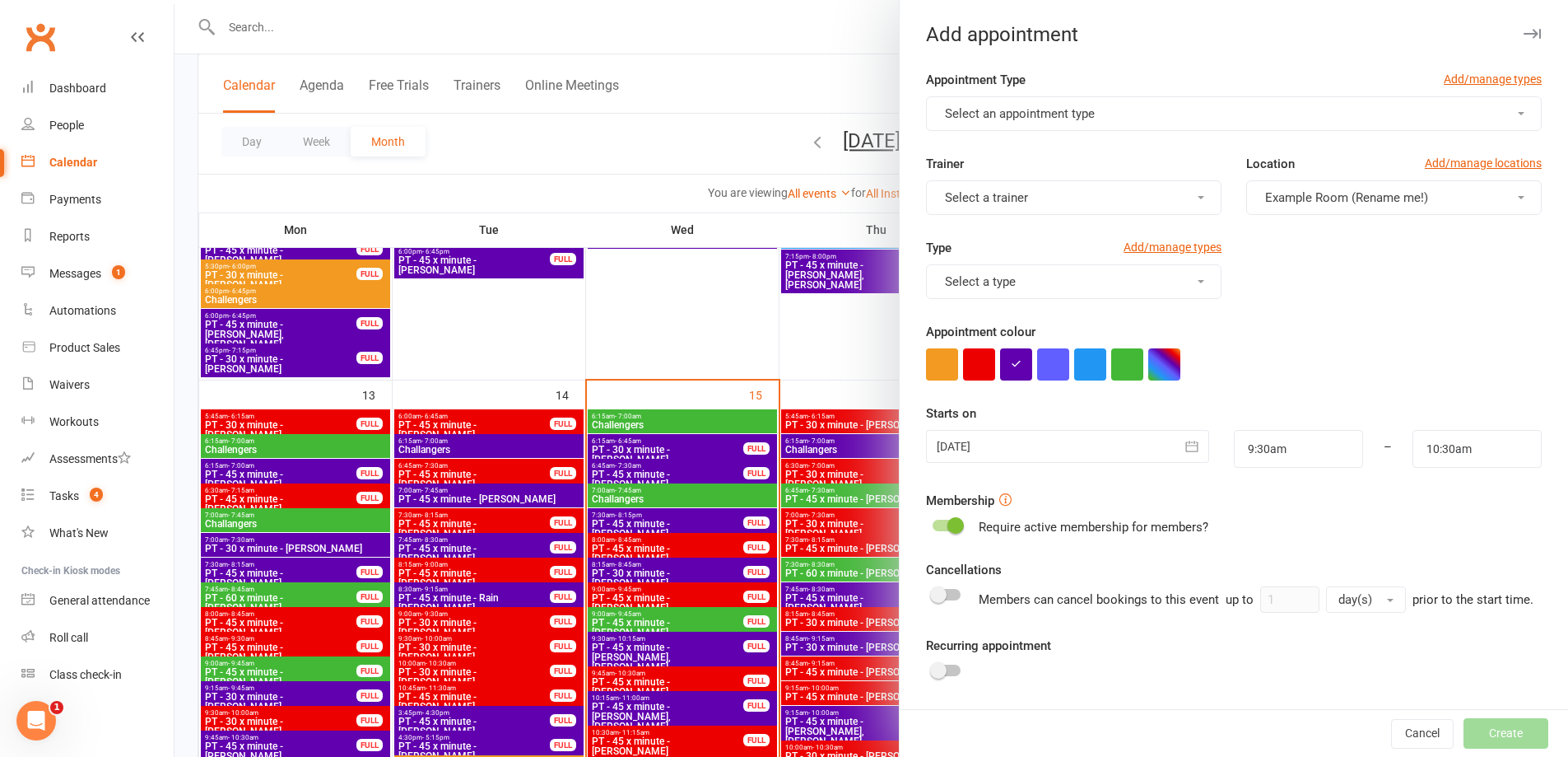
click at [1029, 111] on span "Select an appointment type" at bounding box center [1020, 113] width 150 height 15
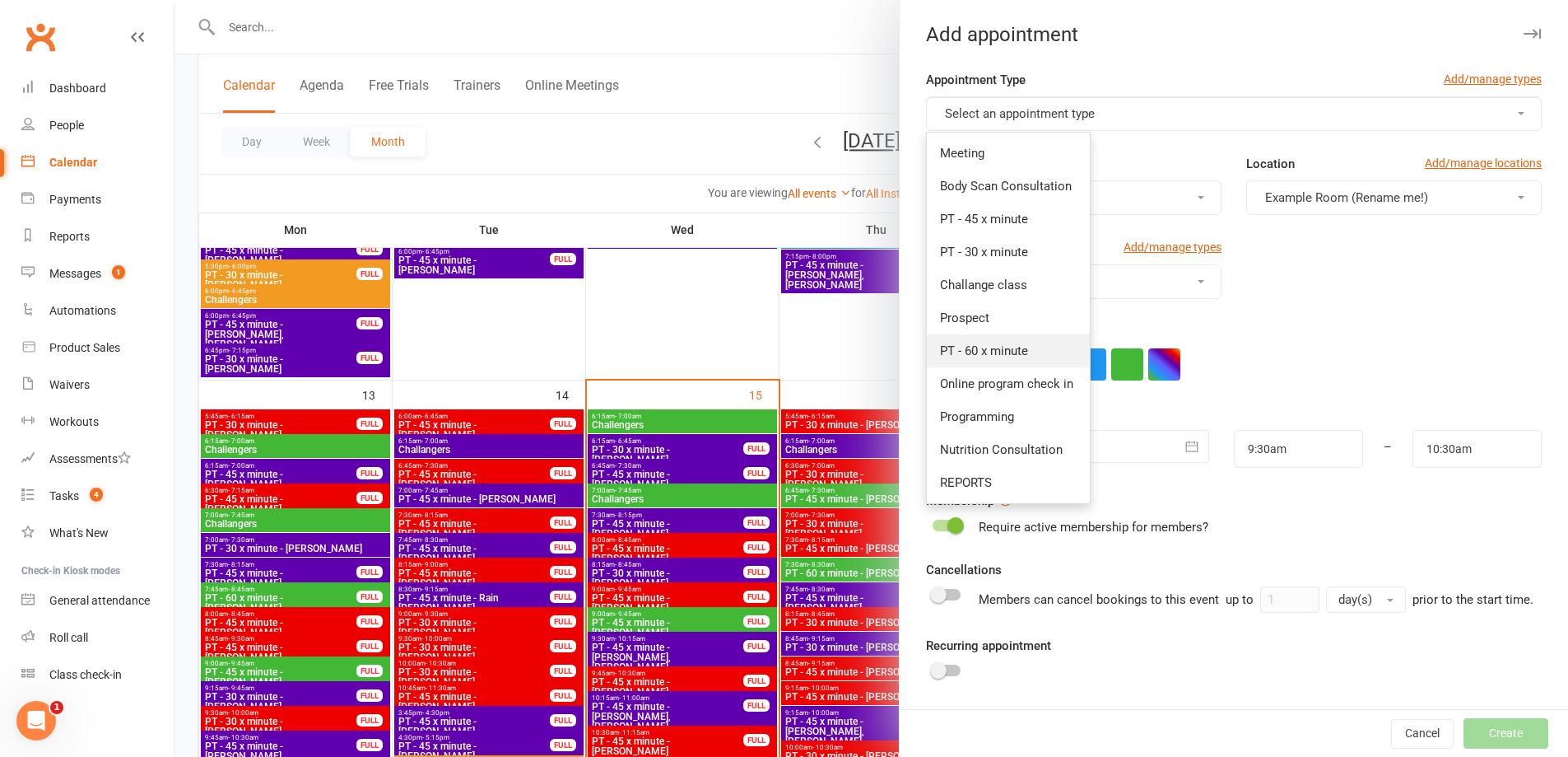
click at [1036, 353] on link "PT - 60 x minute" at bounding box center [1008, 351] width 163 height 33
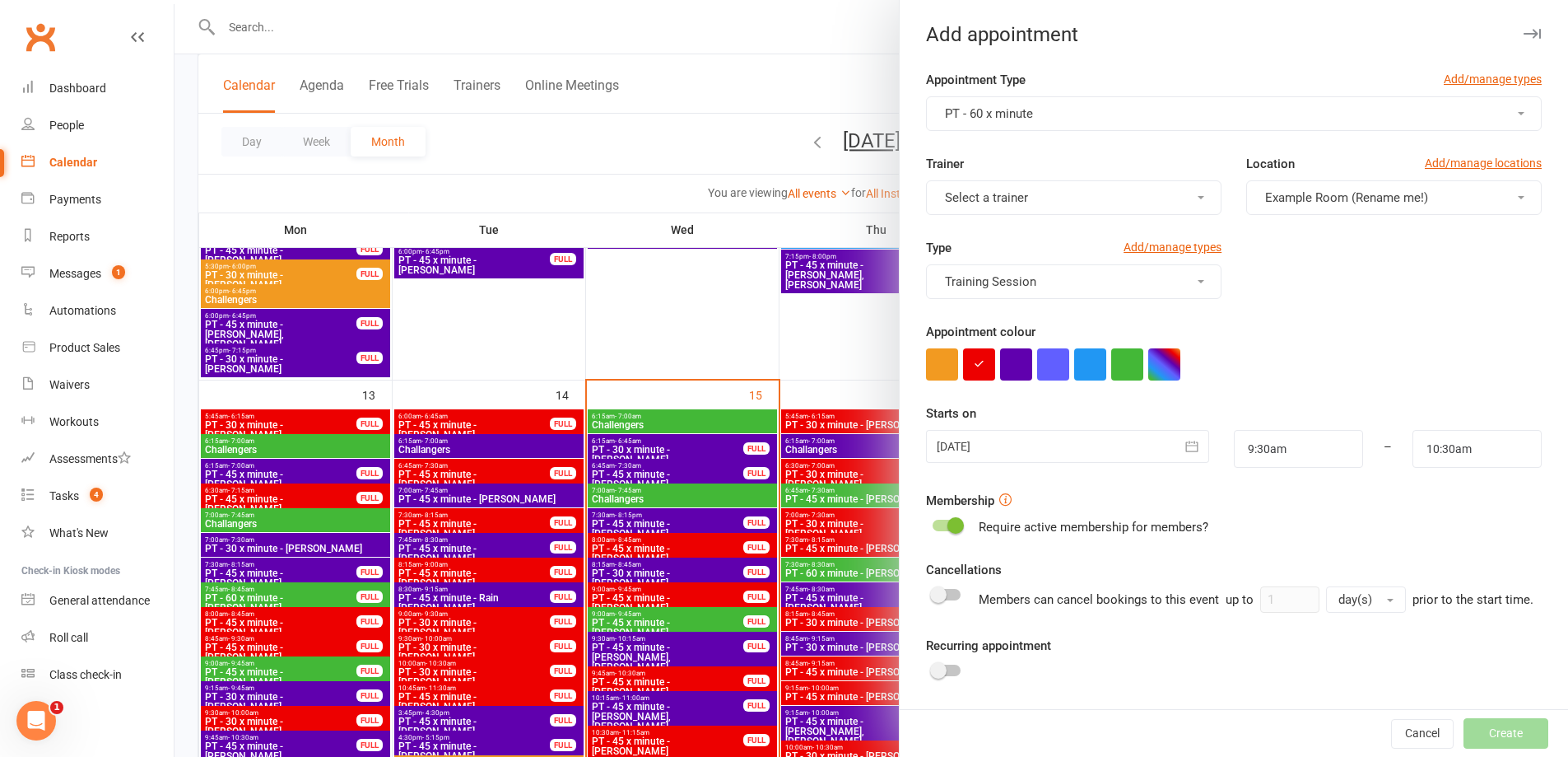
click at [1014, 185] on button "Select a trainer" at bounding box center [1073, 197] width 295 height 35
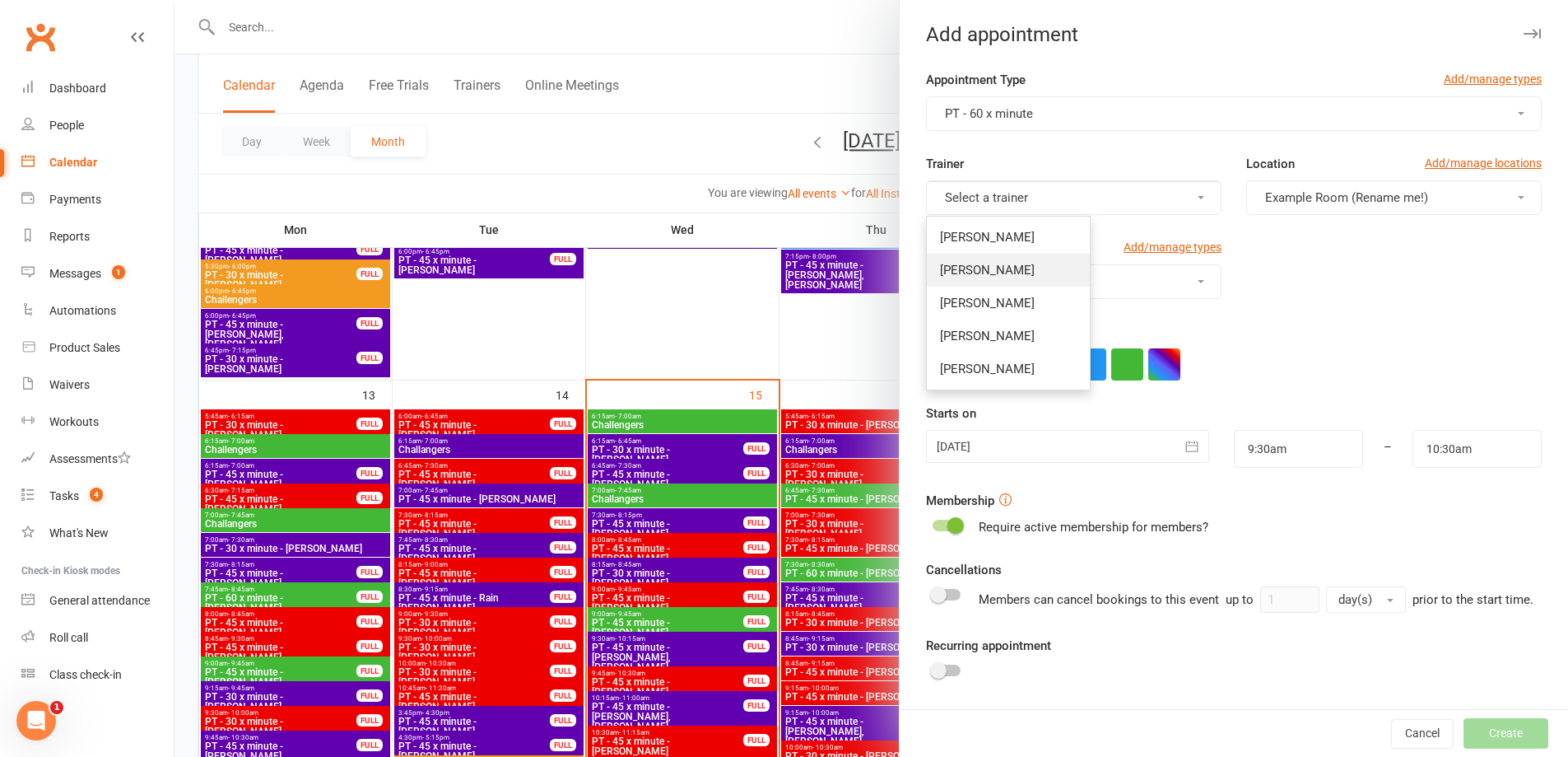
click at [1034, 275] on link "Audery Perera" at bounding box center [1008, 270] width 163 height 33
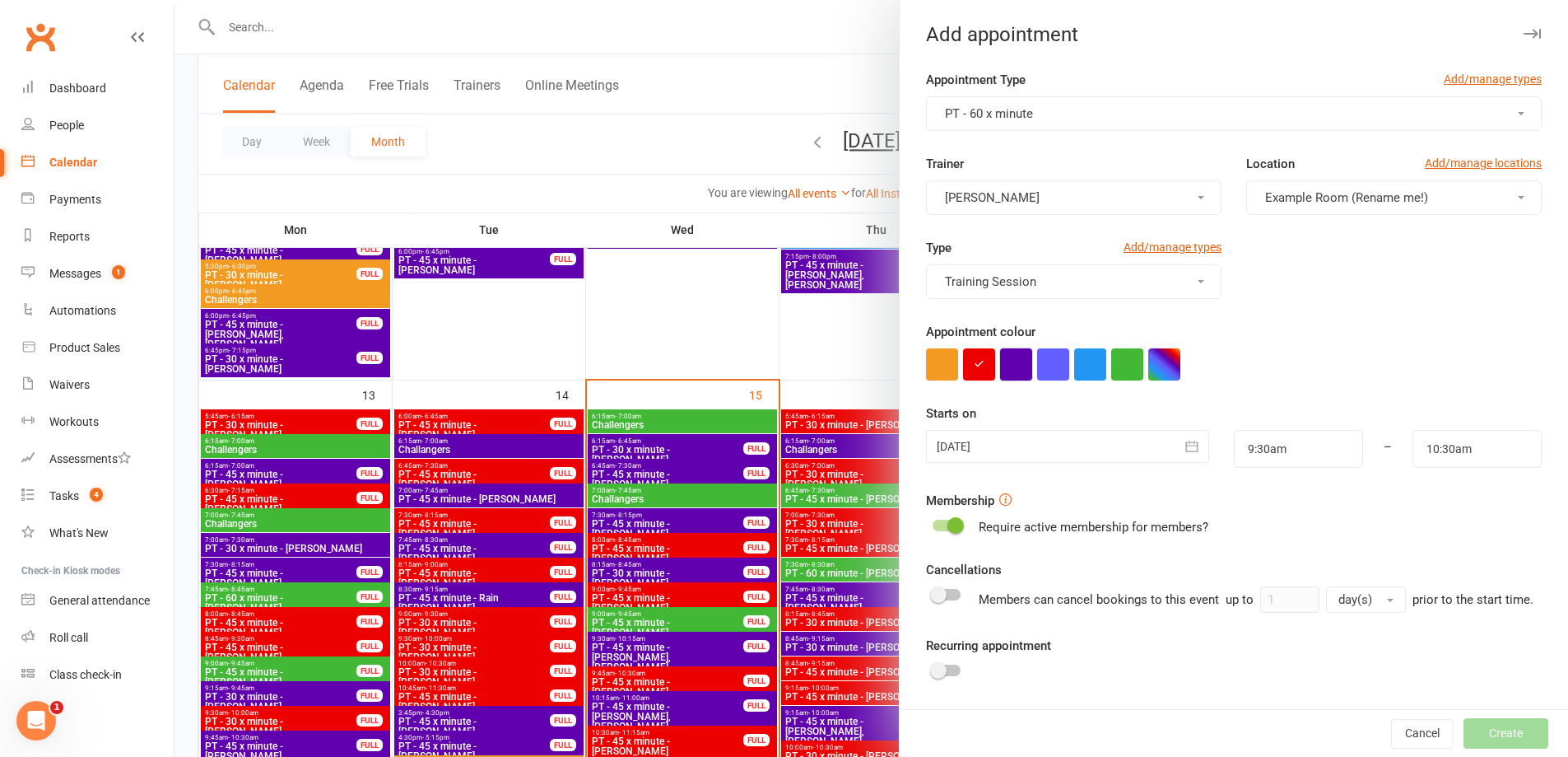
click at [1001, 368] on button "button" at bounding box center [1015, 364] width 32 height 32
click at [1120, 448] on div at bounding box center [1066, 446] width 282 height 33
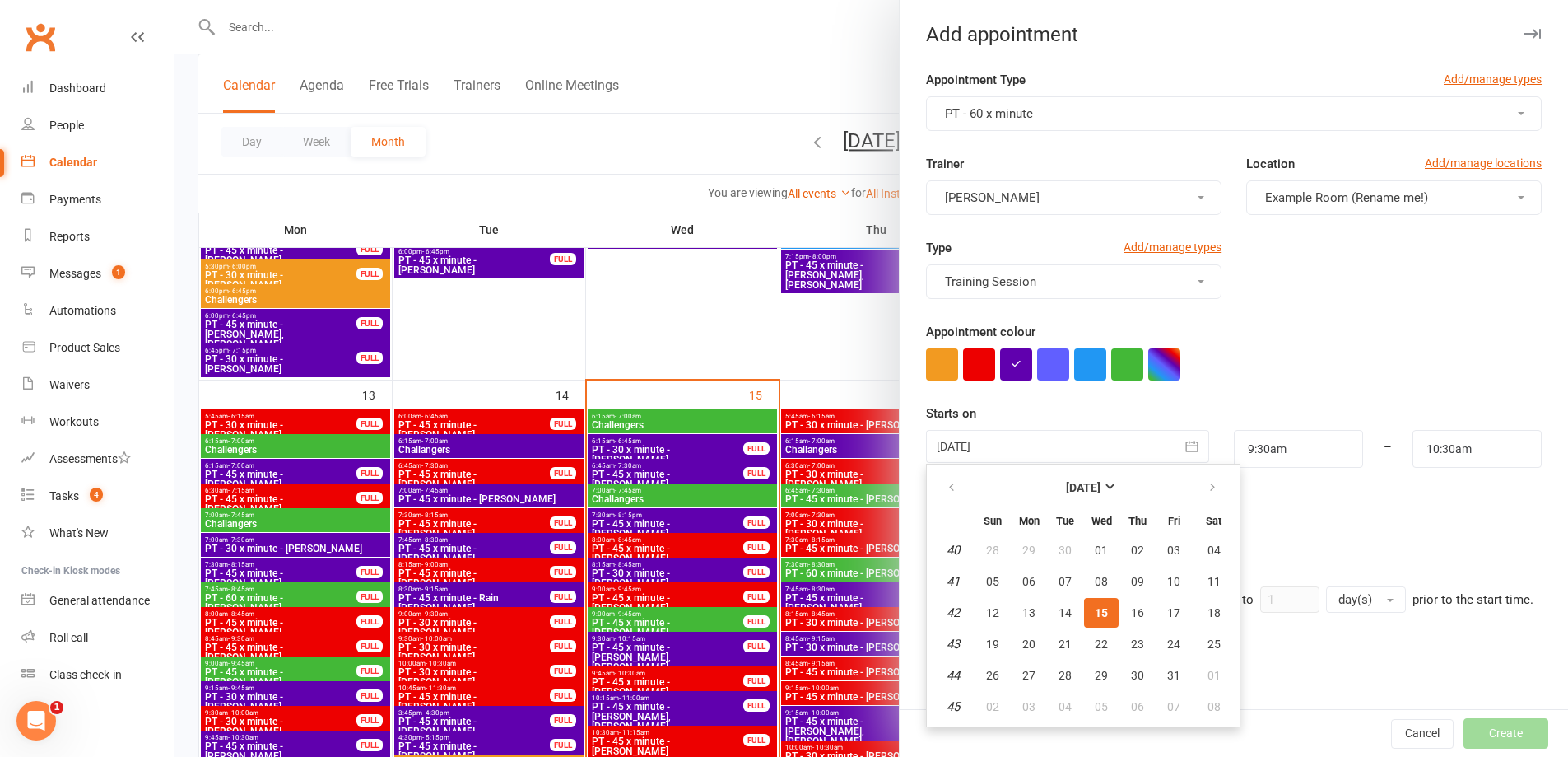
click at [1120, 448] on div at bounding box center [1066, 446] width 282 height 33
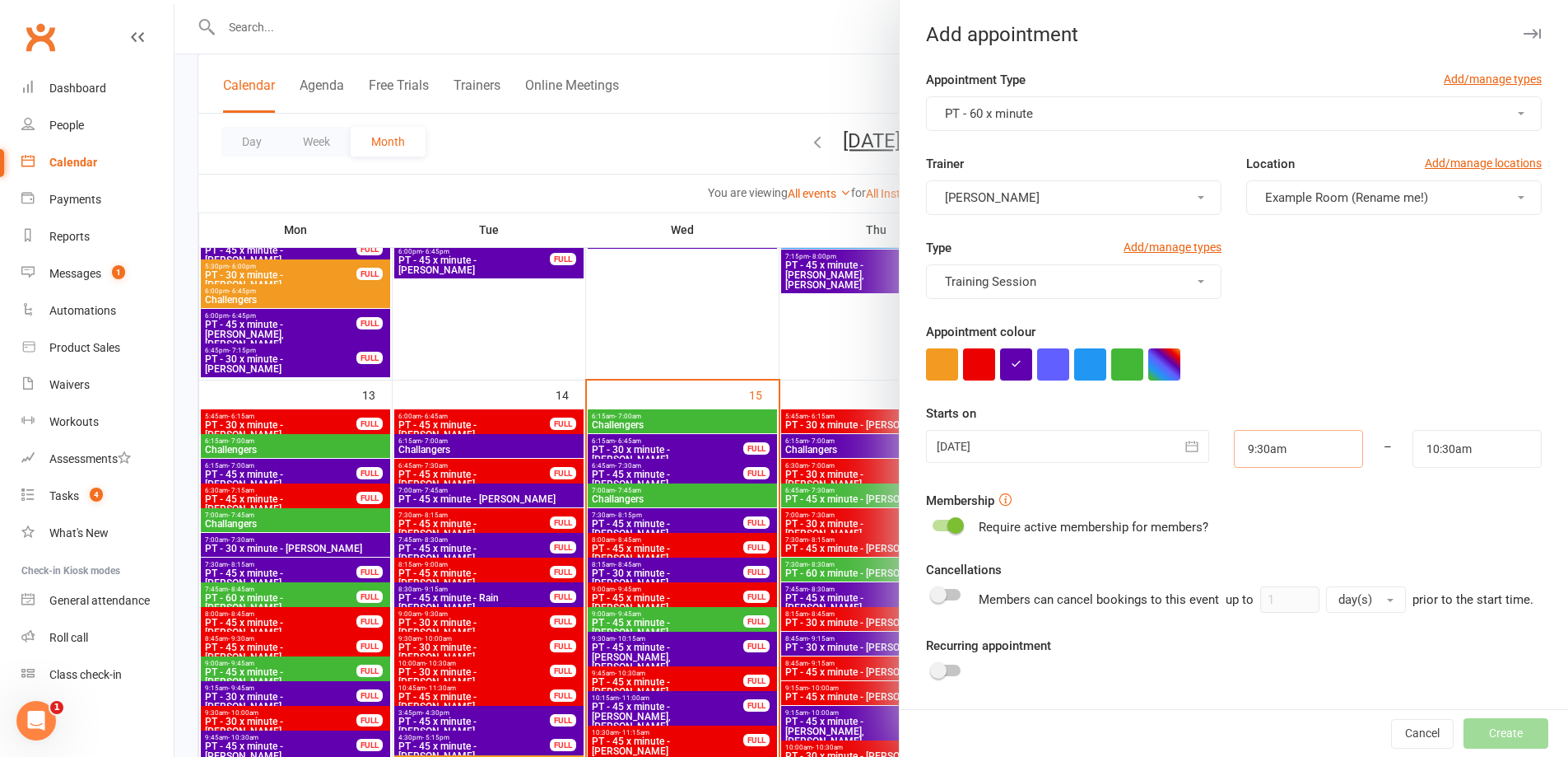
click at [1283, 442] on input "9:30am" at bounding box center [1298, 448] width 129 height 37
type input "11:00am"
type input "12:00pm"
click at [1252, 547] on li "11:00am" at bounding box center [1274, 555] width 79 height 25
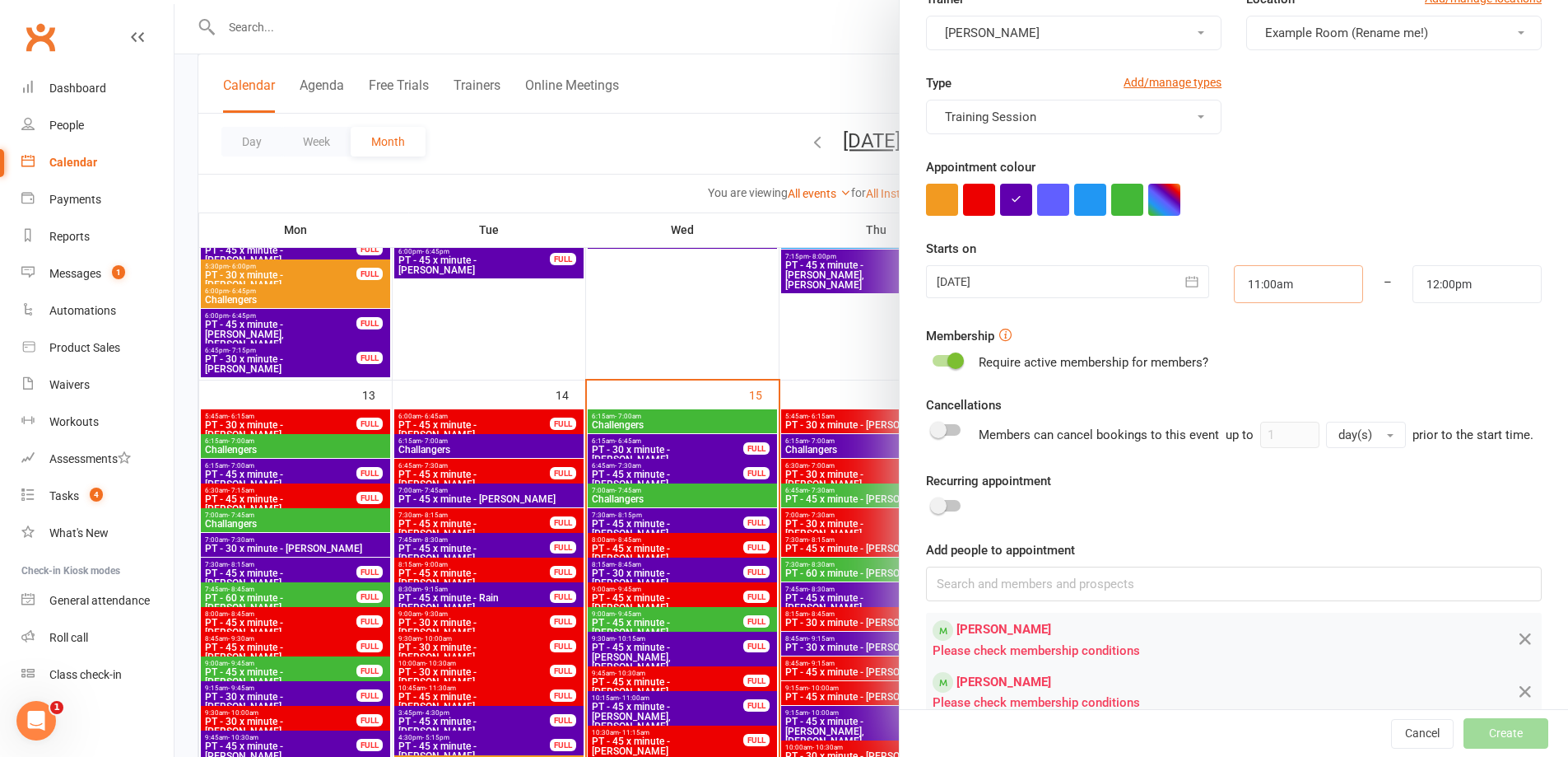
scroll to position [218, 0]
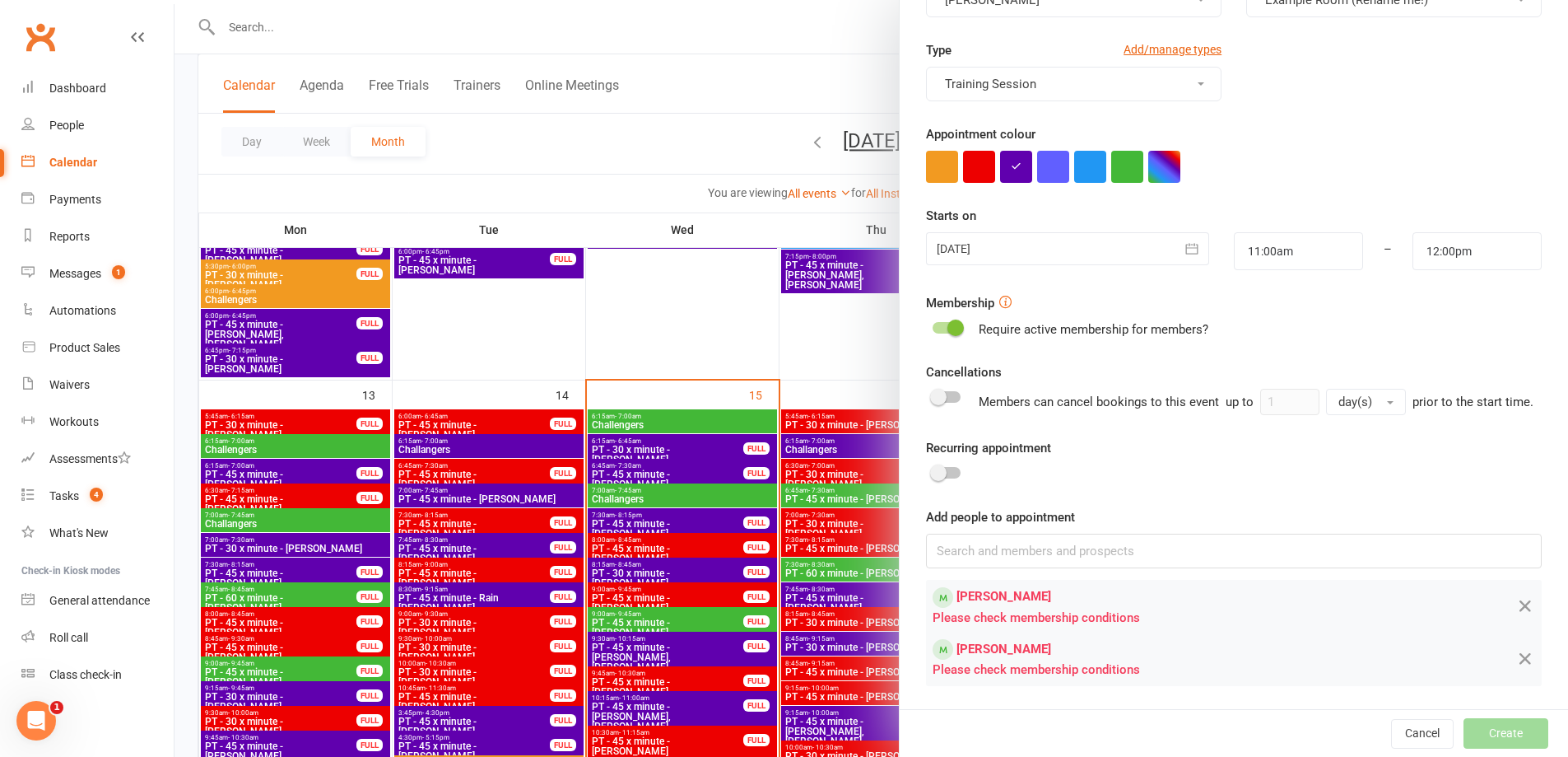
click at [935, 322] on div at bounding box center [946, 327] width 28 height 12
click at [932, 325] on input "checkbox" at bounding box center [932, 325] width 0 height 0
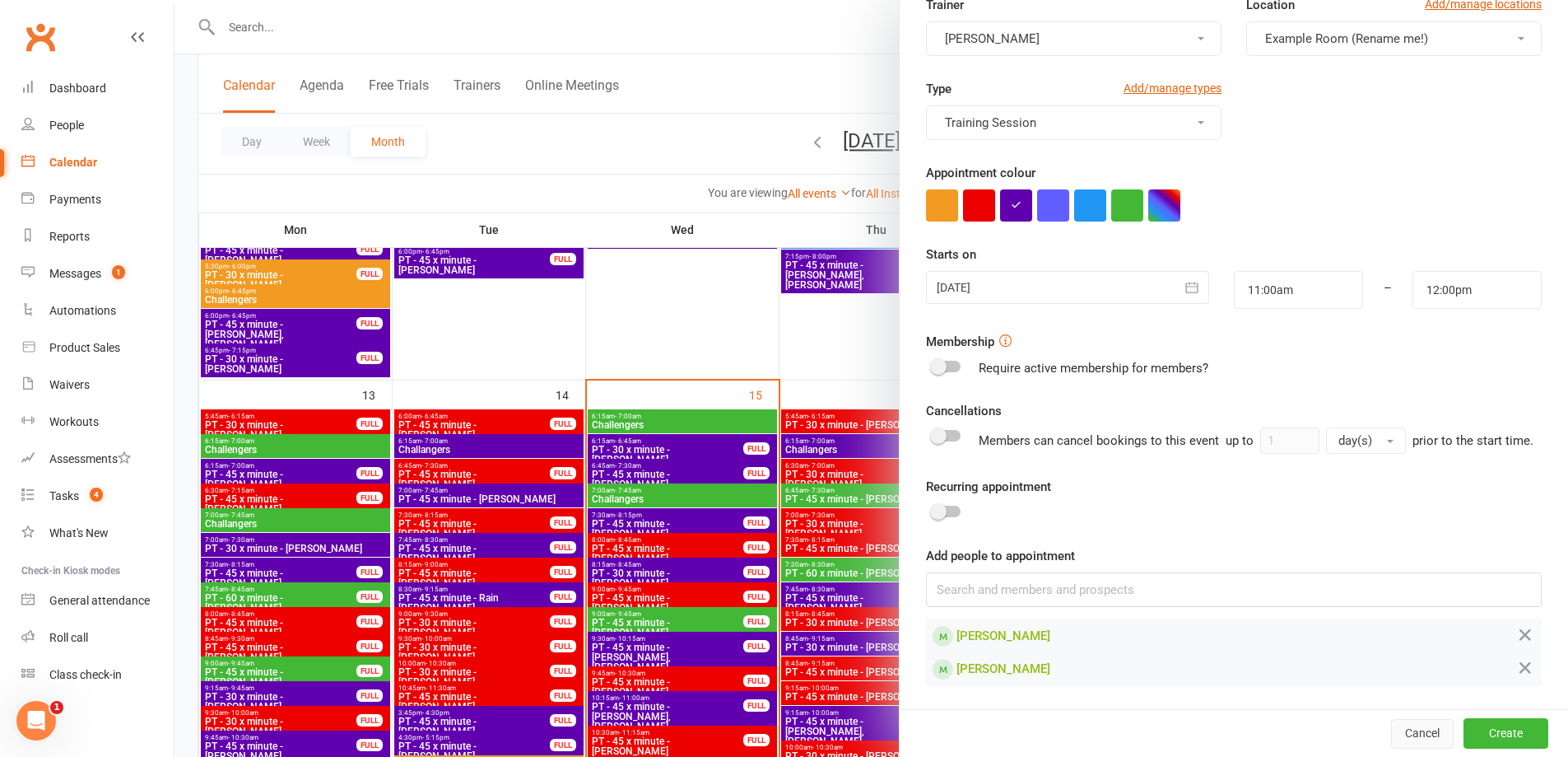
scroll to position [178, 0]
click at [1486, 734] on button "Create" at bounding box center [1505, 732] width 85 height 29
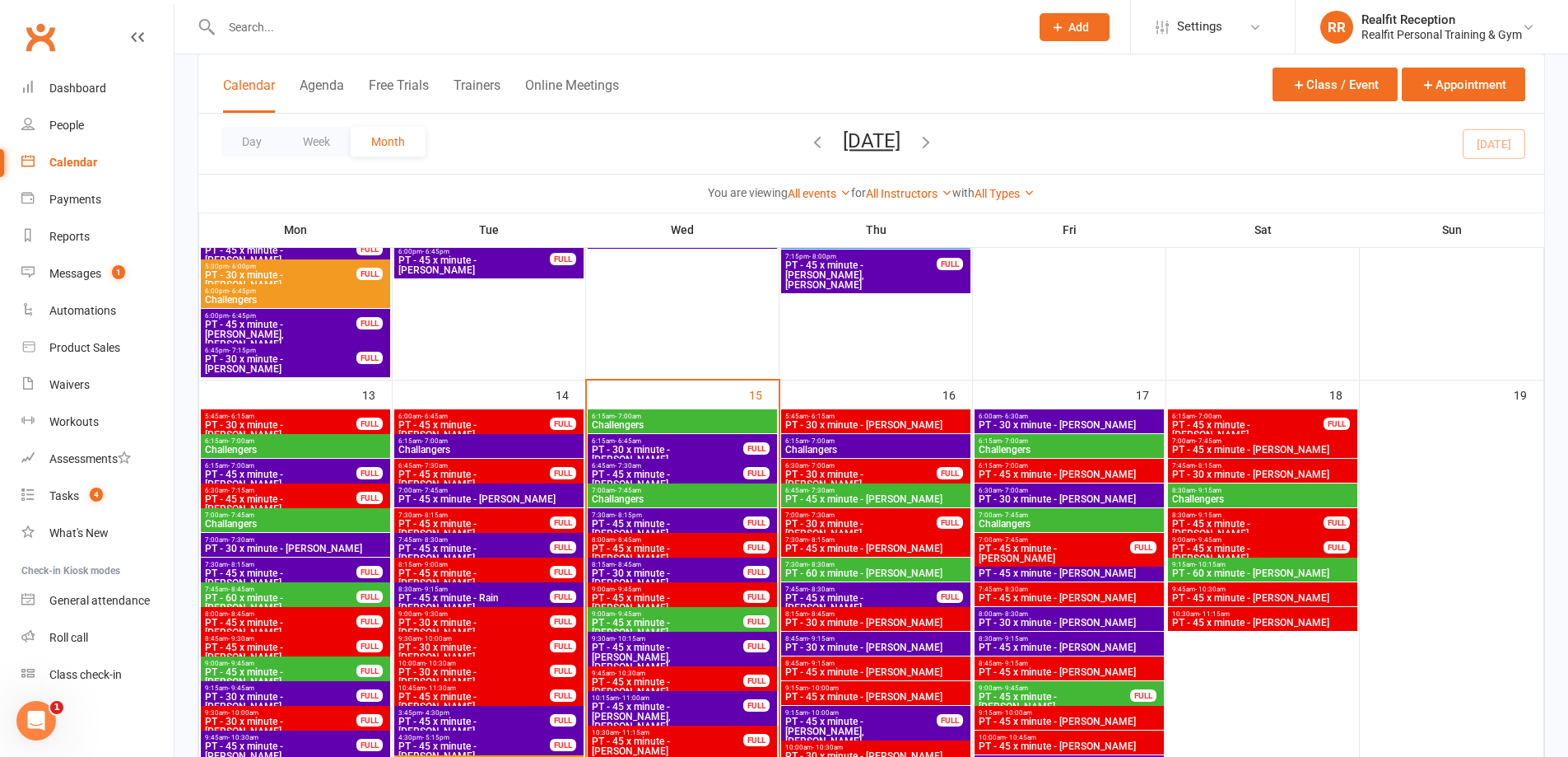
scroll to position [1400, 0]
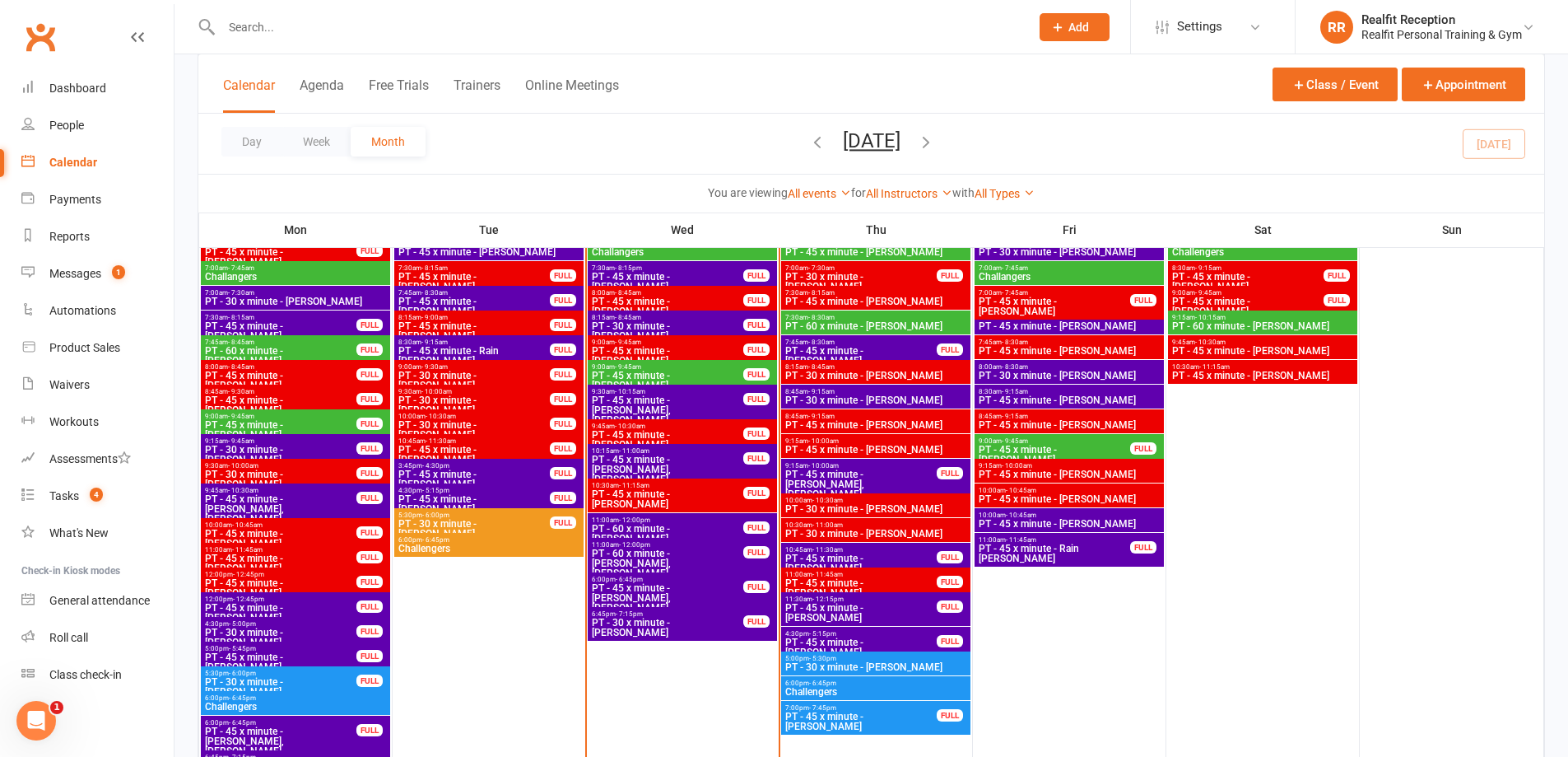
click at [684, 524] on span "PT - 60 x minute - Audery Perera" at bounding box center [668, 534] width 154 height 20
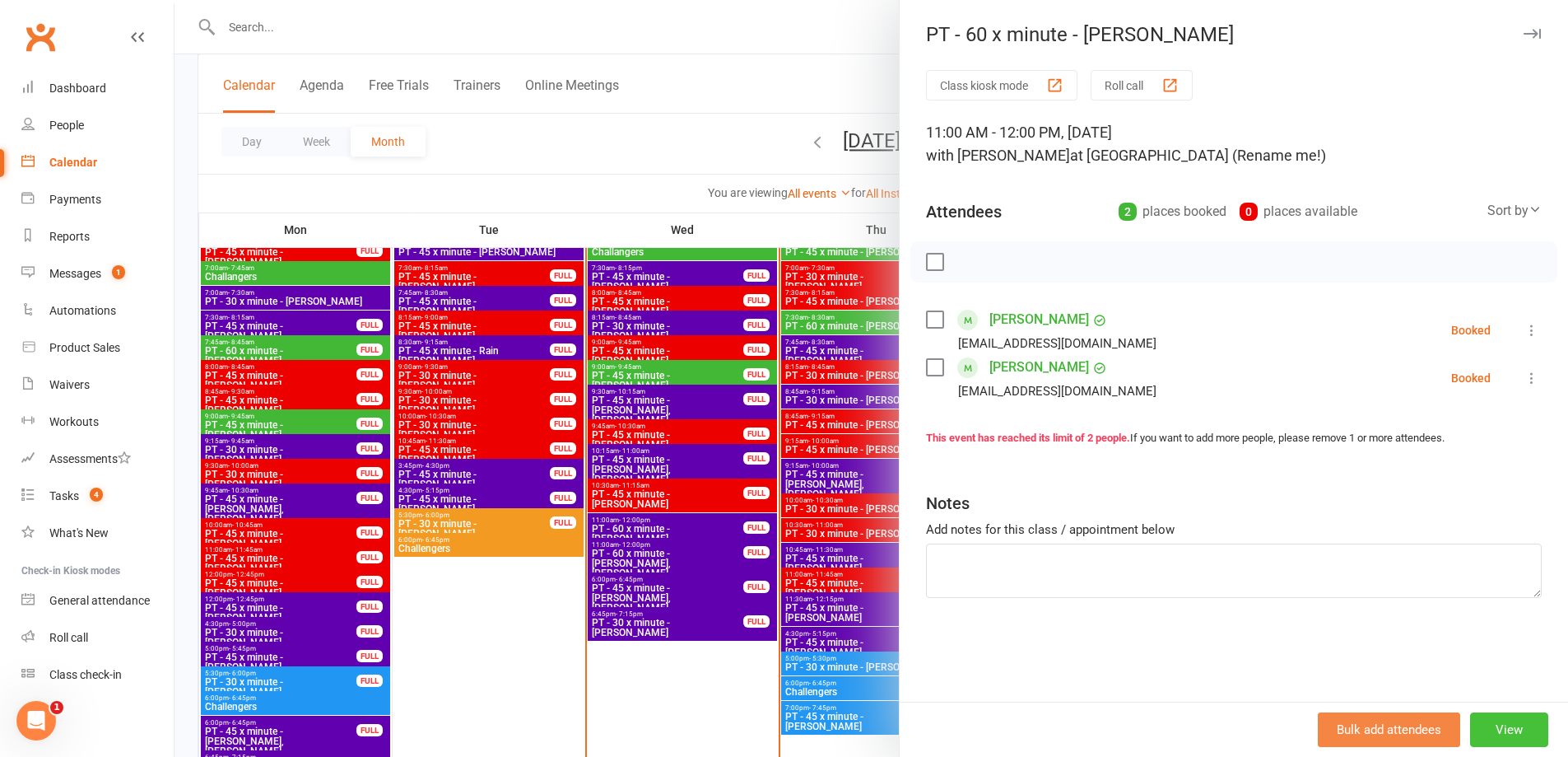
click at [1502, 733] on button "View" at bounding box center [1510, 730] width 79 height 35
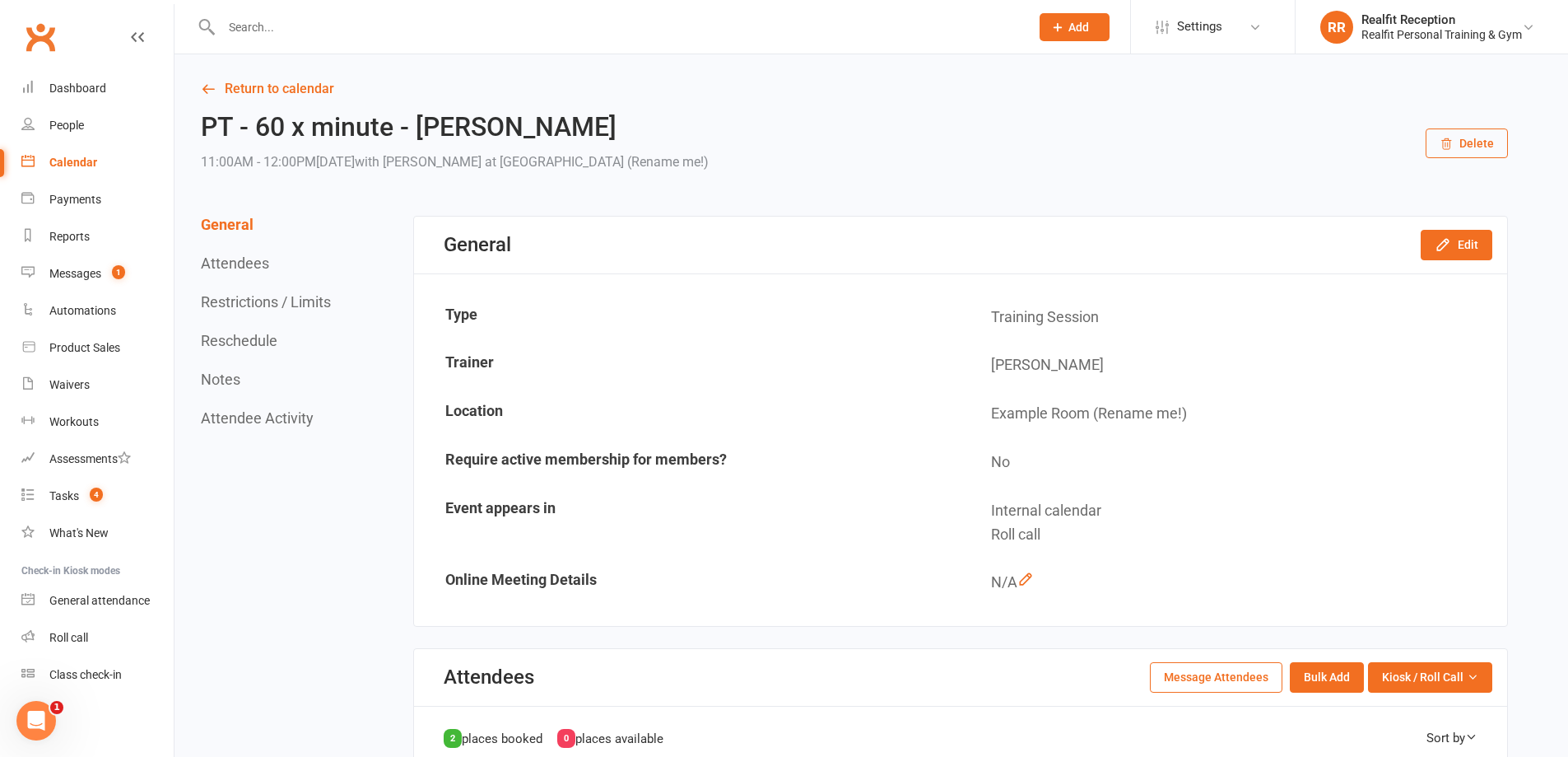
click at [1477, 146] on button "Delete" at bounding box center [1467, 143] width 82 height 29
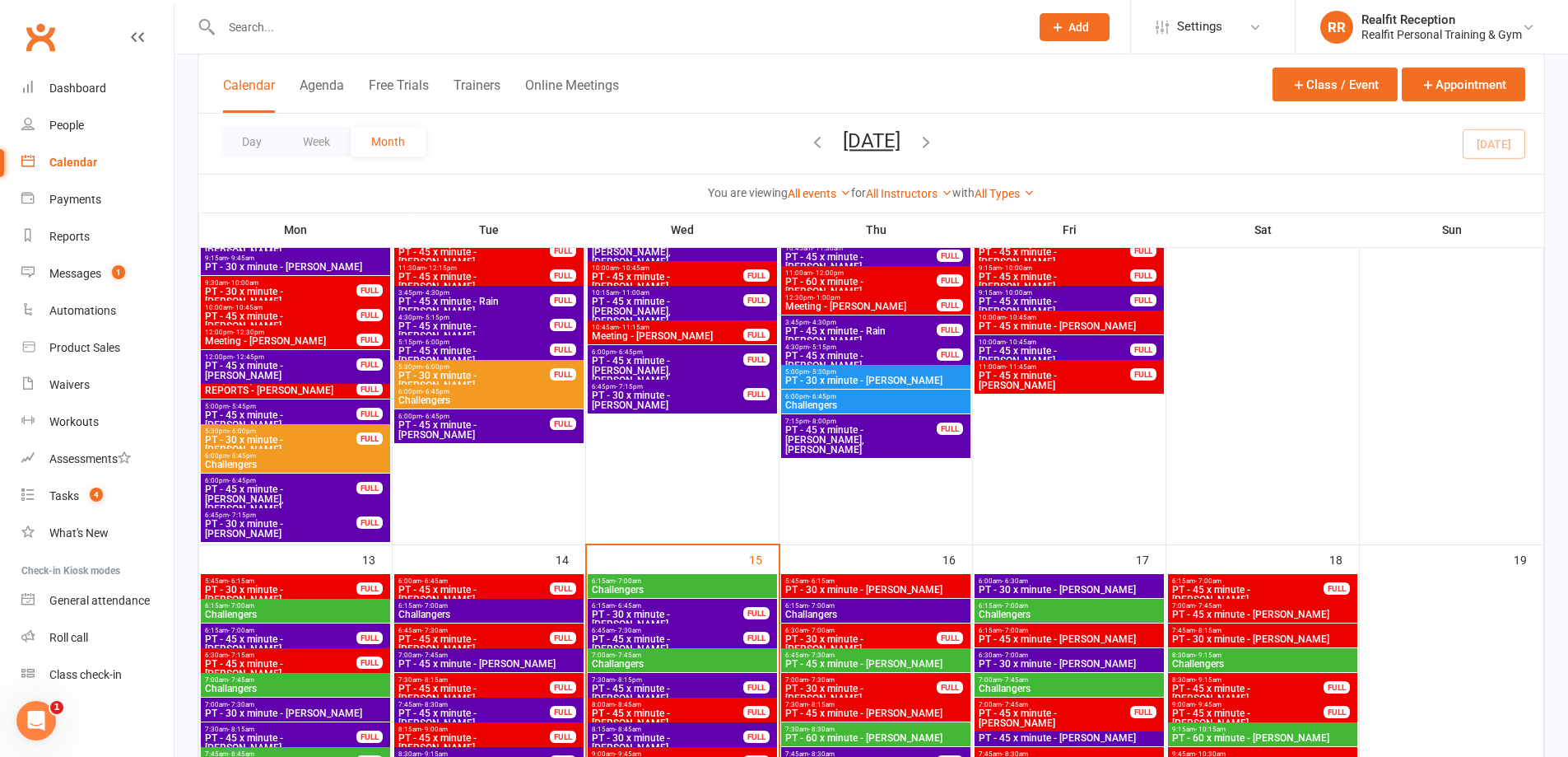
scroll to position [1317, 0]
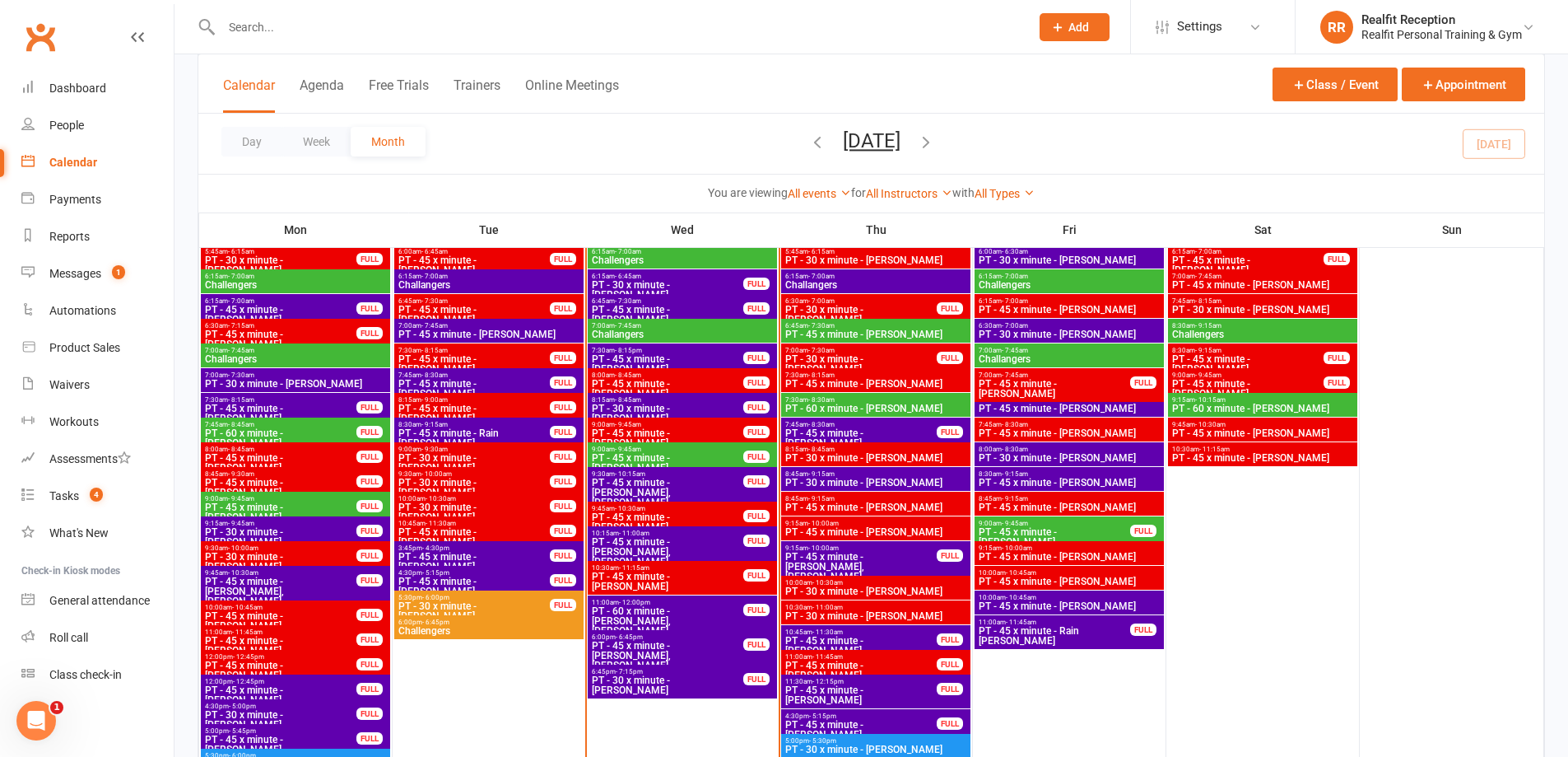
click at [687, 491] on span "PT - 45 x minute - Claire Beveridge, Jason Beverid..." at bounding box center [668, 492] width 154 height 29
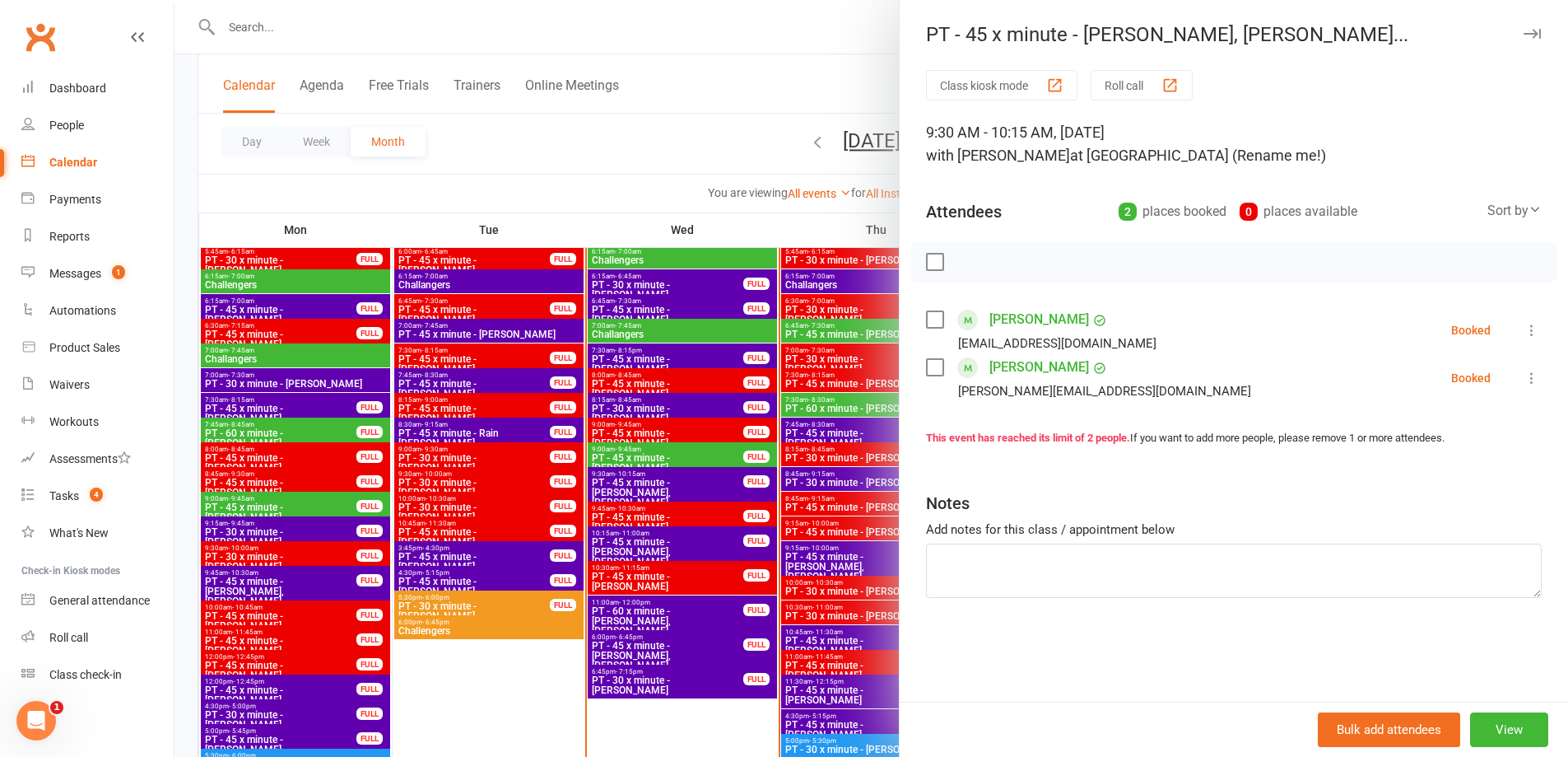
drag, startPoint x: 926, startPoint y: 317, endPoint x: 937, endPoint y: 371, distance: 55.1
click at [926, 319] on label at bounding box center [934, 319] width 16 height 16
click at [931, 371] on label at bounding box center [934, 368] width 16 height 16
click at [966, 261] on icon "button" at bounding box center [971, 261] width 18 height 18
click at [504, 693] on div at bounding box center [871, 378] width 1393 height 757
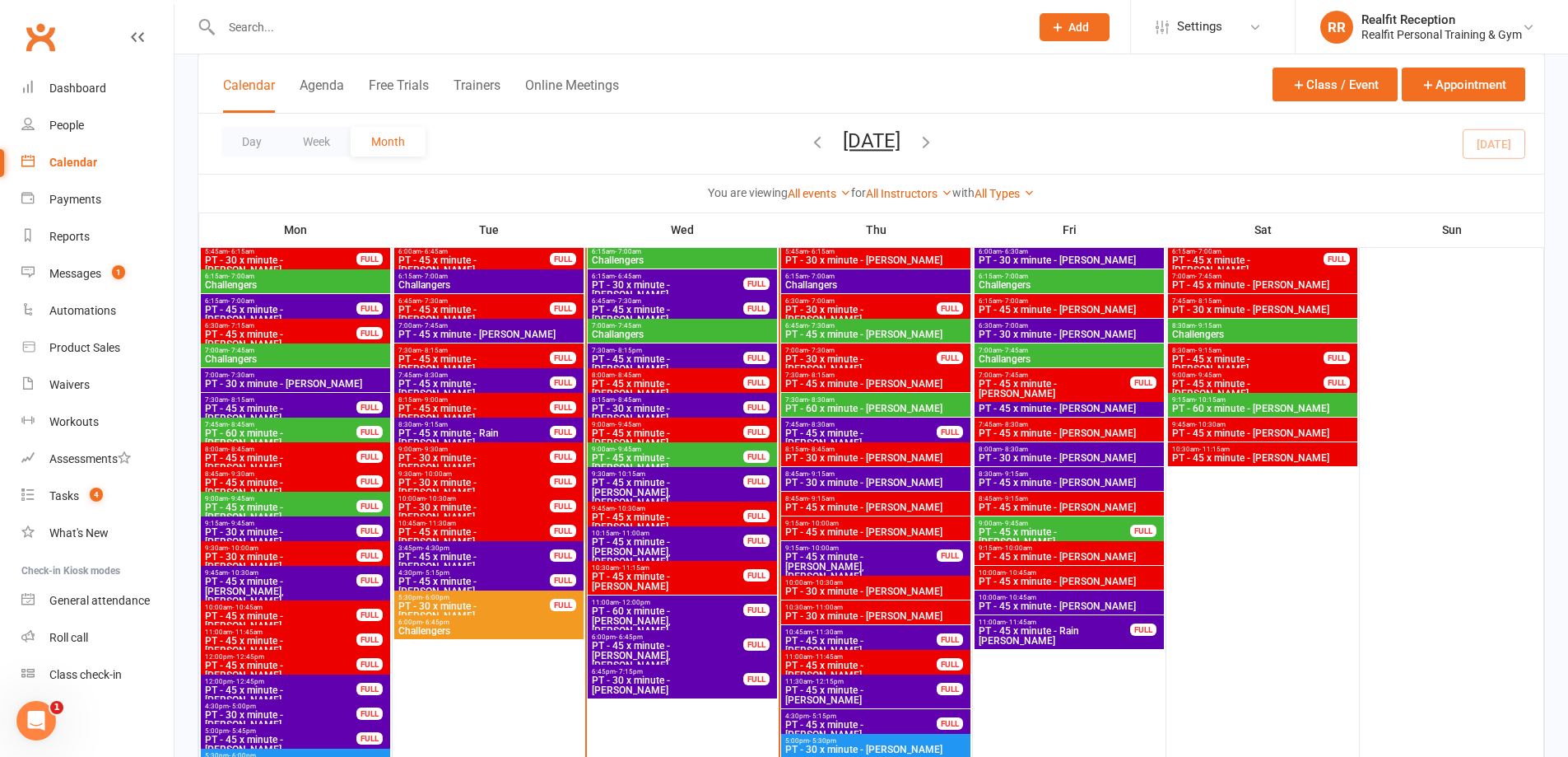
click at [692, 614] on span "PT - 60 x minute - Fiona Murray, Ben Rejmer" at bounding box center [668, 621] width 154 height 29
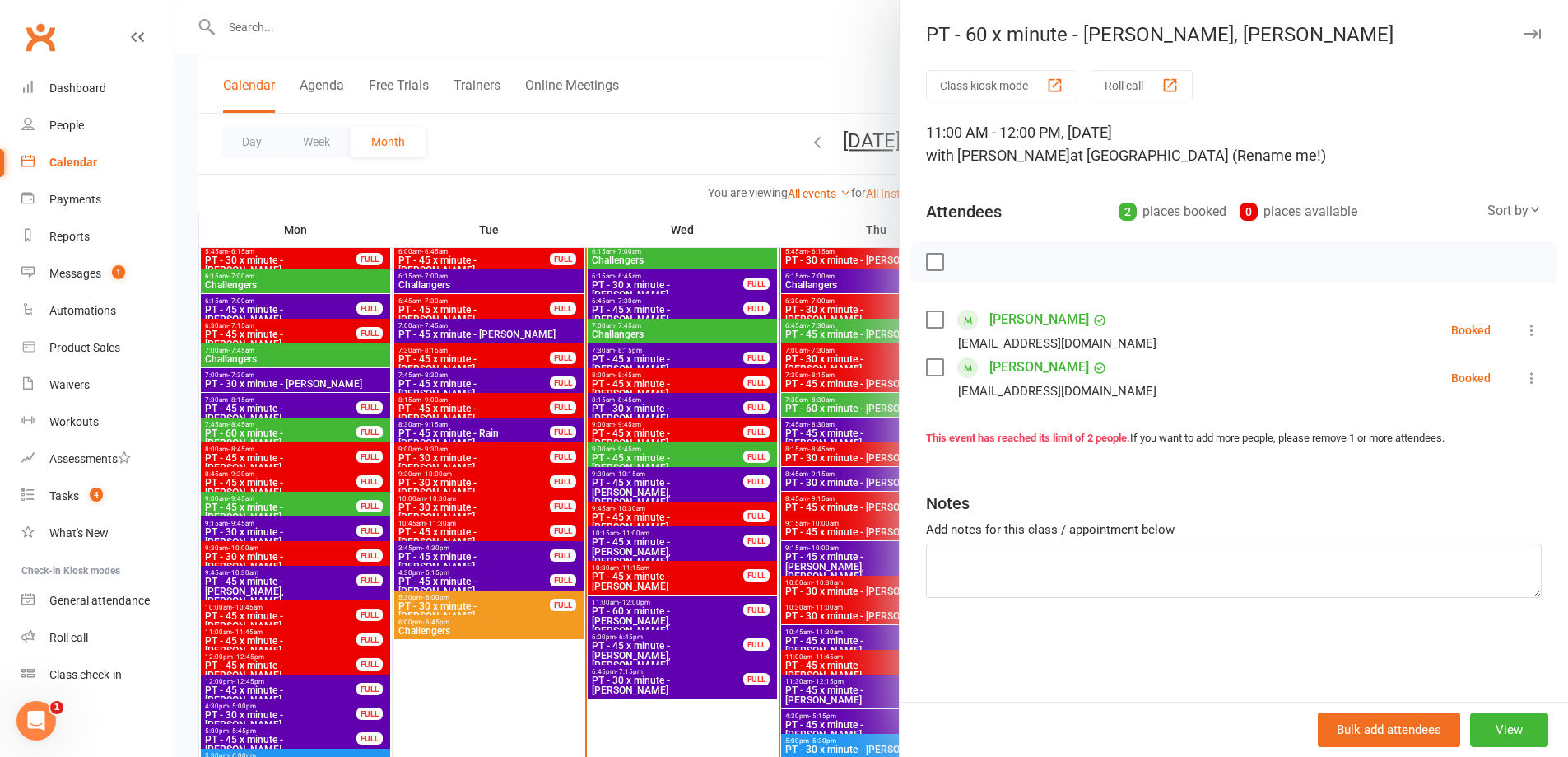
click at [518, 718] on div at bounding box center [871, 378] width 1393 height 757
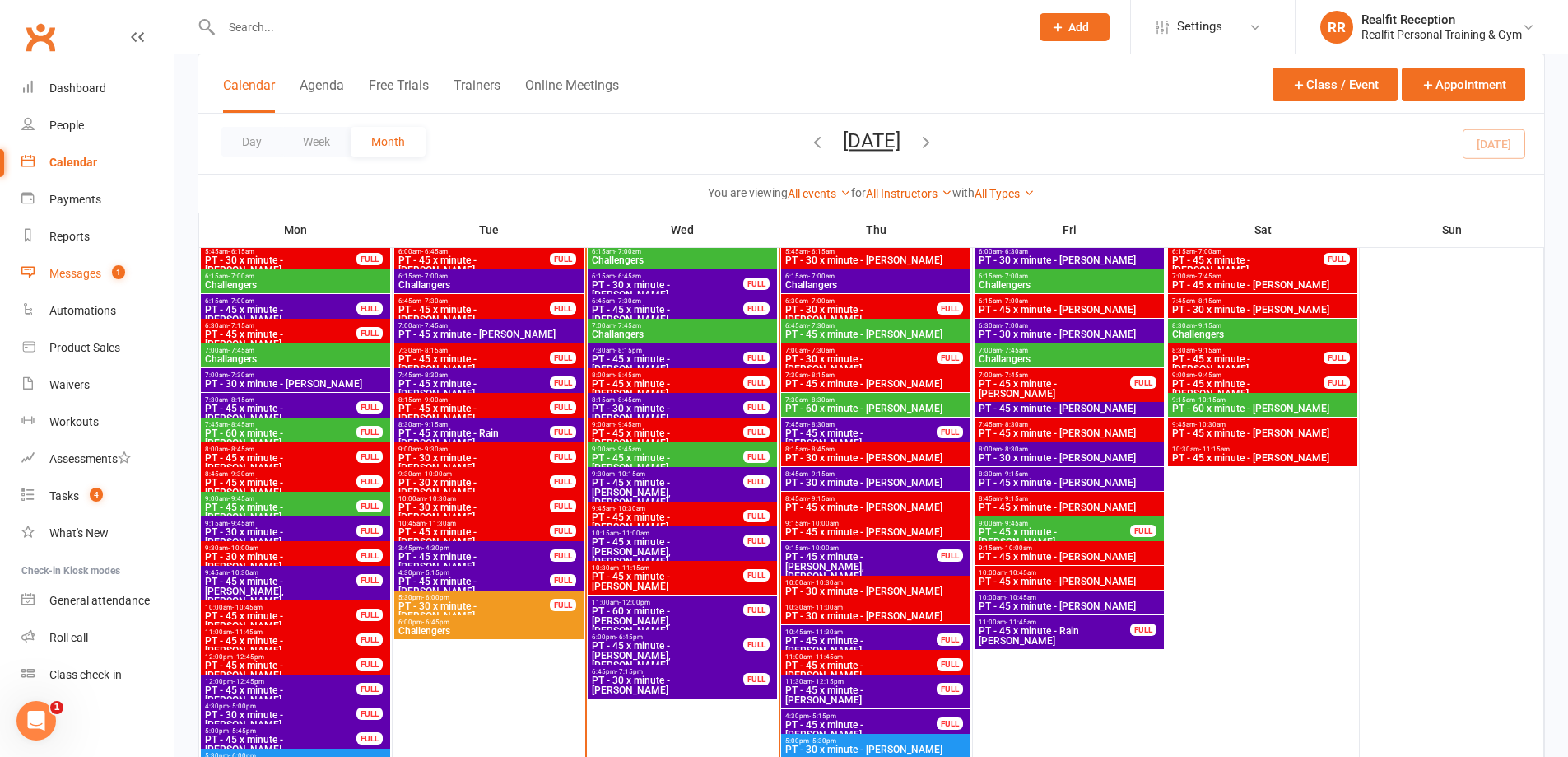
click at [65, 278] on div "Messages" at bounding box center [75, 273] width 52 height 13
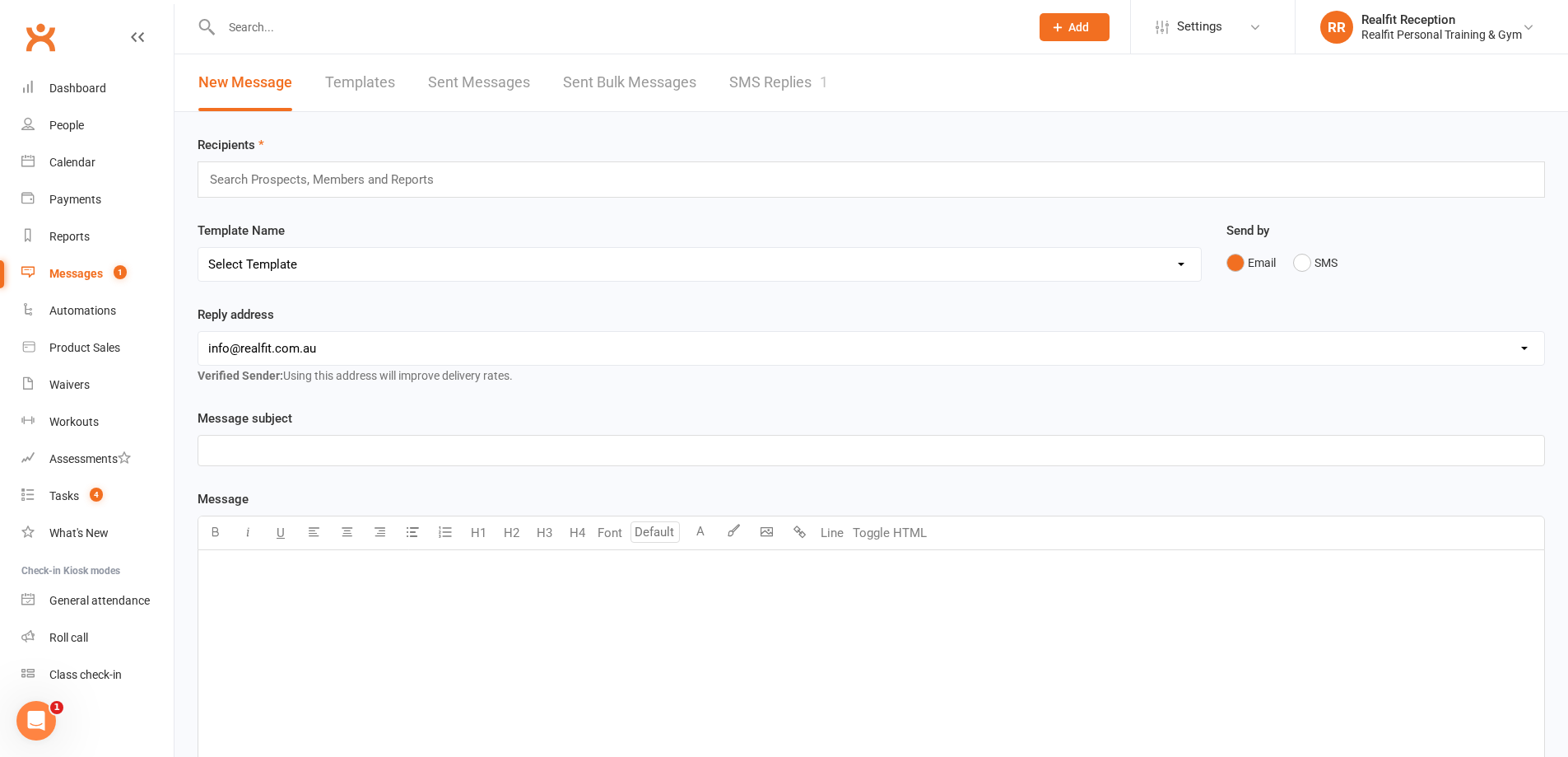
click at [752, 76] on link "SMS Replies 1" at bounding box center [779, 82] width 99 height 57
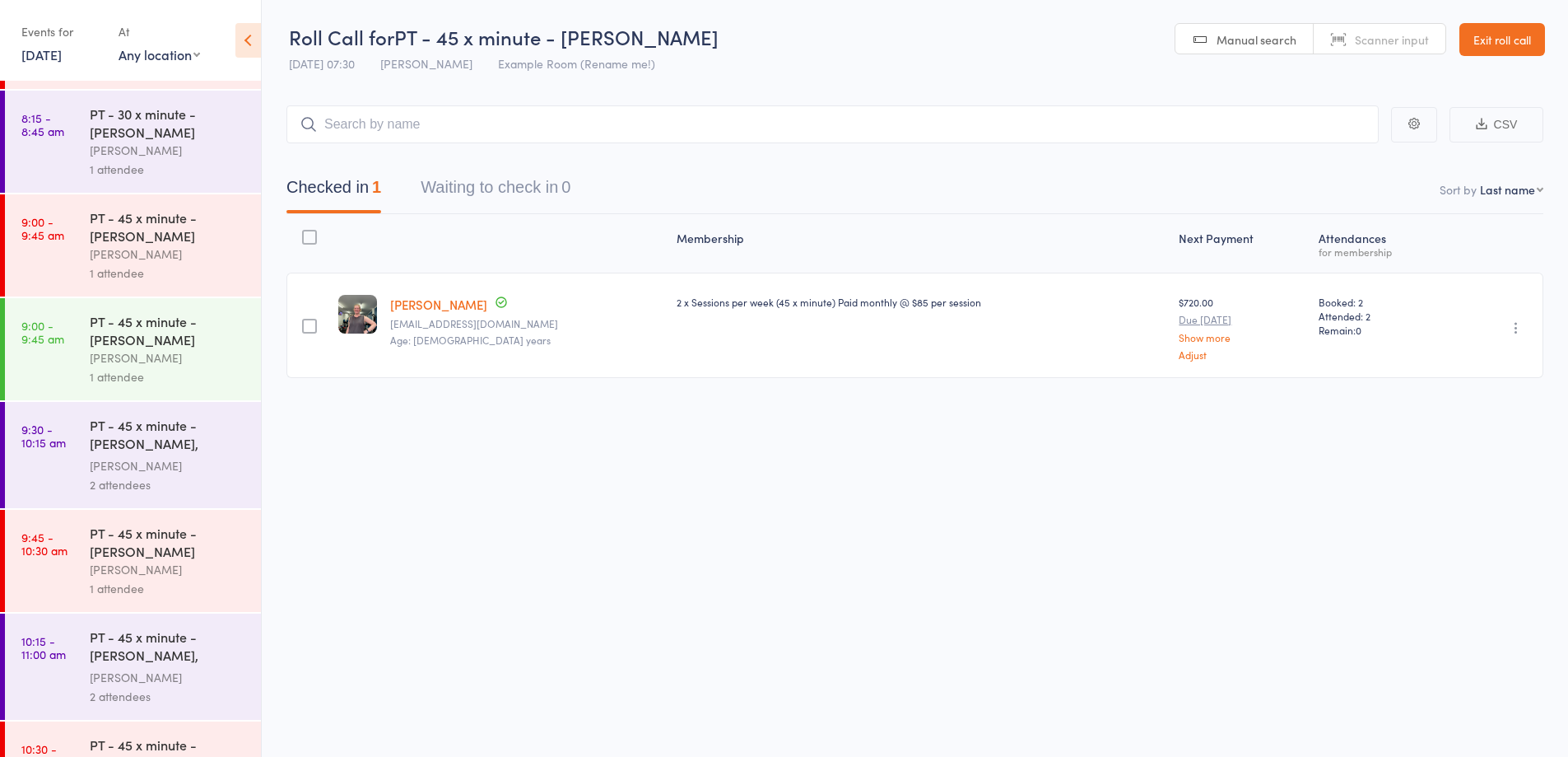
scroll to position [741, 0]
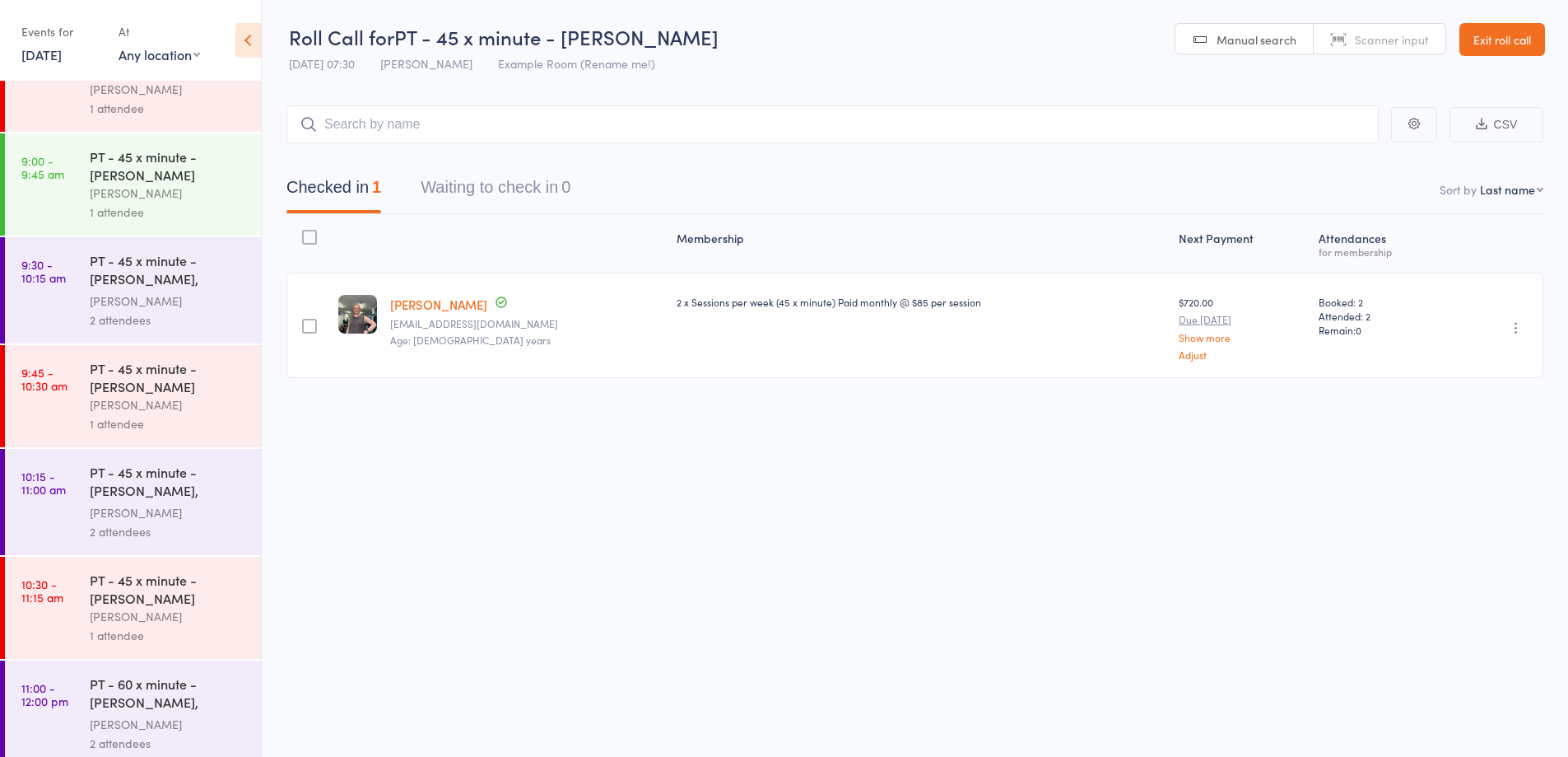
click at [195, 209] on div "1 attendee" at bounding box center [168, 212] width 157 height 19
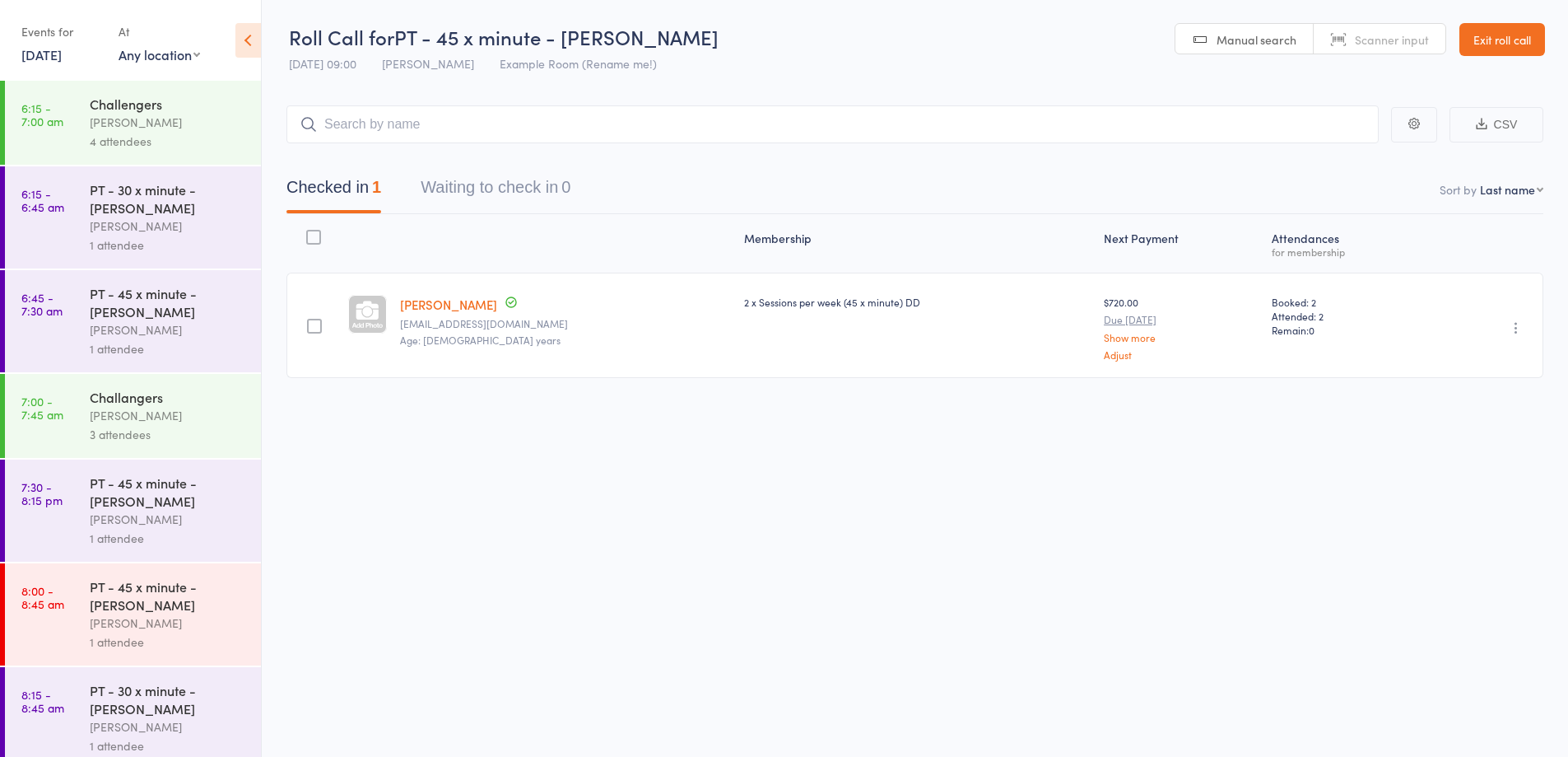
click at [1518, 332] on icon "button" at bounding box center [1516, 327] width 16 height 16
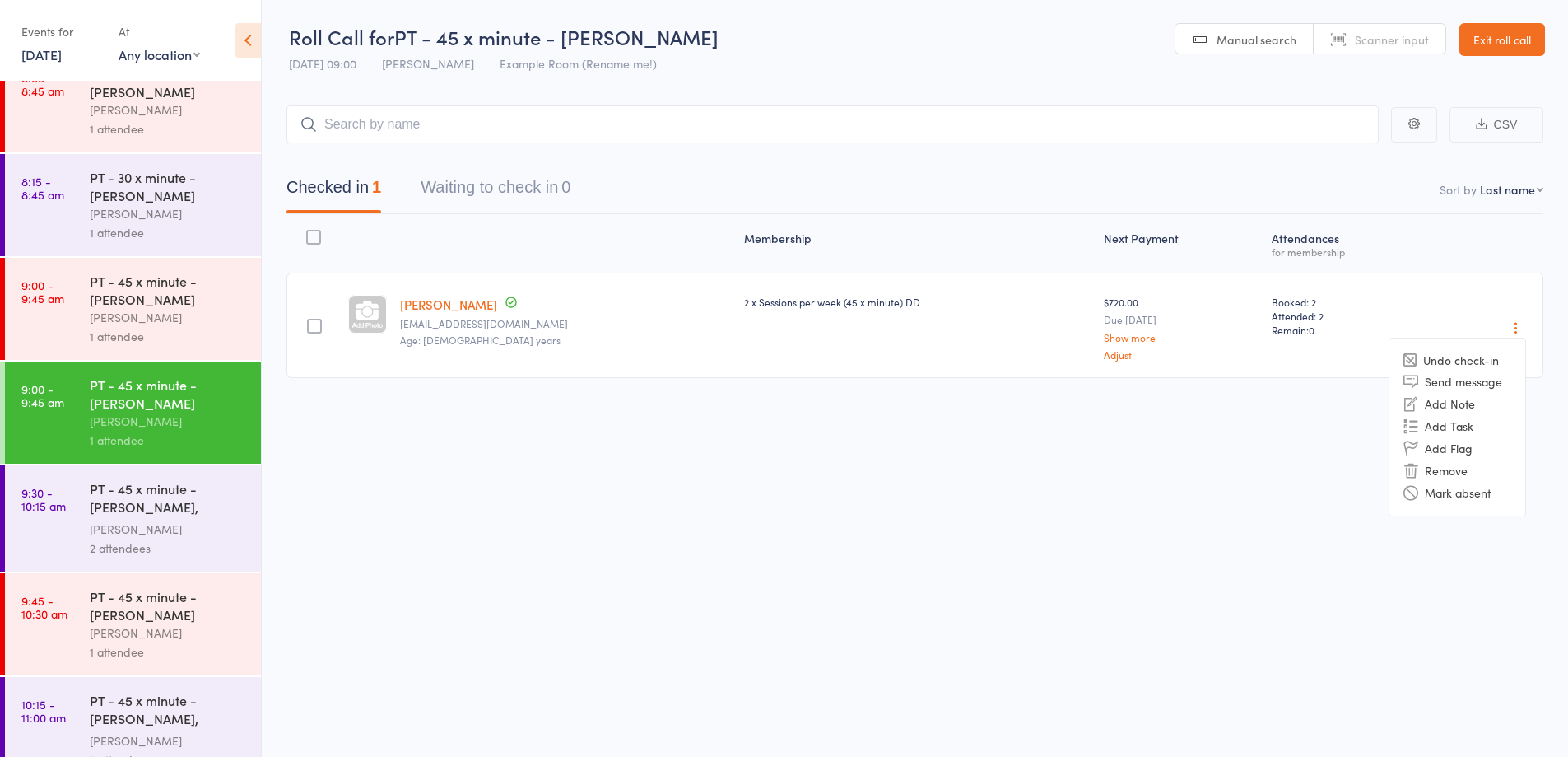
scroll to position [519, 0]
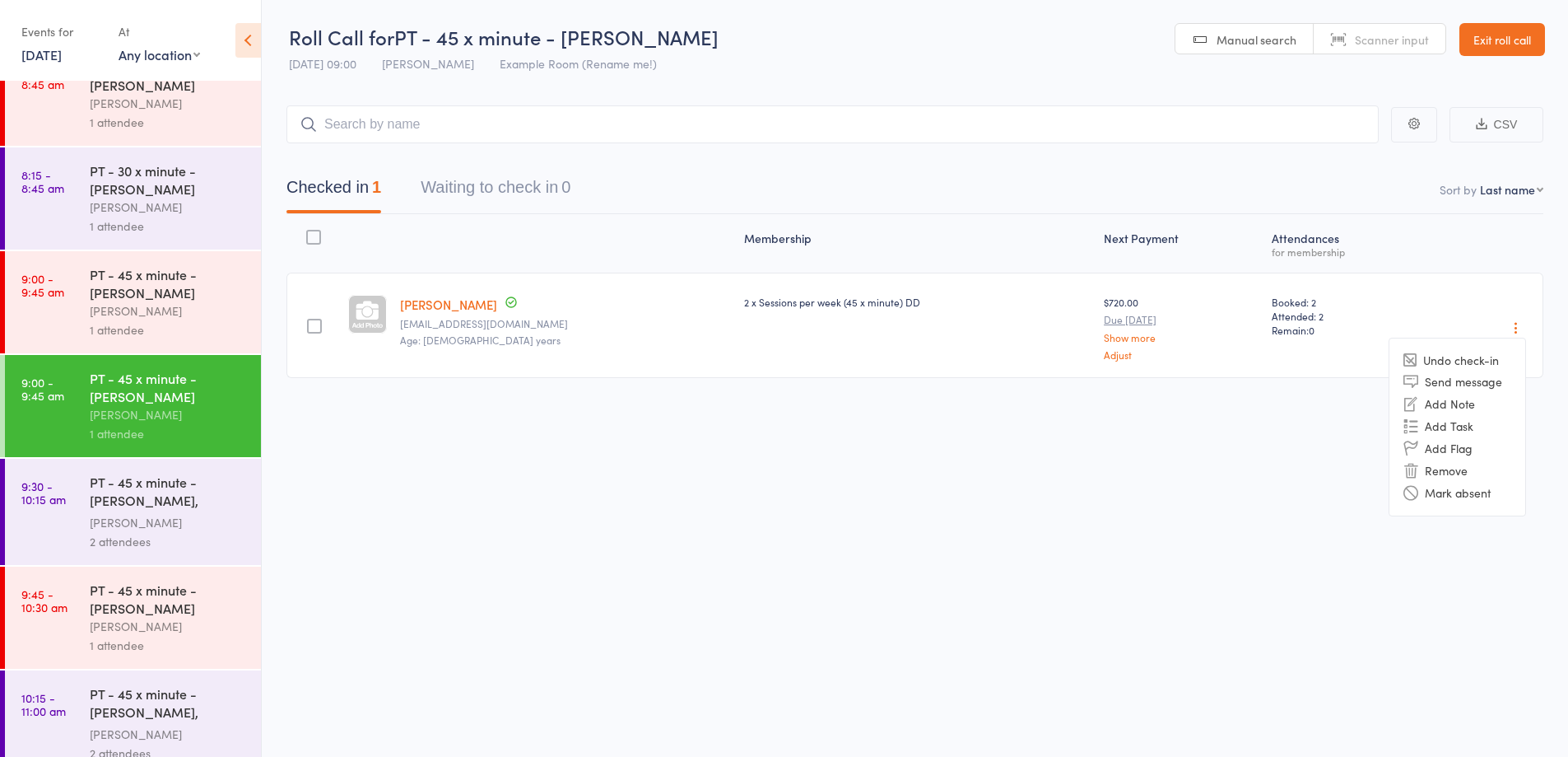
click at [189, 547] on div "2 attendees" at bounding box center [168, 541] width 157 height 19
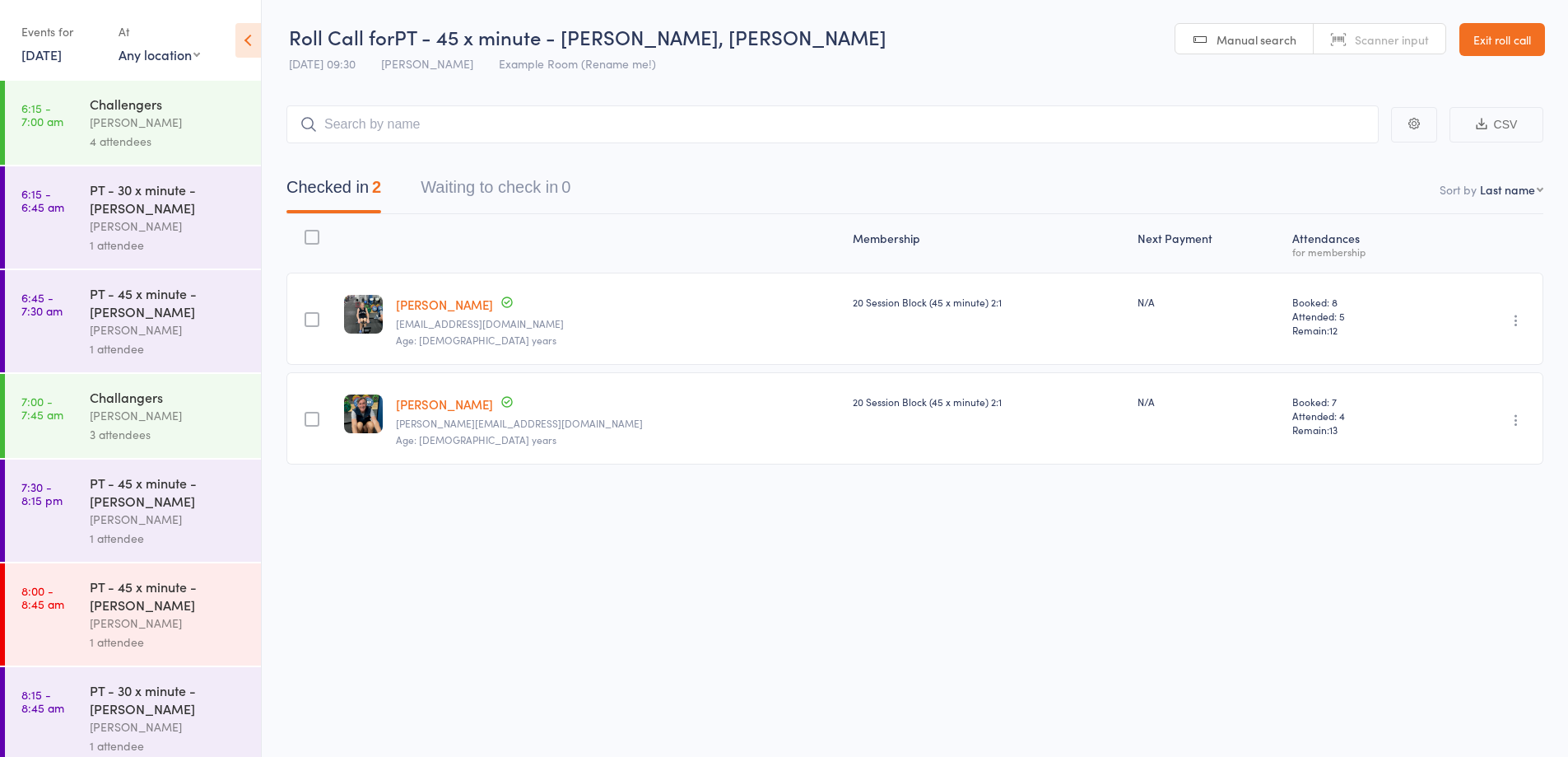
click at [1508, 45] on link "Exit roll call" at bounding box center [1502, 39] width 86 height 33
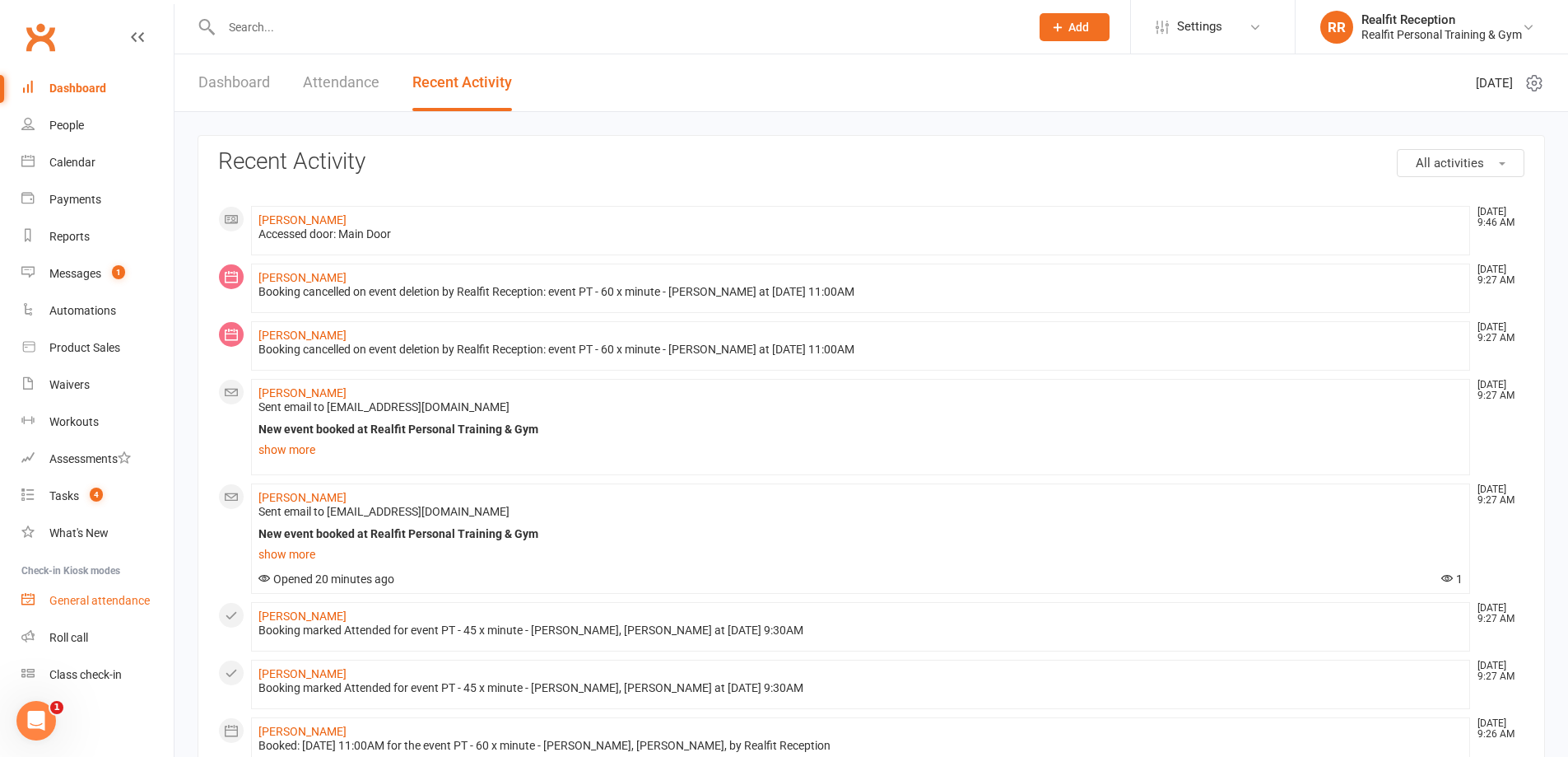
click at [86, 599] on div "General attendance" at bounding box center [100, 600] width 101 height 13
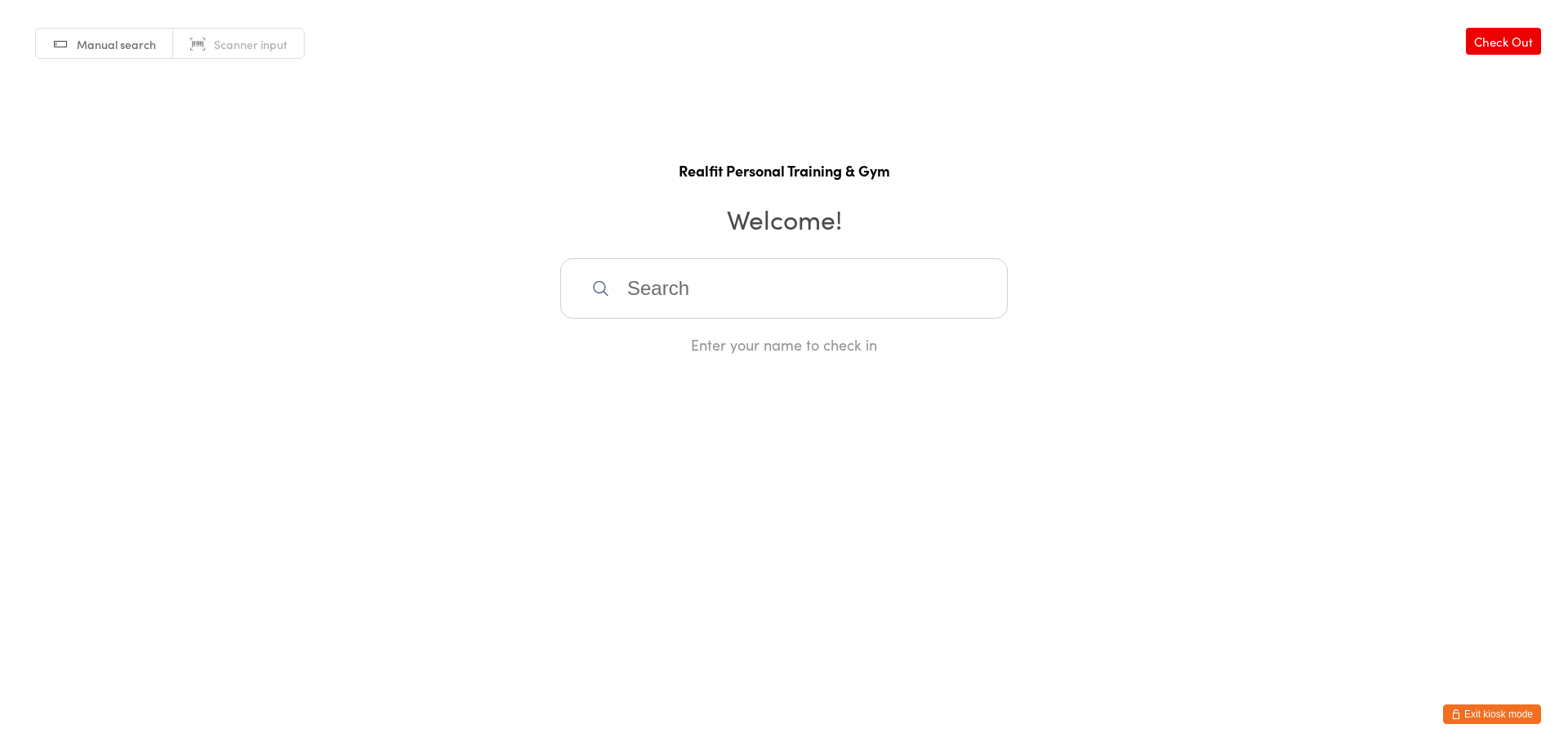
click at [840, 290] on input "search" at bounding box center [784, 288] width 448 height 61
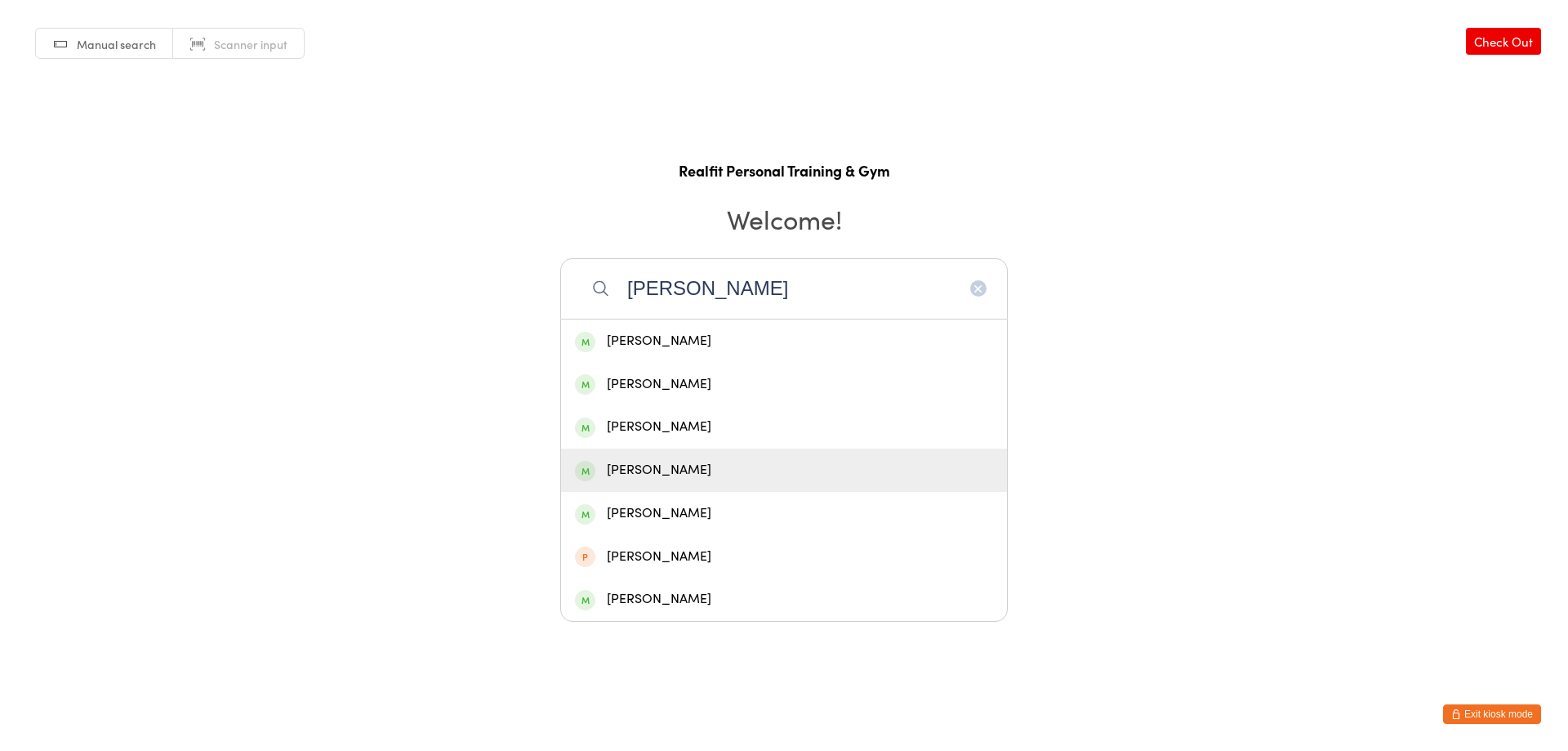
type input "john"
click at [677, 457] on div "[PERSON_NAME]" at bounding box center [784, 470] width 446 height 44
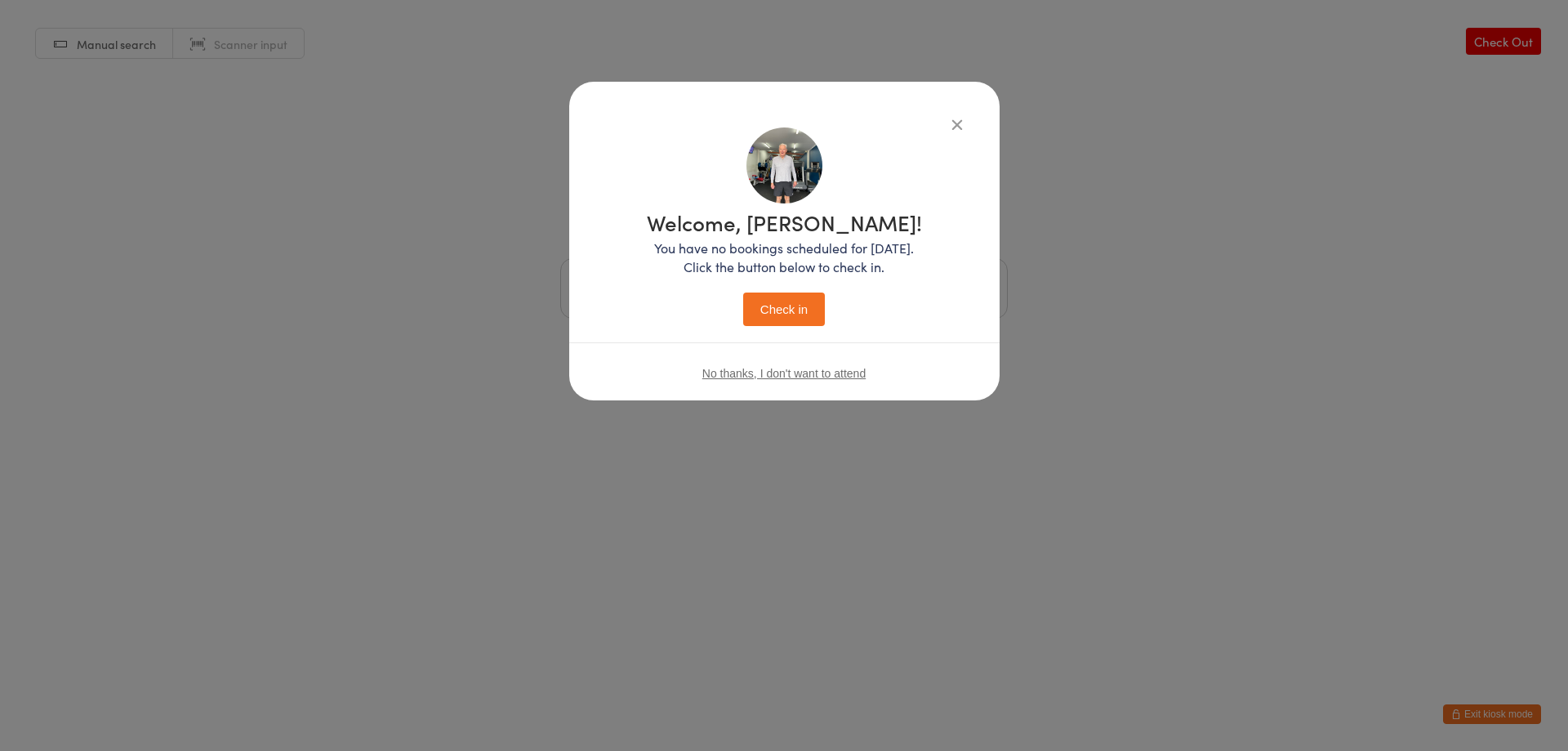
click at [758, 302] on button "Check in" at bounding box center [784, 308] width 82 height 34
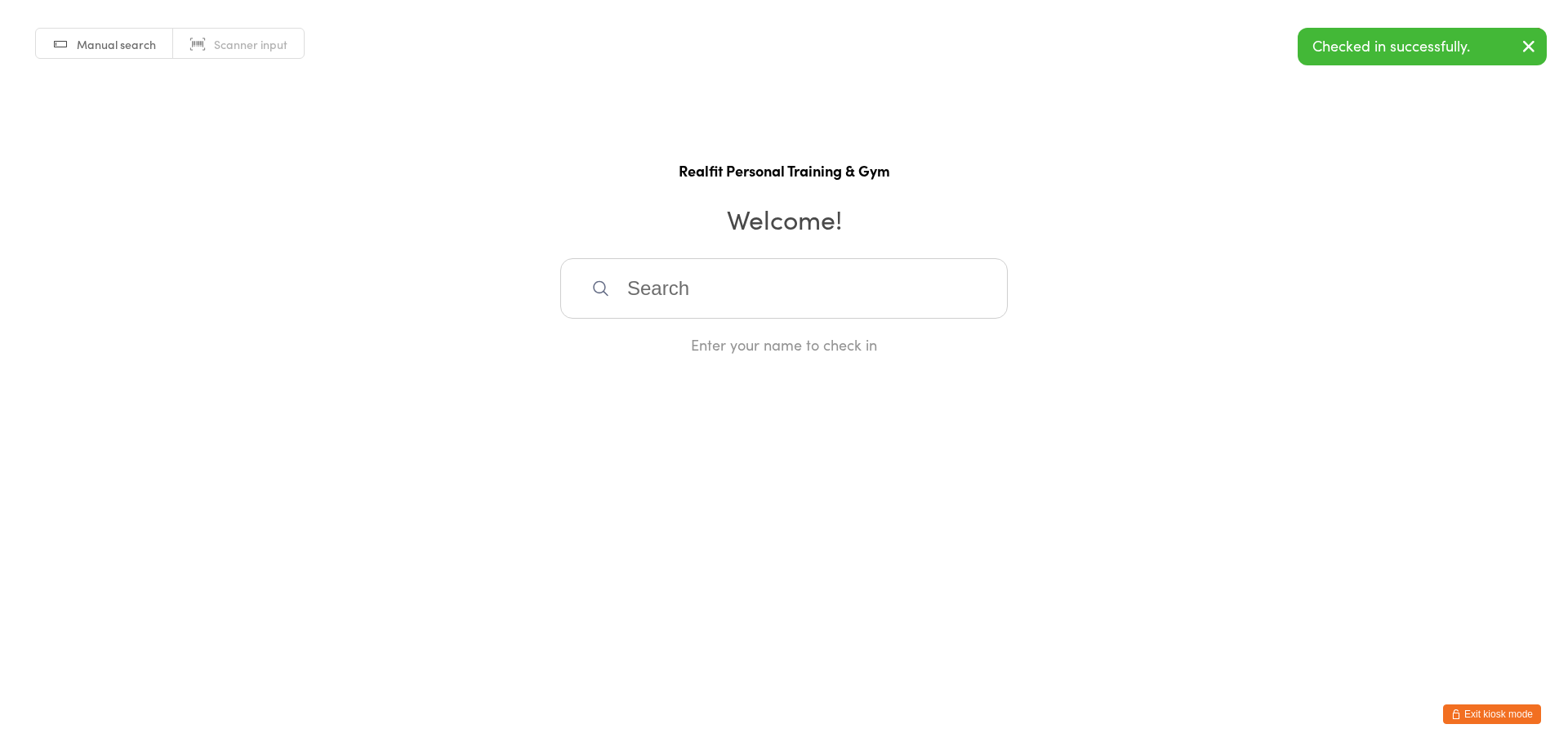
click at [1522, 714] on button "Exit kiosk mode" at bounding box center [1492, 714] width 98 height 20
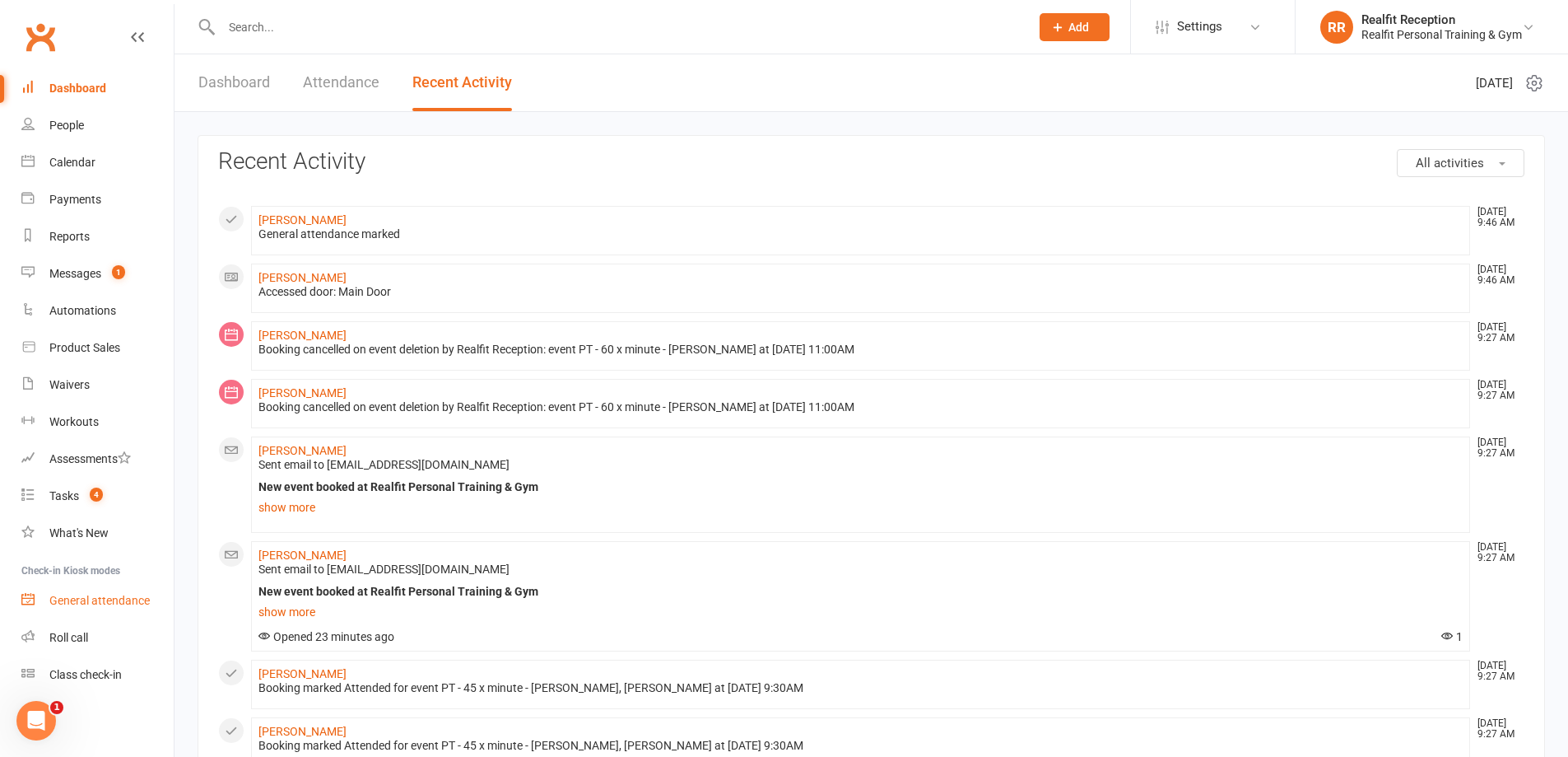
click at [114, 606] on div "General attendance" at bounding box center [100, 600] width 101 height 13
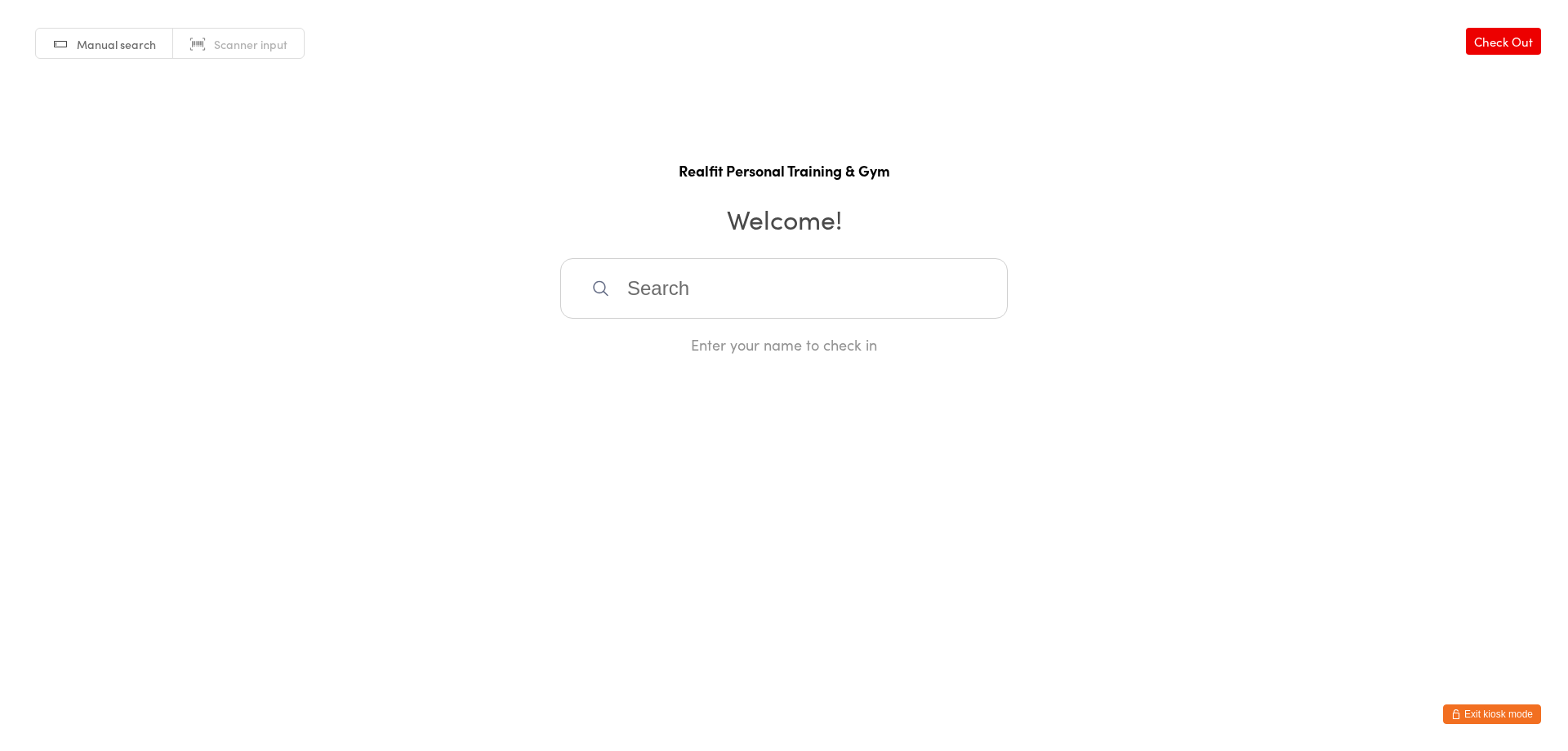
click at [690, 299] on input "search" at bounding box center [784, 288] width 448 height 61
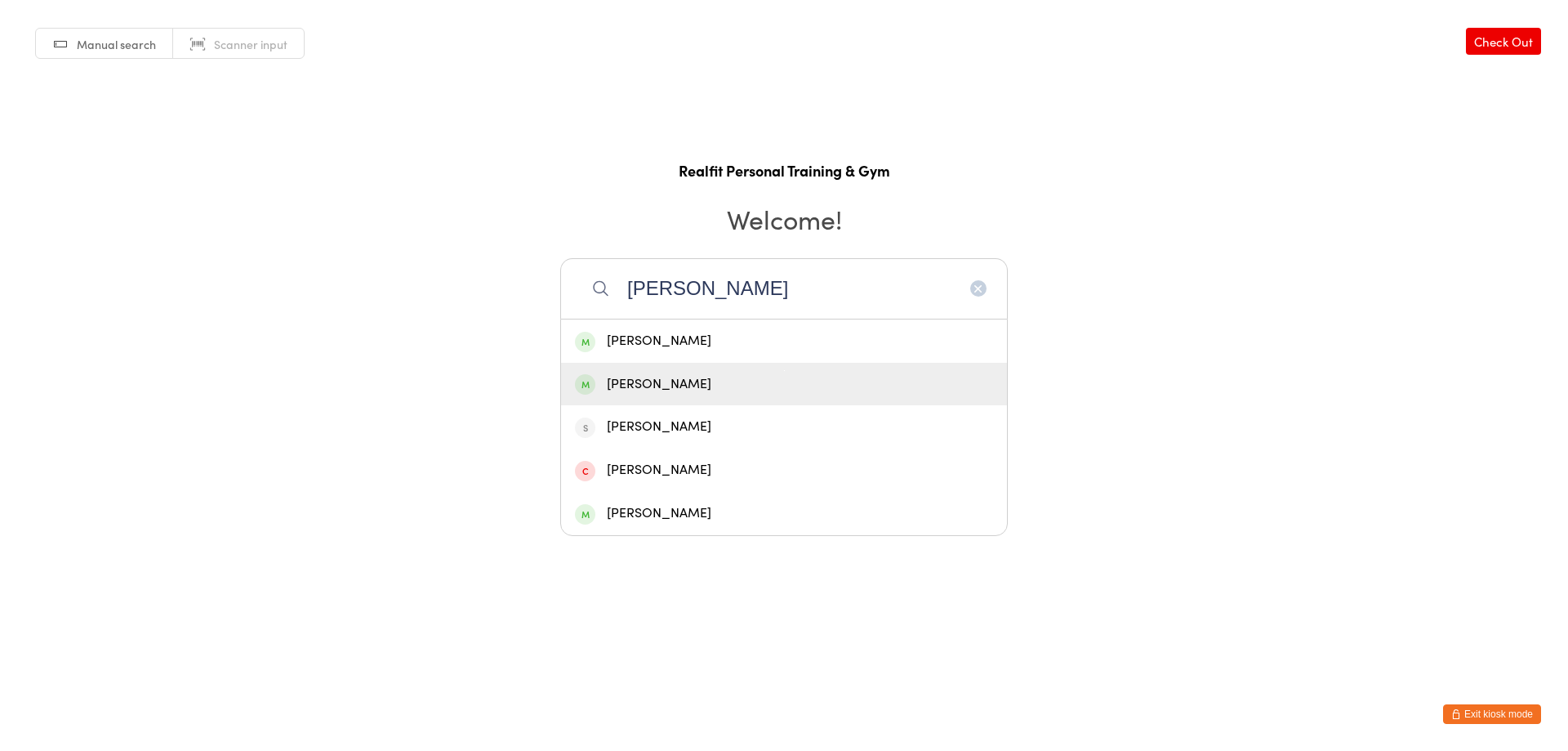
type input "peter"
click at [658, 391] on div "Peter Walsh" at bounding box center [784, 385] width 418 height 22
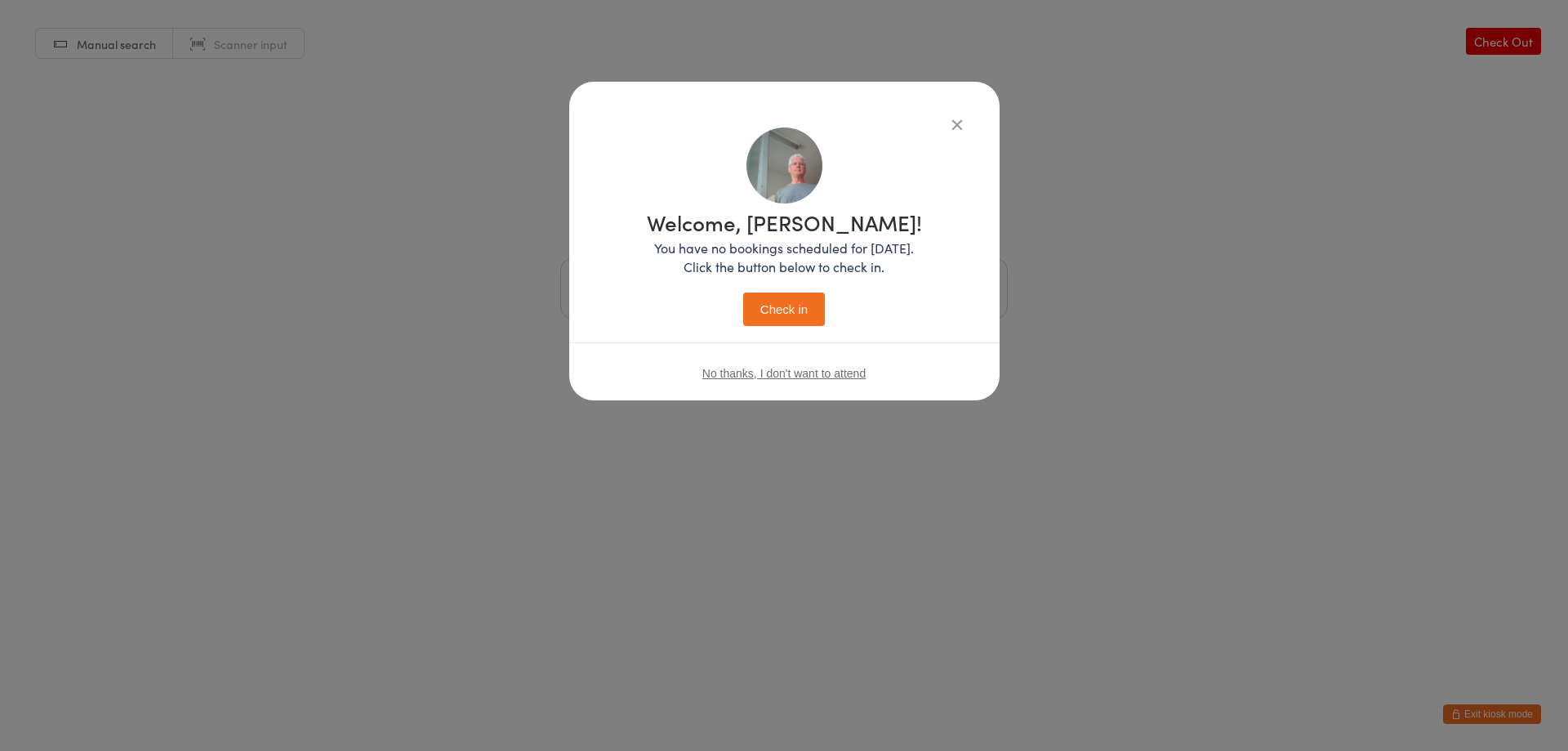
click at [784, 316] on button "Check in" at bounding box center [784, 308] width 82 height 34
